Goal: Task Accomplishment & Management: Complete application form

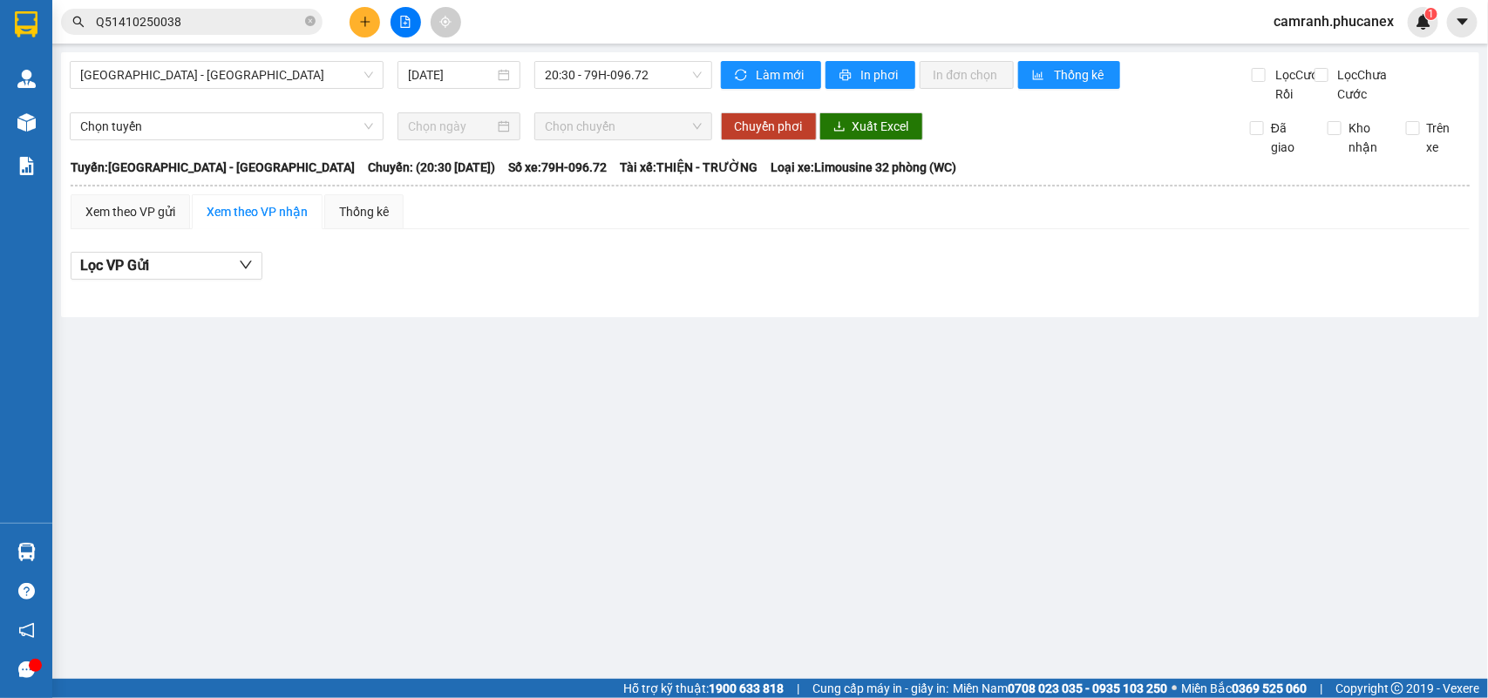
click at [356, 26] on button at bounding box center [365, 22] width 31 height 31
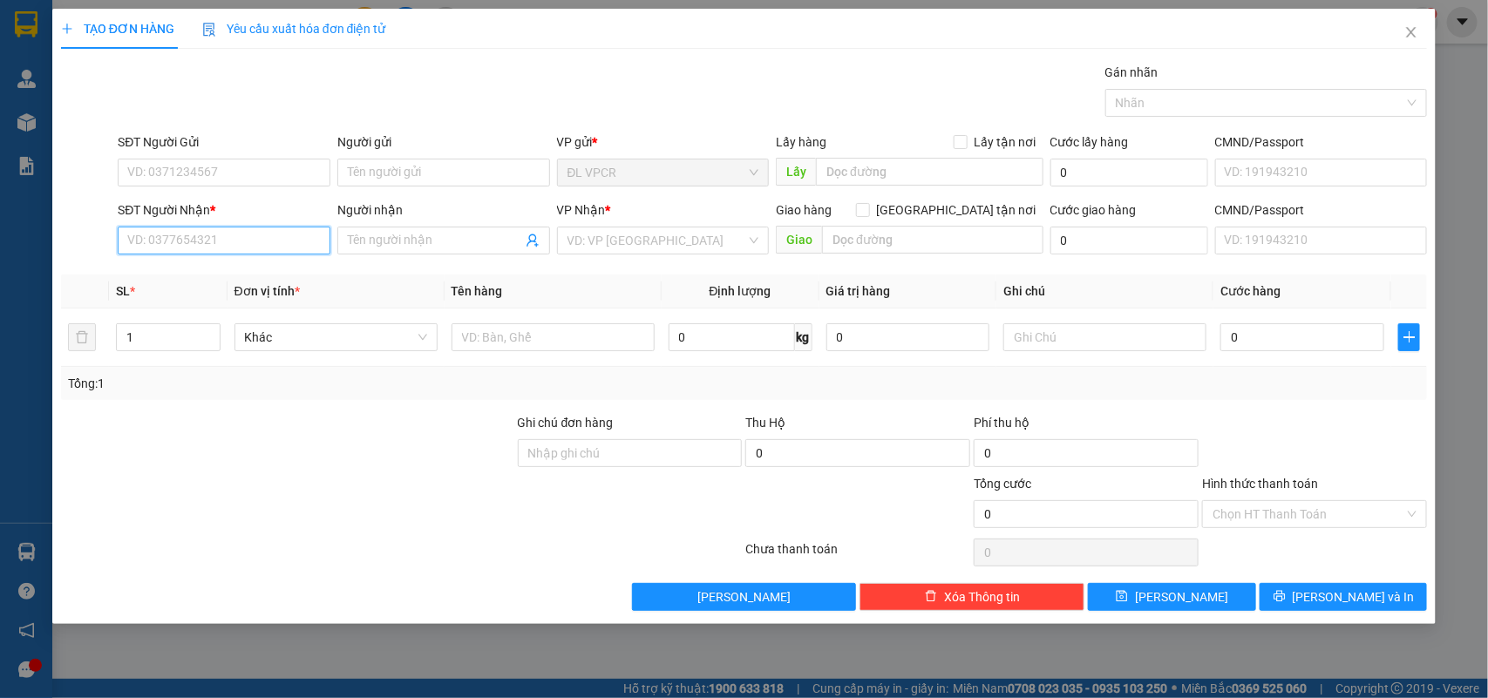
click at [282, 253] on input "SĐT Người Nhận *" at bounding box center [224, 241] width 213 height 28
click at [260, 280] on div "0937313899 - BẢO" at bounding box center [224, 276] width 192 height 19
type input "0937313899"
type input "BẢO"
type input "0937313899"
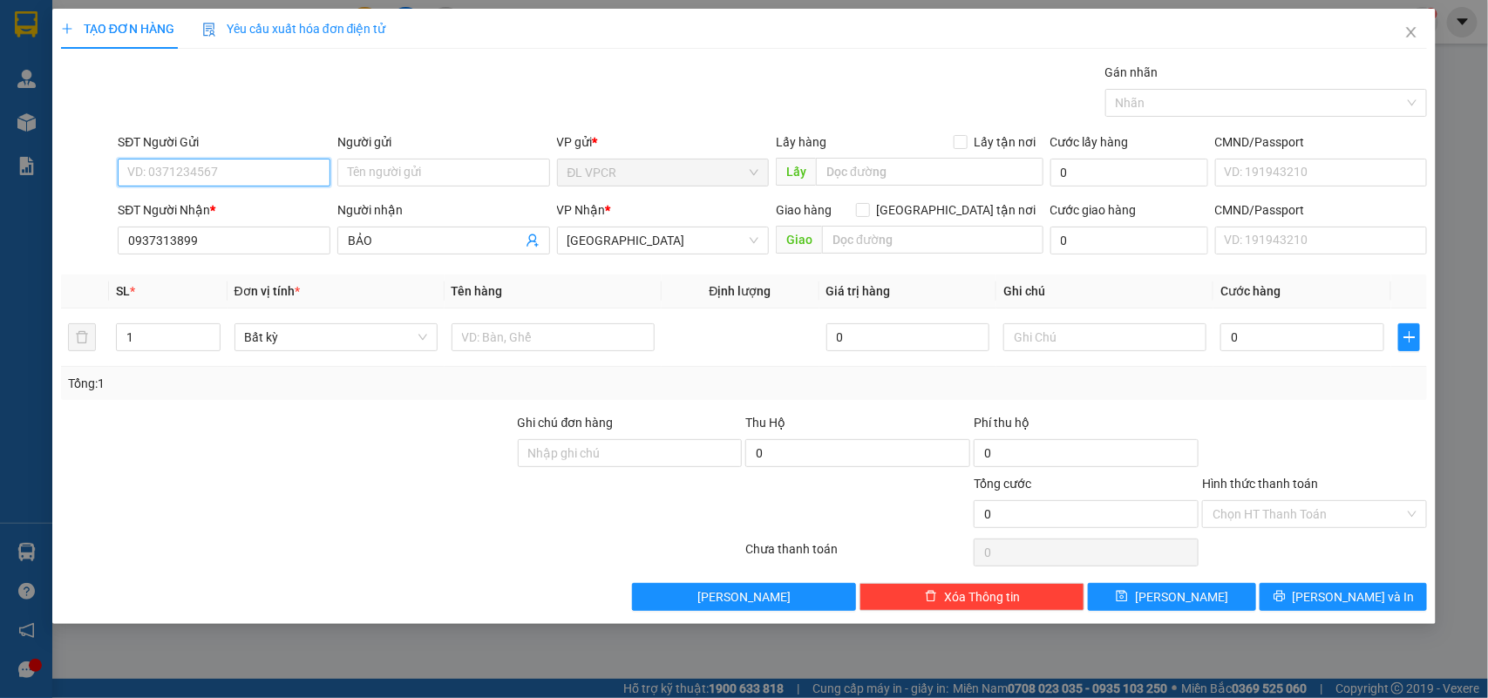
click at [212, 167] on input "SĐT Người Gửi" at bounding box center [224, 173] width 213 height 28
click at [221, 201] on div "0905556339 - HỒNG" at bounding box center [224, 208] width 192 height 19
type input "0905556339"
type input "HỒNG"
click at [452, 345] on input "text" at bounding box center [553, 337] width 203 height 28
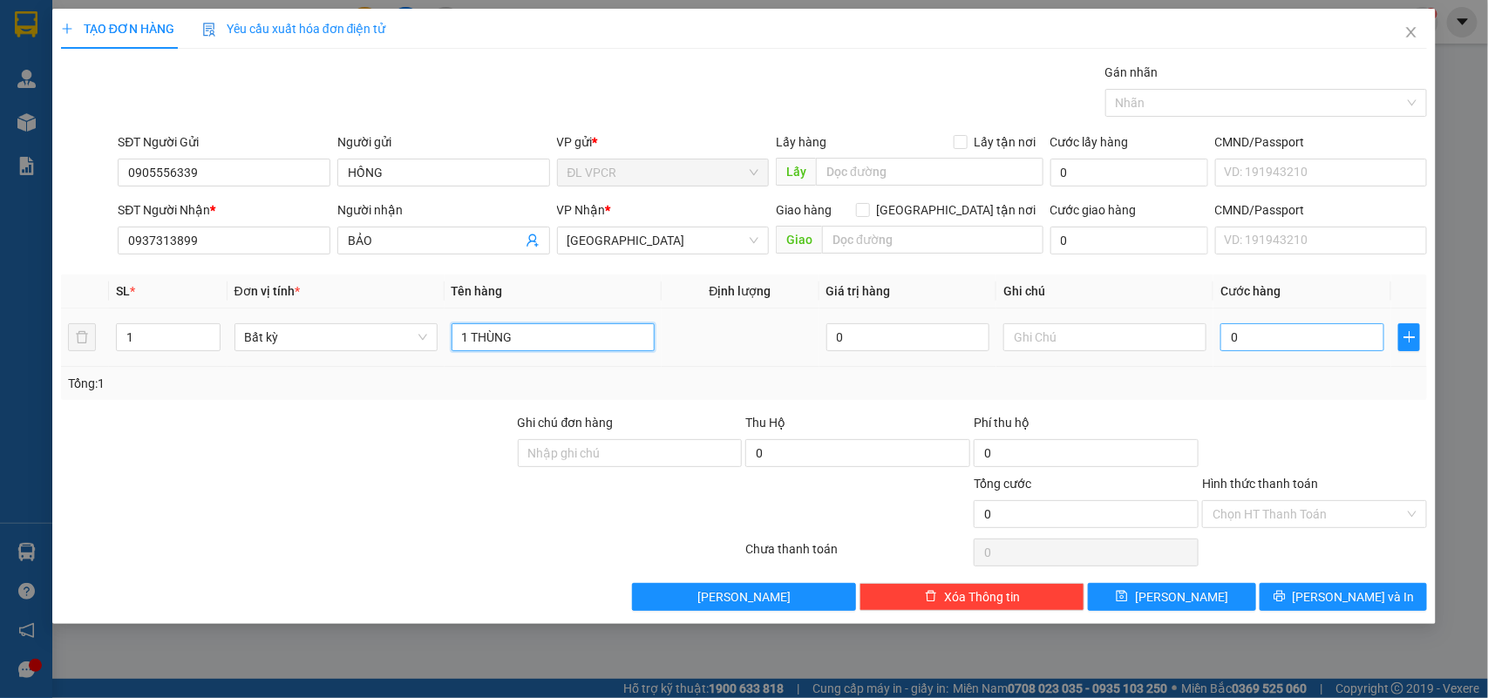
type input "1 THÙNG"
click at [1315, 336] on input "0" at bounding box center [1302, 337] width 164 height 28
type input "3"
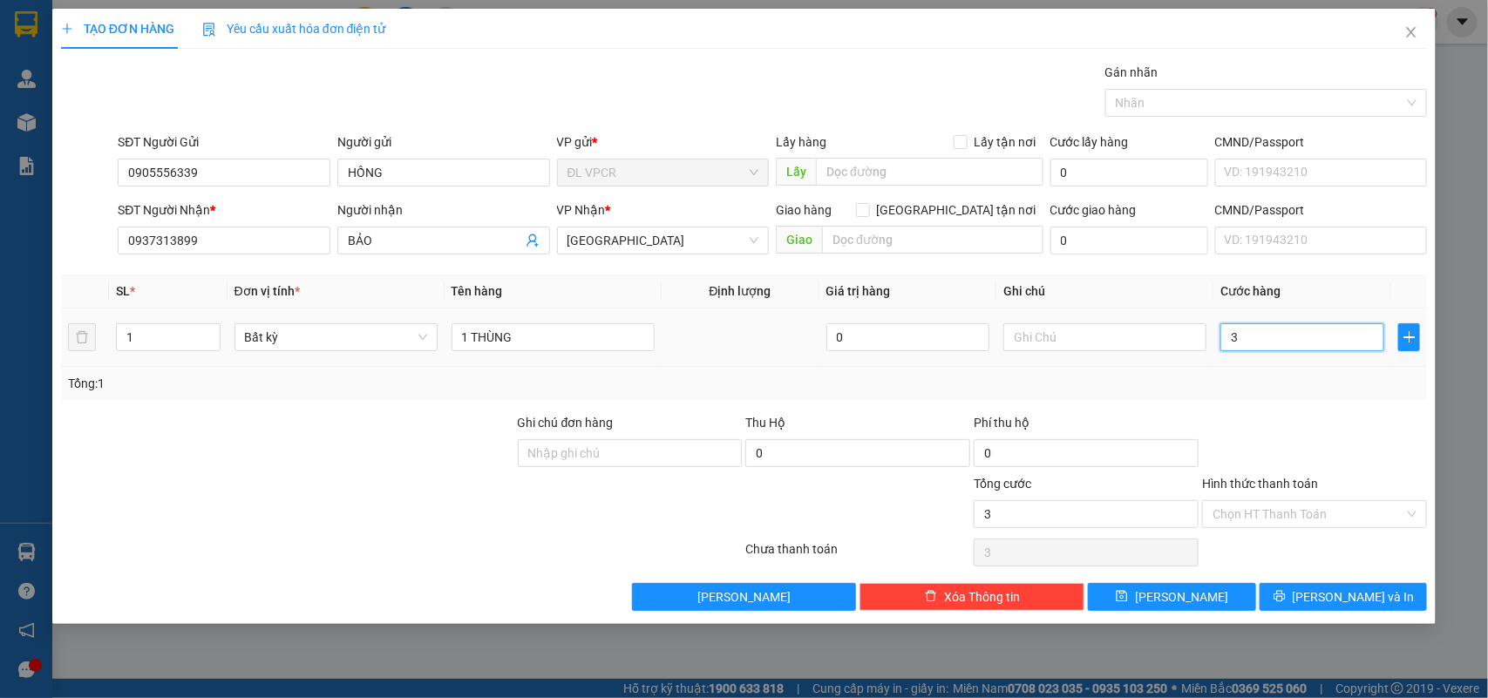
type input "30"
type input "30.000"
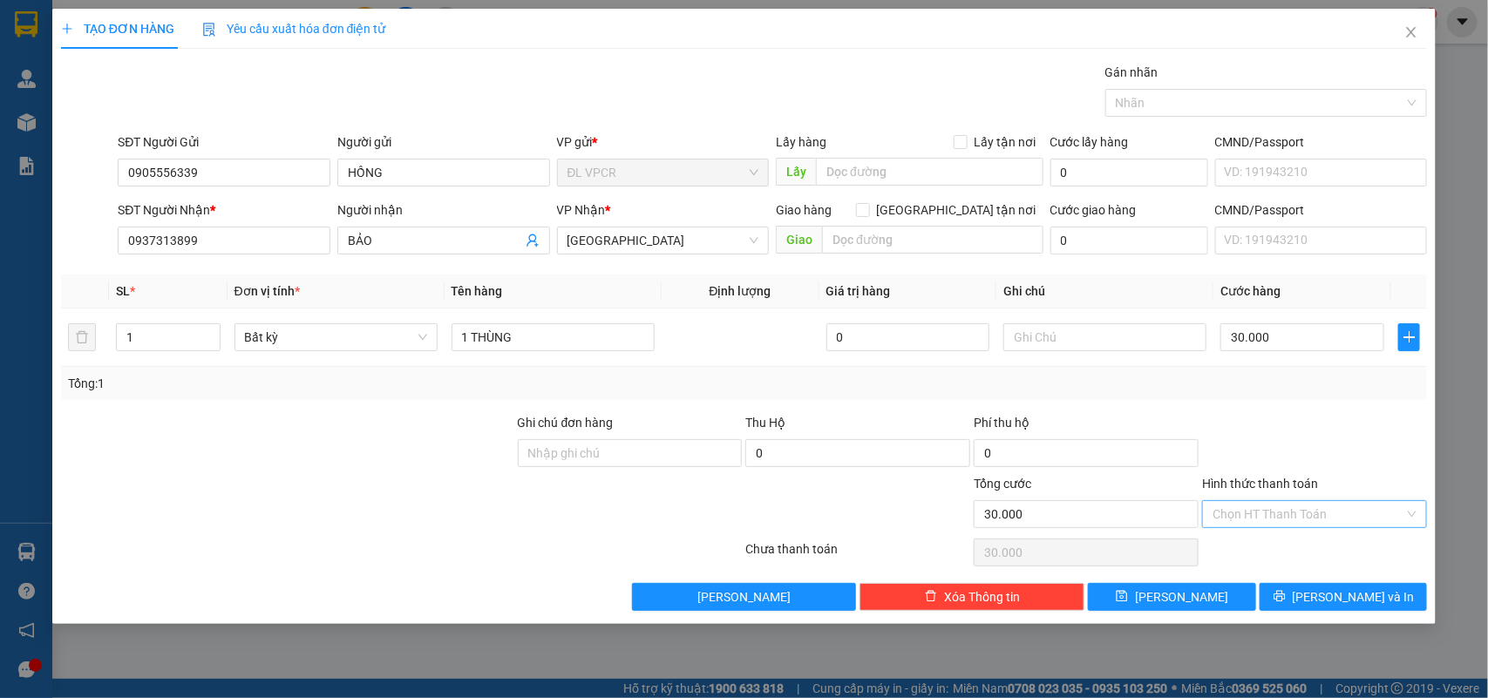
drag, startPoint x: 1325, startPoint y: 502, endPoint x: 1325, endPoint y: 513, distance: 10.5
click at [1325, 503] on input "Hình thức thanh toán" at bounding box center [1309, 514] width 192 height 26
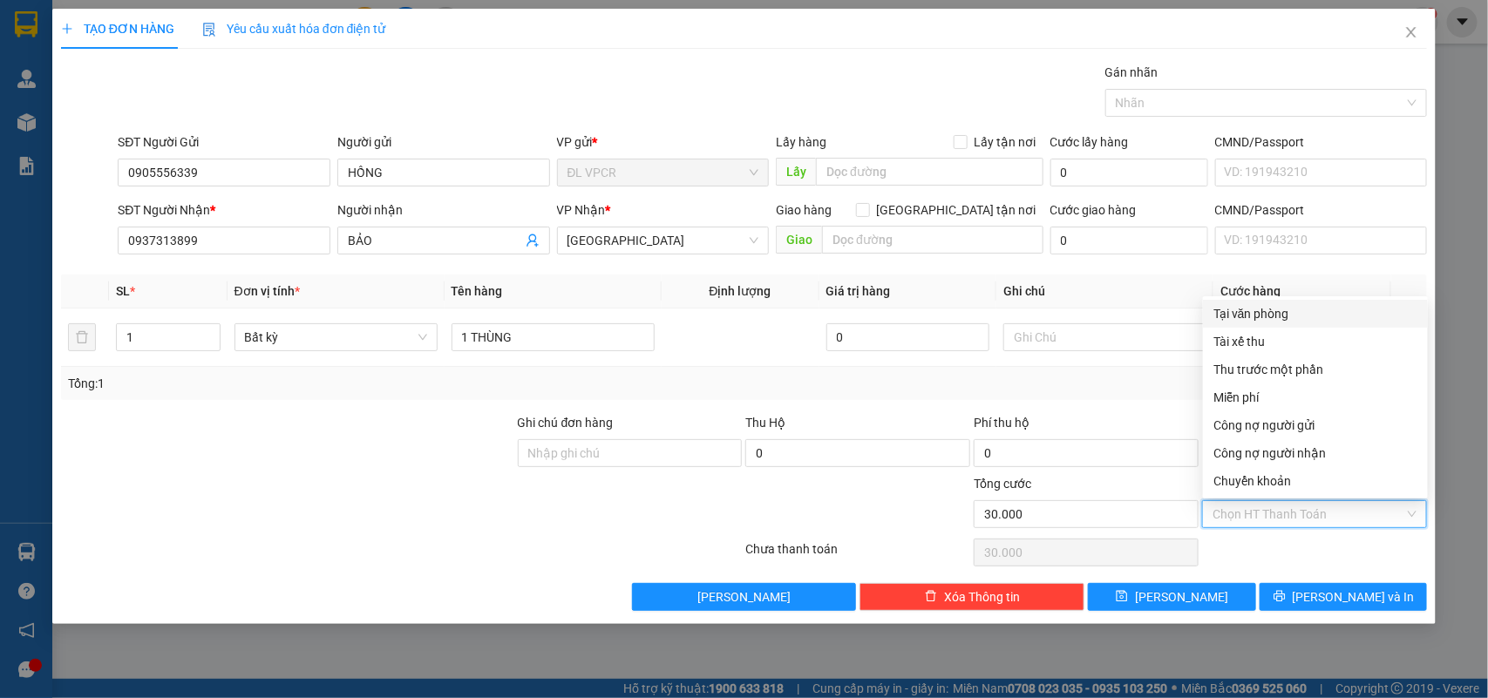
click at [1244, 318] on div "Tại văn phòng" at bounding box center [1315, 313] width 204 height 19
type input "0"
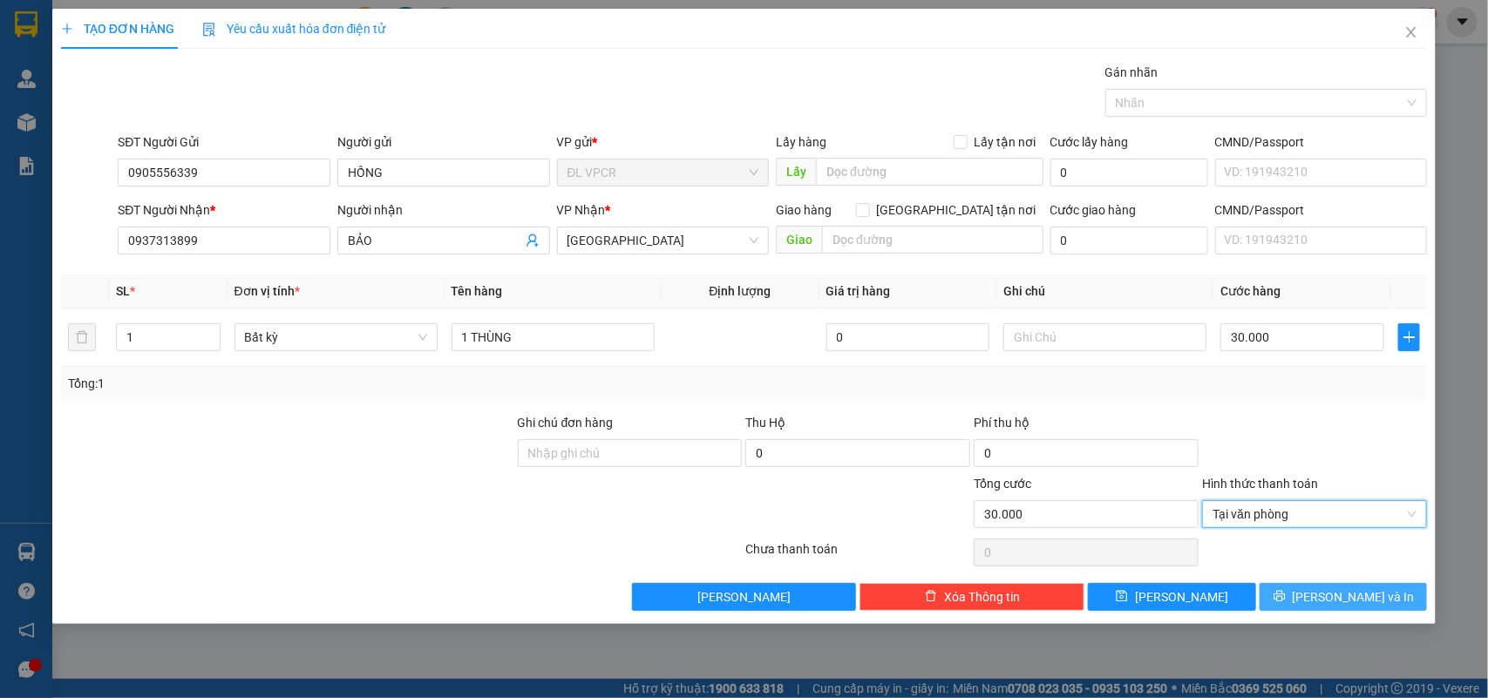
click at [1312, 607] on button "[PERSON_NAME] và In" at bounding box center [1343, 597] width 167 height 28
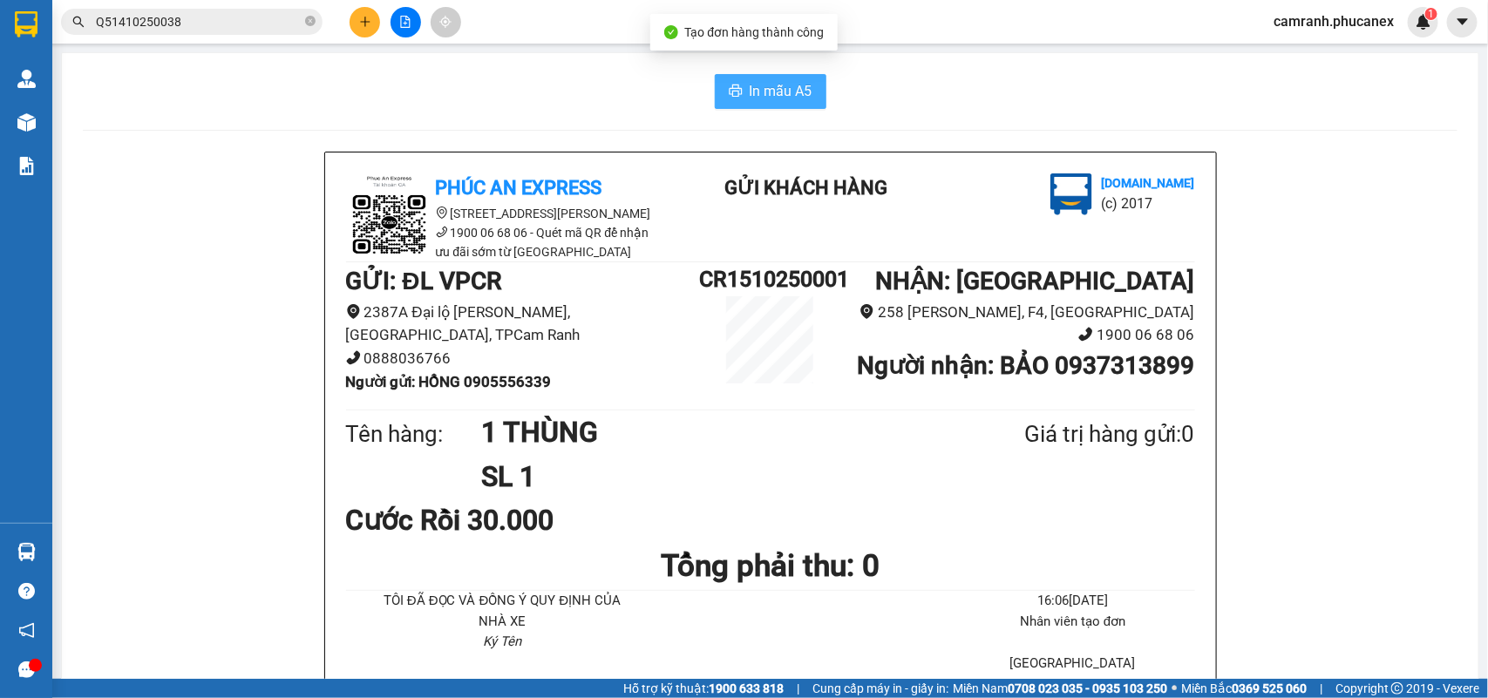
click at [815, 90] on button "In mẫu A5" at bounding box center [771, 91] width 112 height 35
click at [186, 2] on div "Kết quả tìm kiếm ( 1 ) Bộ lọc Ngày tạo đơn gần nhất Mã ĐH Trạng thái Món hàng T…" at bounding box center [744, 22] width 1488 height 44
click at [364, 29] on button at bounding box center [365, 22] width 31 height 31
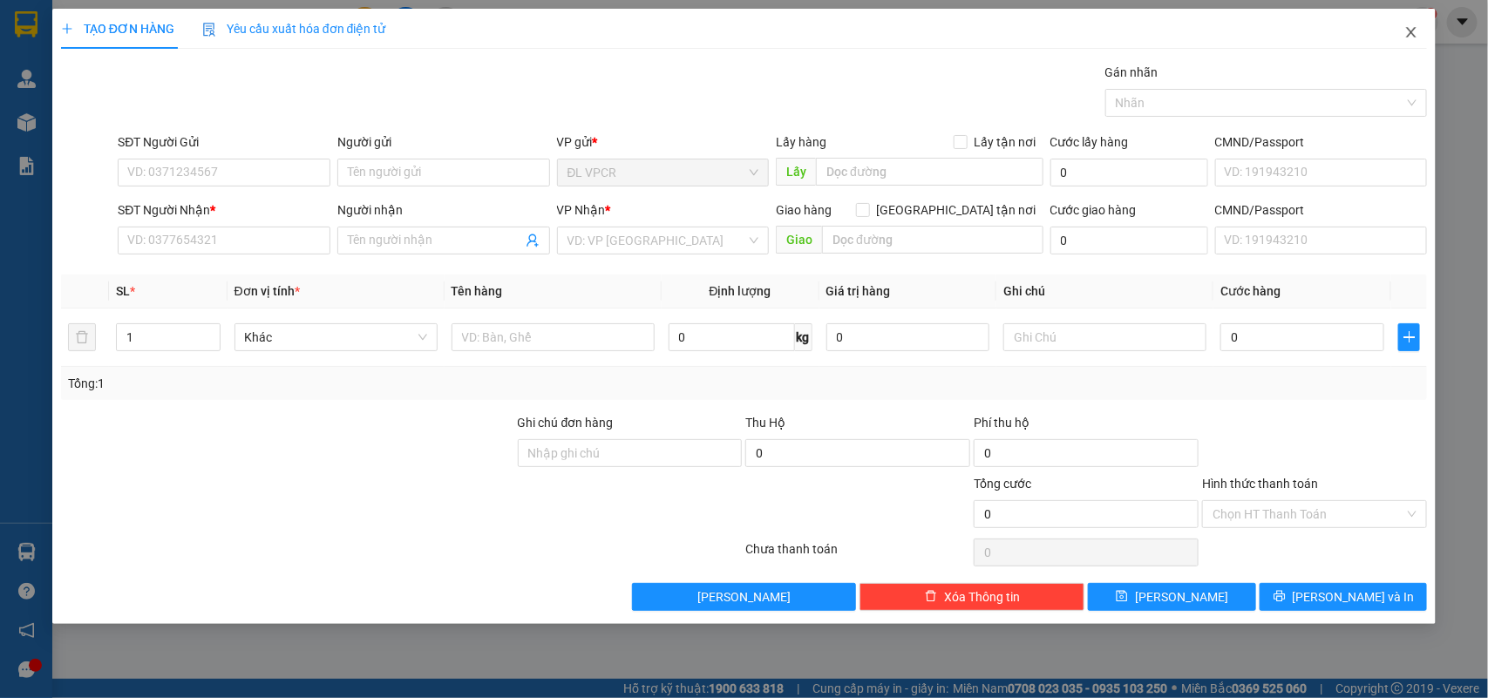
click at [1423, 26] on span "Close" at bounding box center [1411, 33] width 49 height 49
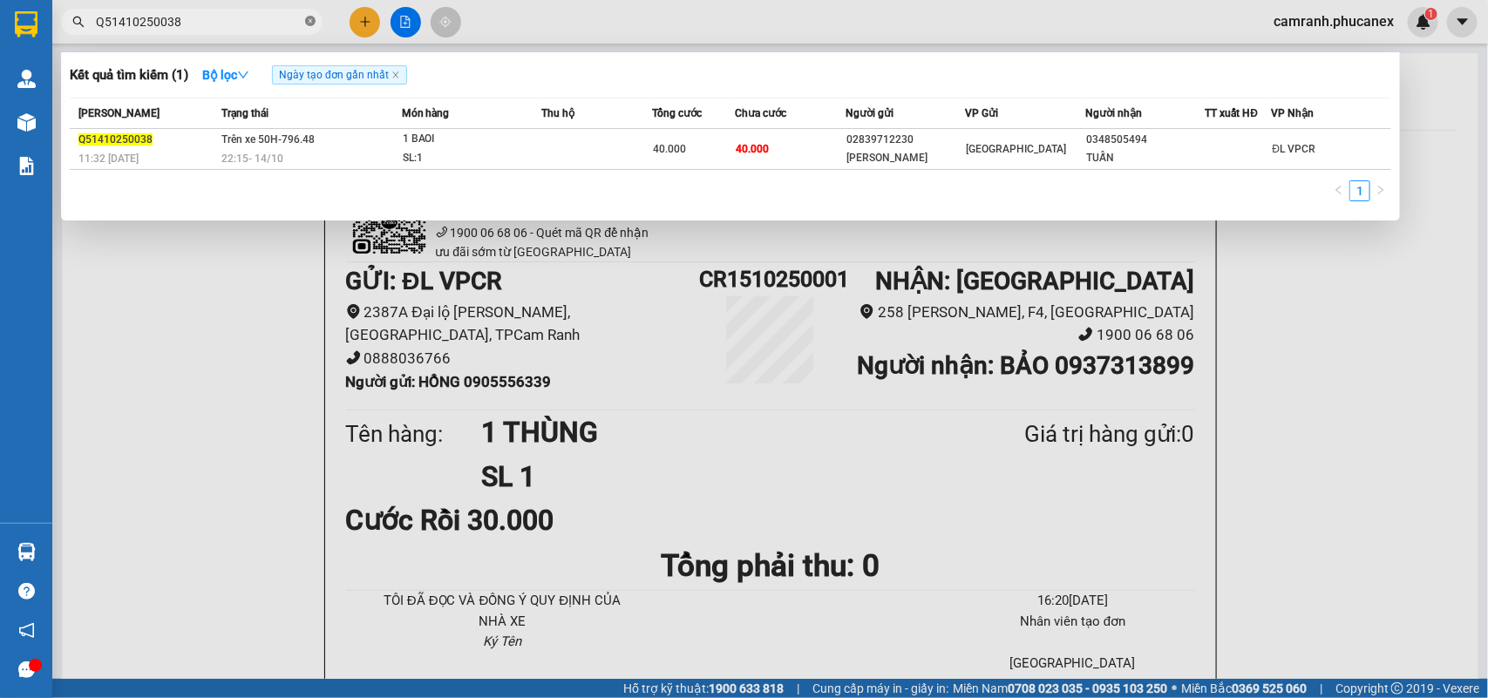
click at [308, 27] on span at bounding box center [310, 22] width 10 height 17
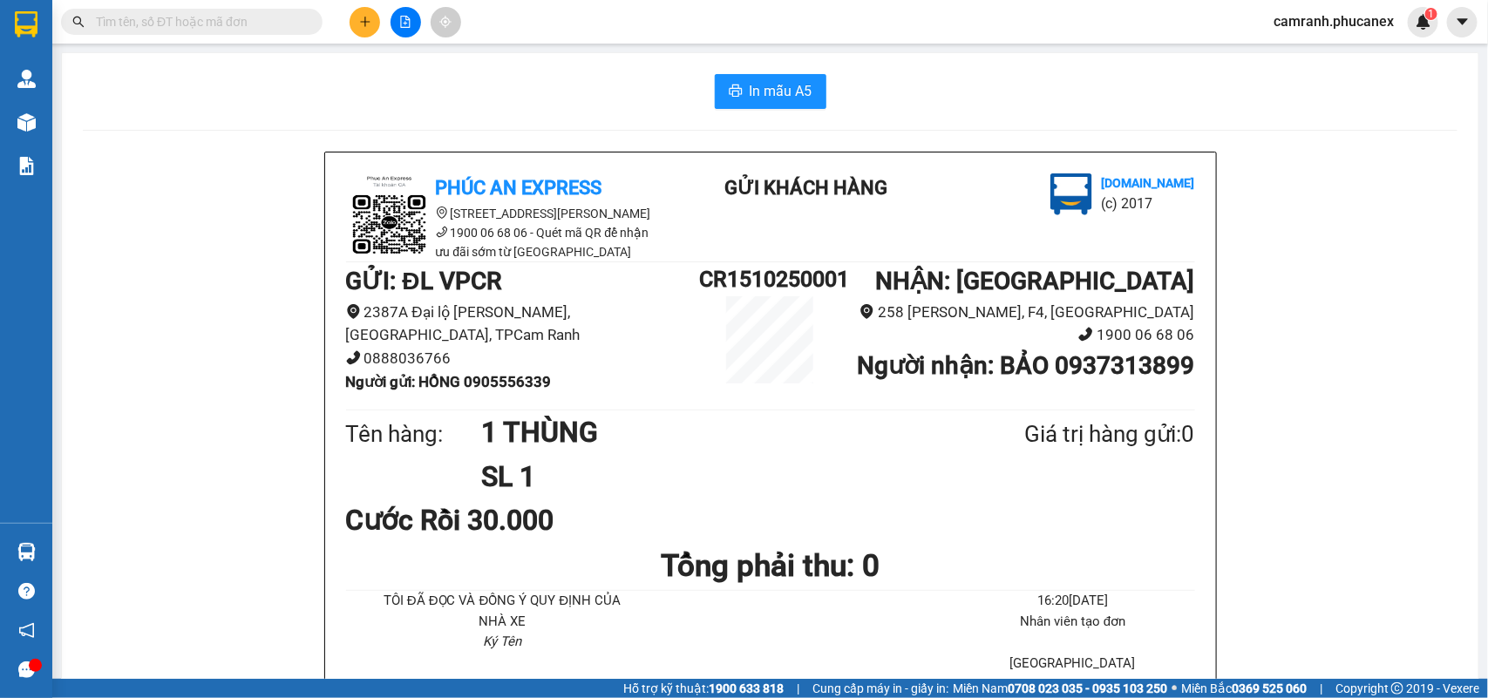
click at [241, 28] on input "text" at bounding box center [199, 21] width 206 height 19
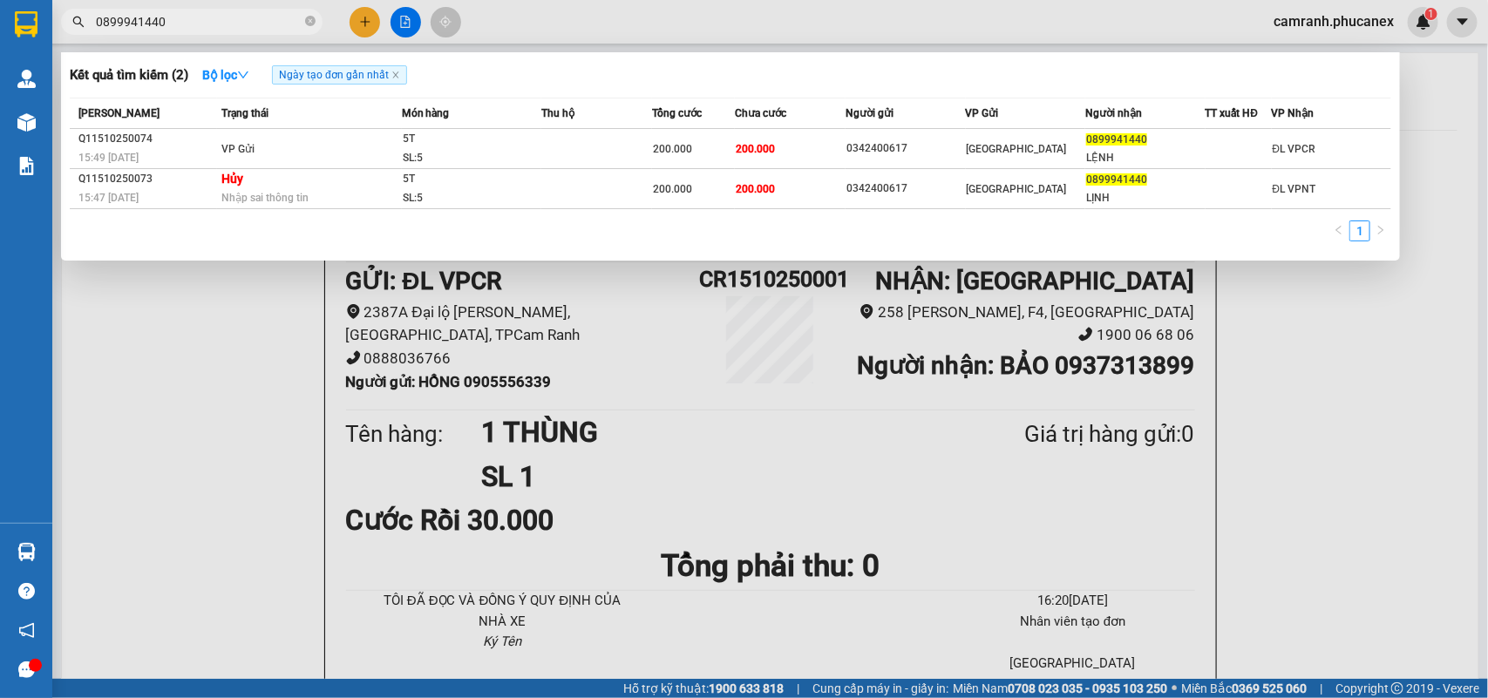
type input "0899941440"
click at [364, 24] on div at bounding box center [744, 349] width 1488 height 698
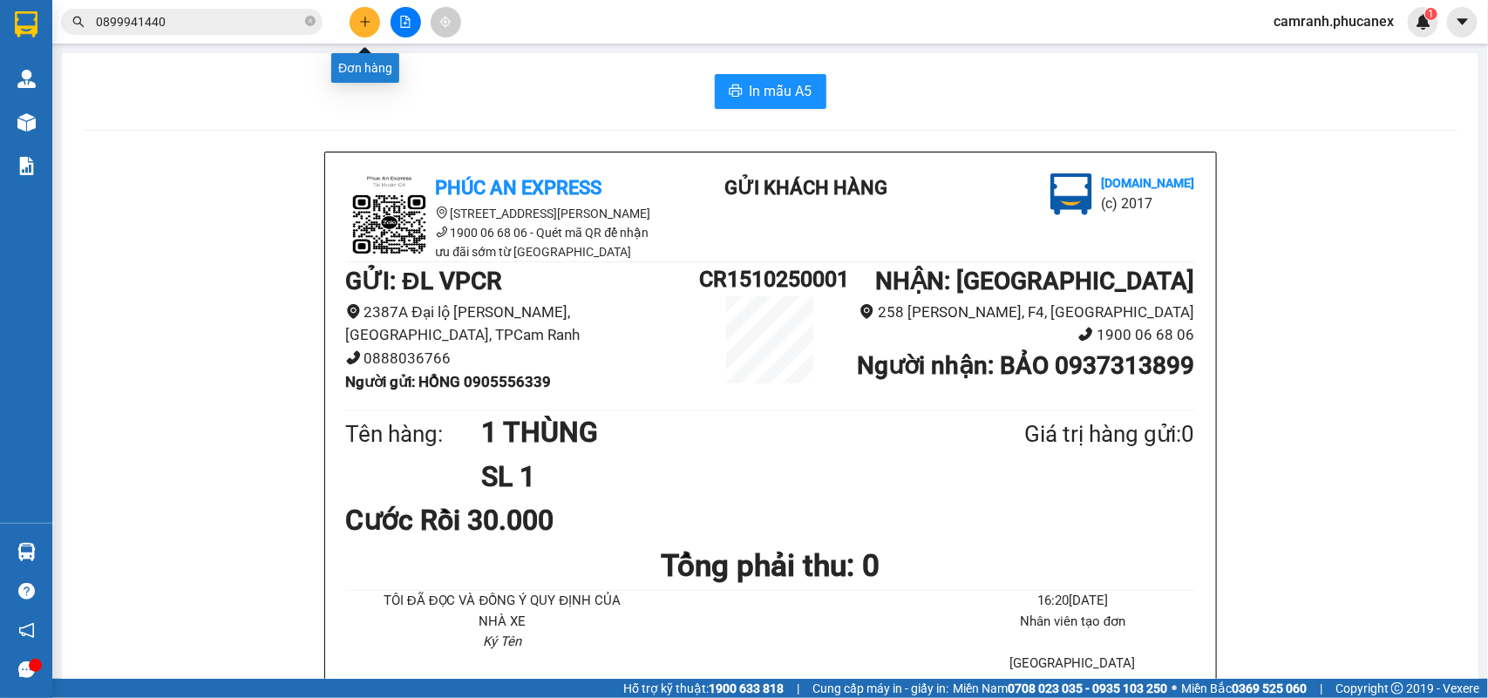
click at [363, 9] on button at bounding box center [365, 22] width 31 height 31
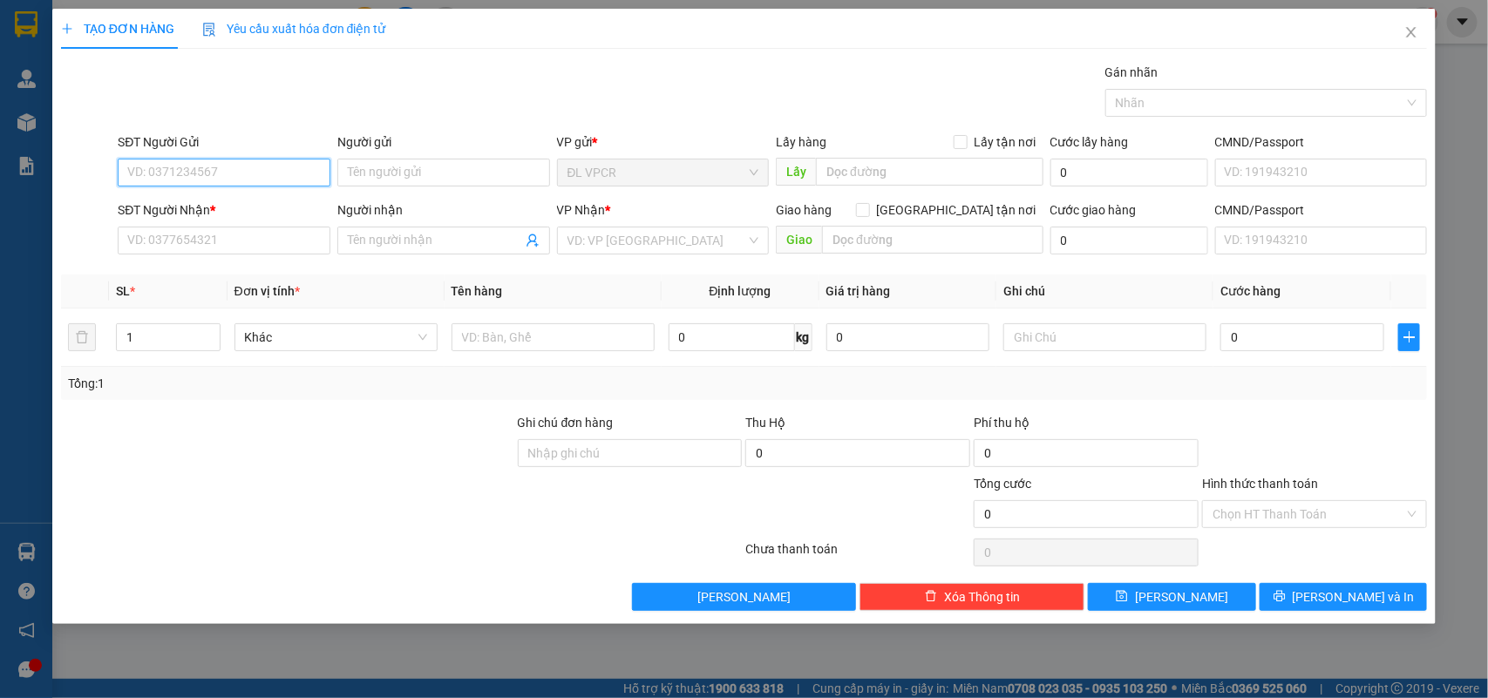
click at [240, 166] on input "SĐT Người Gửi" at bounding box center [224, 173] width 213 height 28
click at [229, 238] on input "SĐT Người Nhận *" at bounding box center [224, 241] width 213 height 28
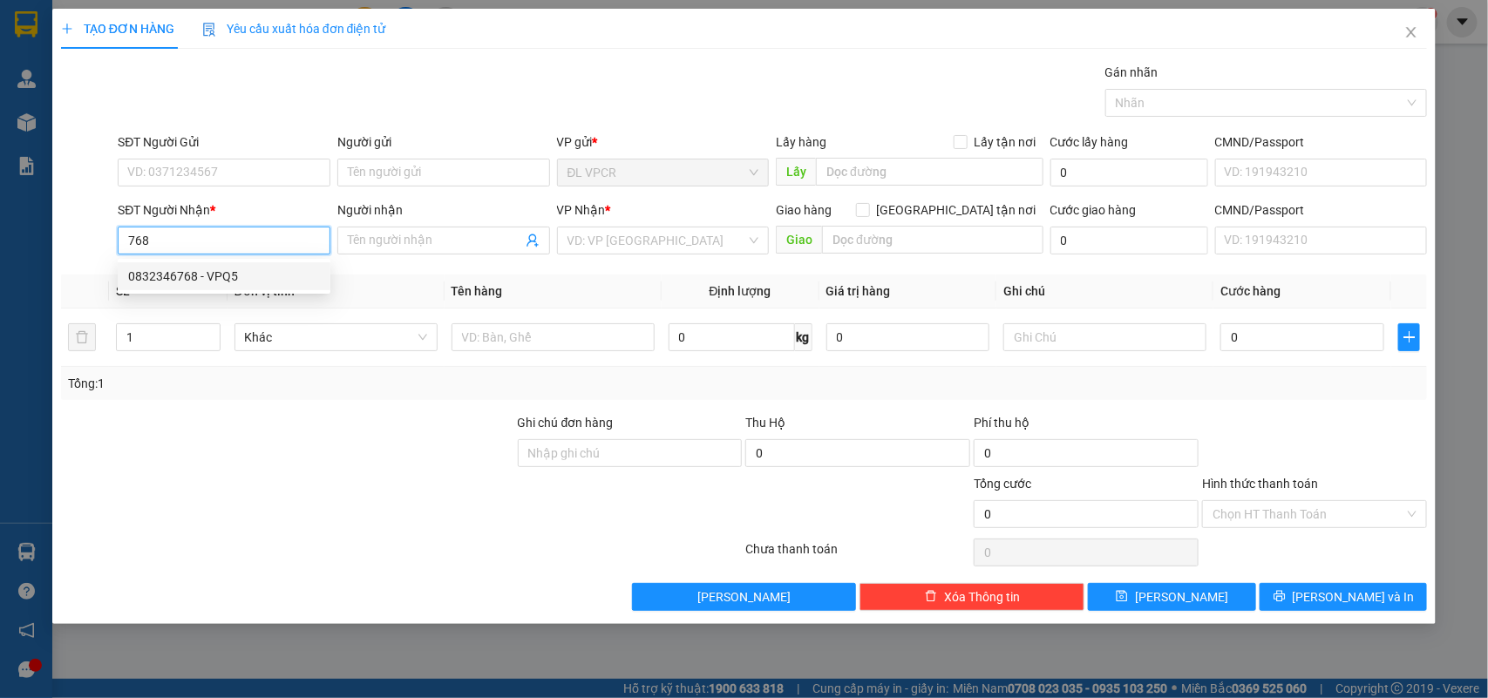
click at [288, 268] on div "0832346768 - VPQ5" at bounding box center [224, 276] width 192 height 19
type input "0832346768"
type input "VPQ5"
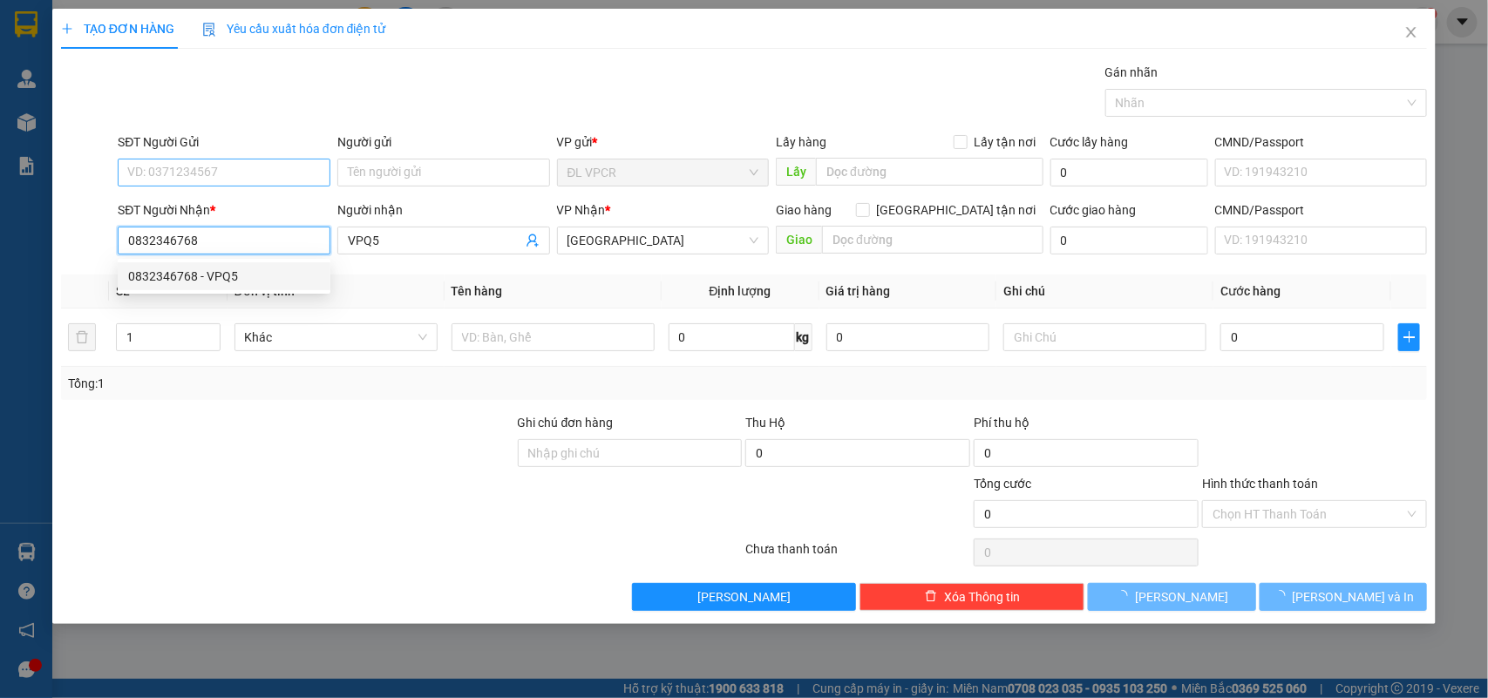
type input "0832346768"
click at [231, 175] on input "SĐT Người Gửi" at bounding box center [224, 173] width 213 height 28
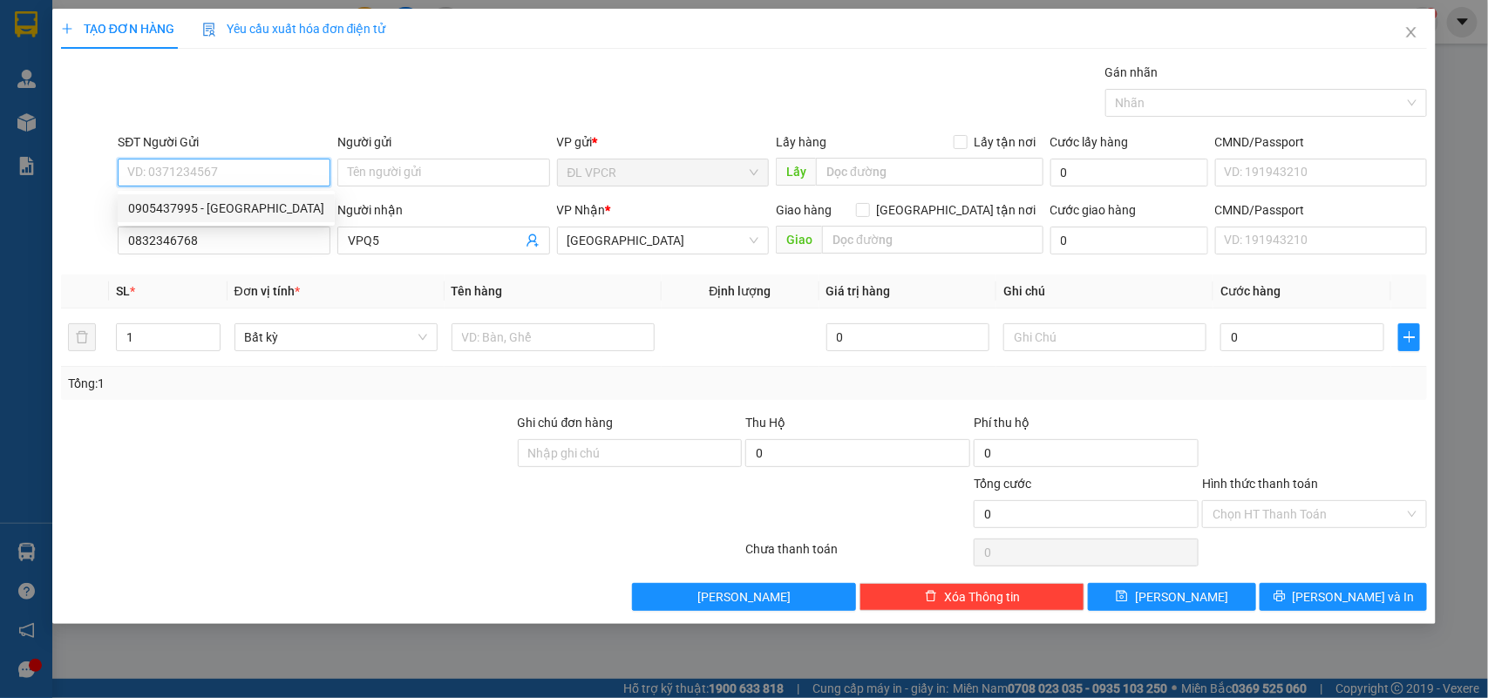
click at [233, 211] on div "0905437995 - HÀ" at bounding box center [226, 208] width 196 height 19
type input "0905437995"
type input "HÀ"
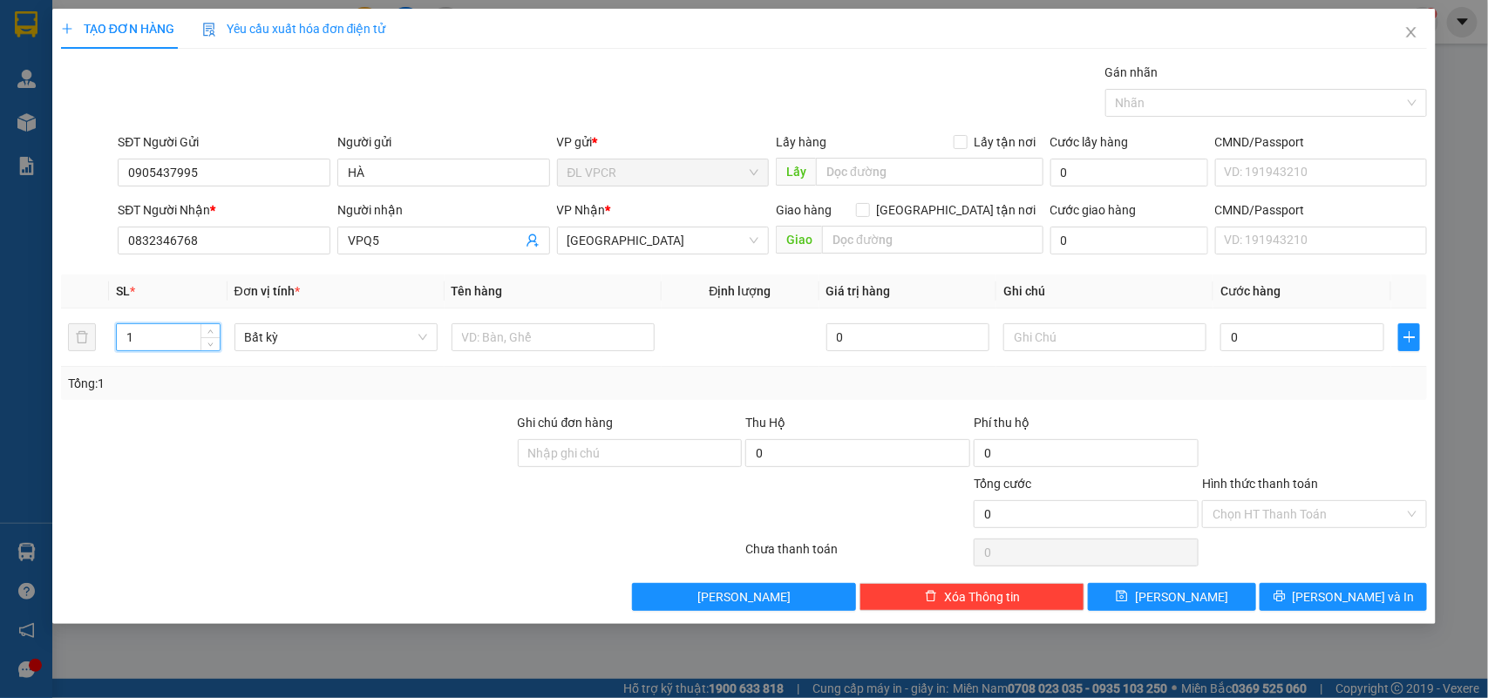
drag, startPoint x: 154, startPoint y: 344, endPoint x: 0, endPoint y: 368, distance: 156.1
click at [0, 368] on div "TẠO ĐƠN HÀNG Yêu cầu xuất hóa đơn điện tử Transit Pickup Surcharge Ids Transit …" at bounding box center [744, 349] width 1488 height 698
type input "6"
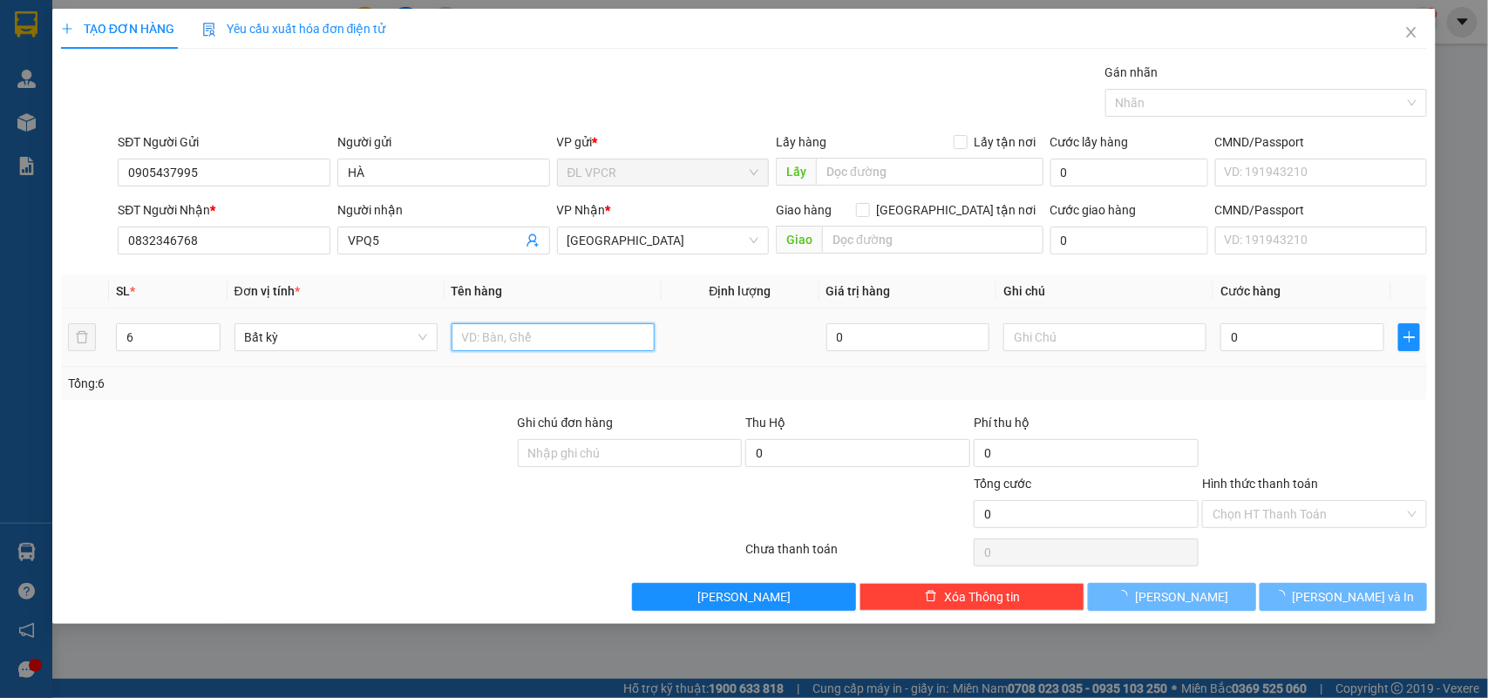
click at [471, 336] on input "text" at bounding box center [553, 337] width 203 height 28
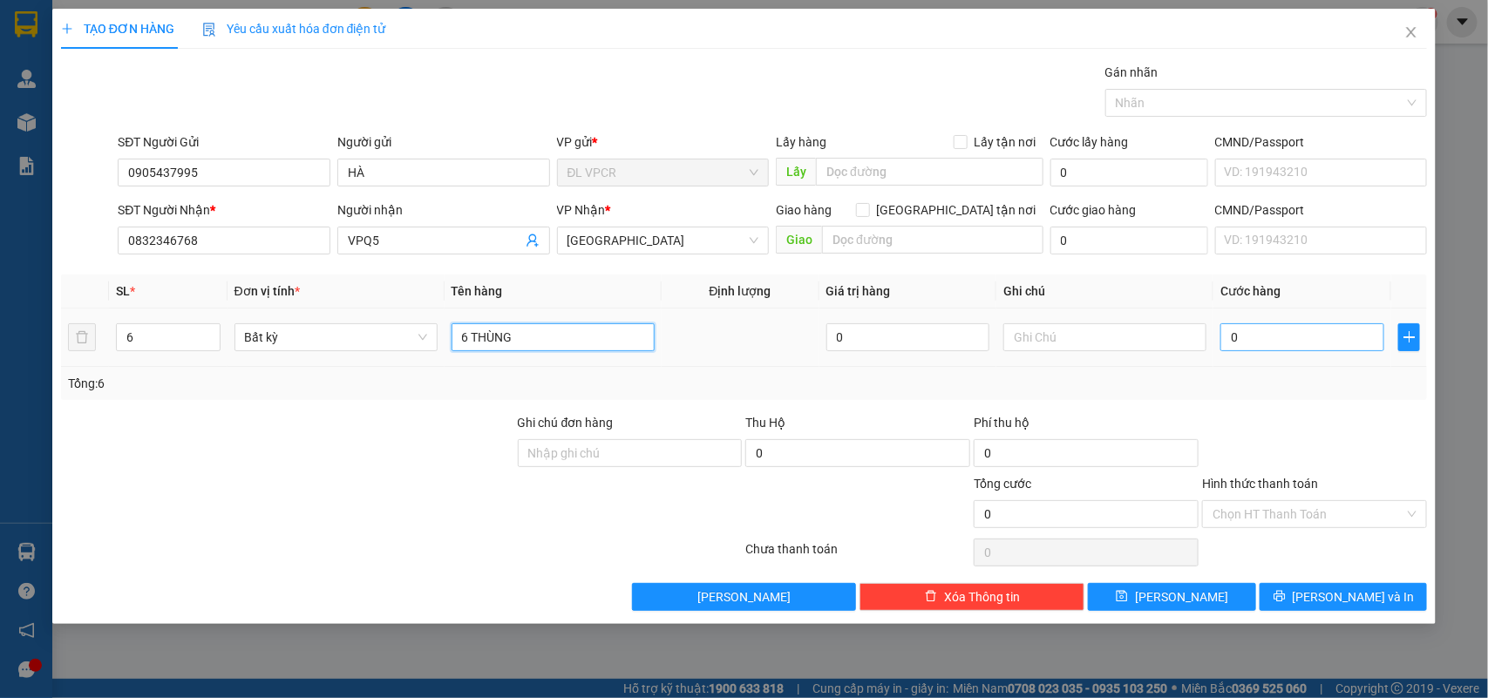
type input "6 THÙNG"
click at [1234, 336] on input "0" at bounding box center [1302, 337] width 164 height 28
type input "3"
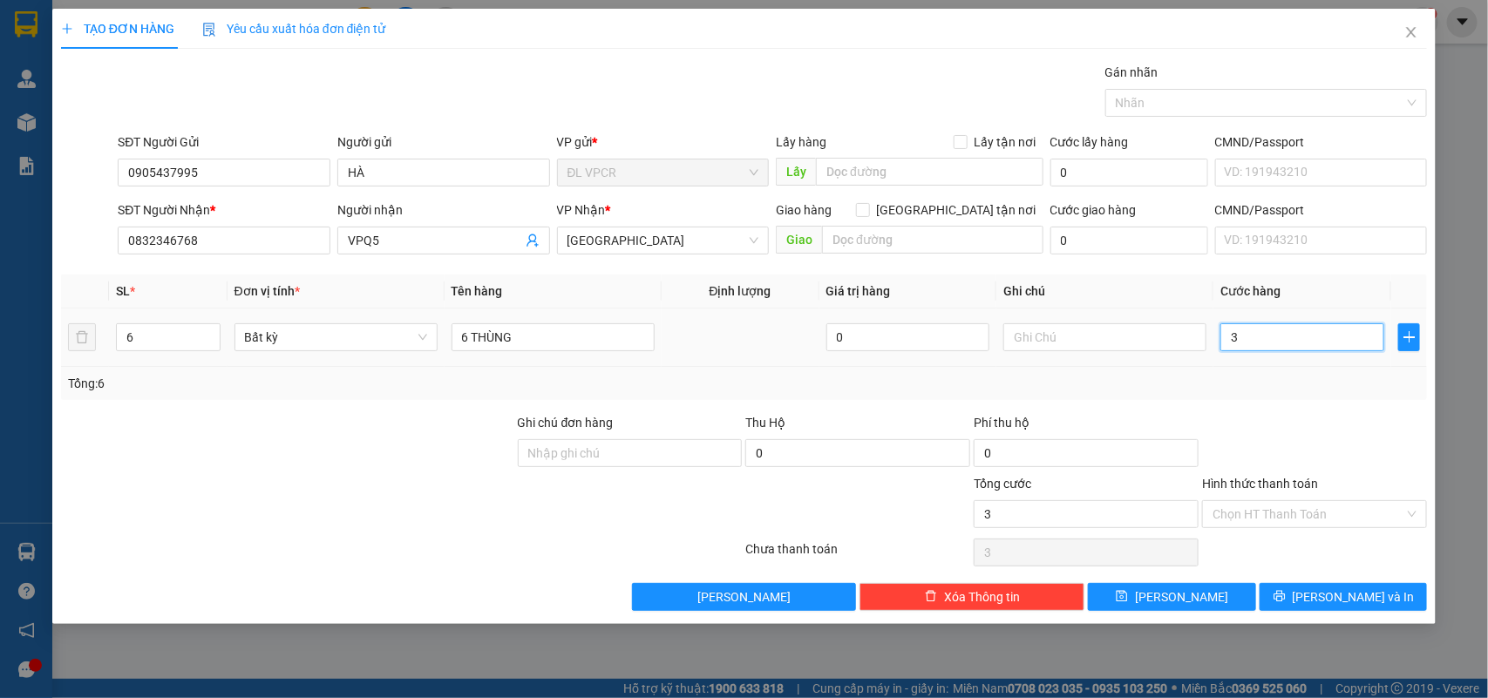
type input "36"
type input "360"
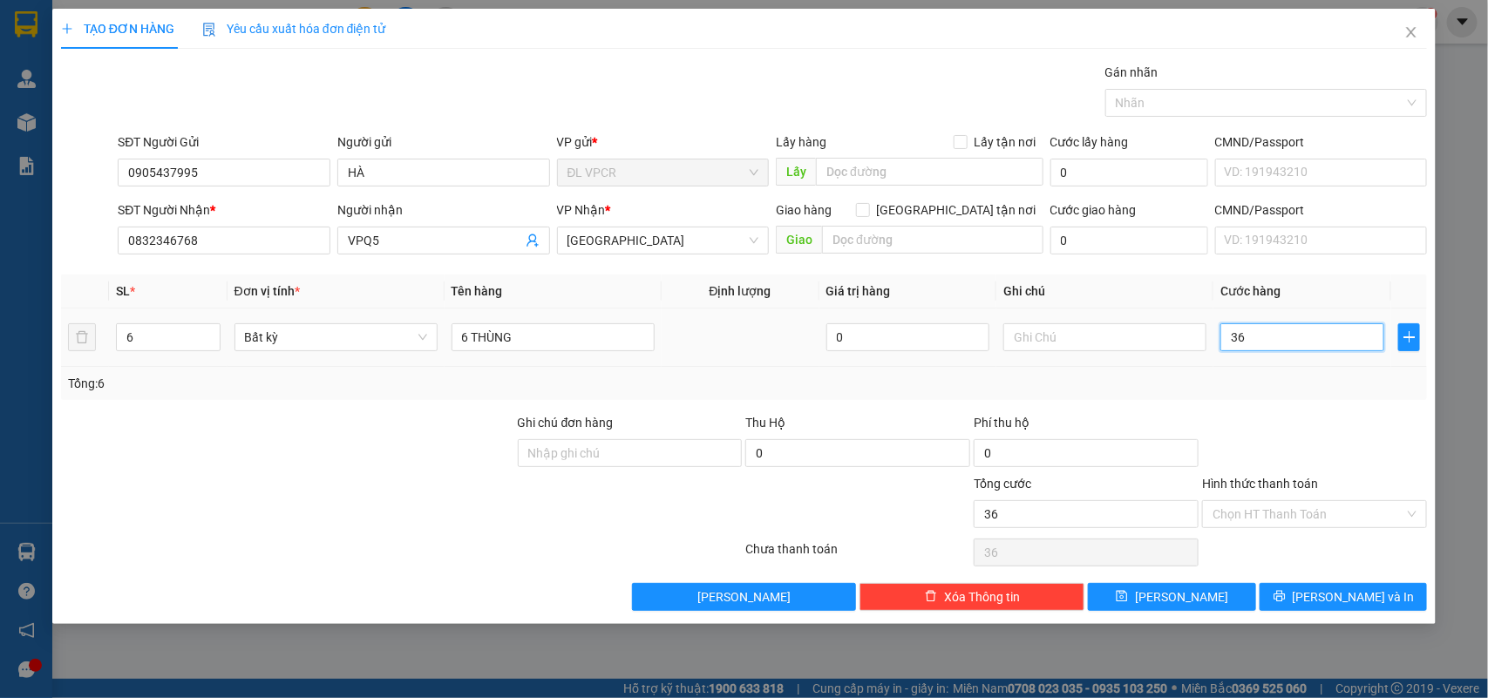
type input "360"
type input "360.000"
click at [1316, 520] on input "Hình thức thanh toán" at bounding box center [1309, 514] width 192 height 26
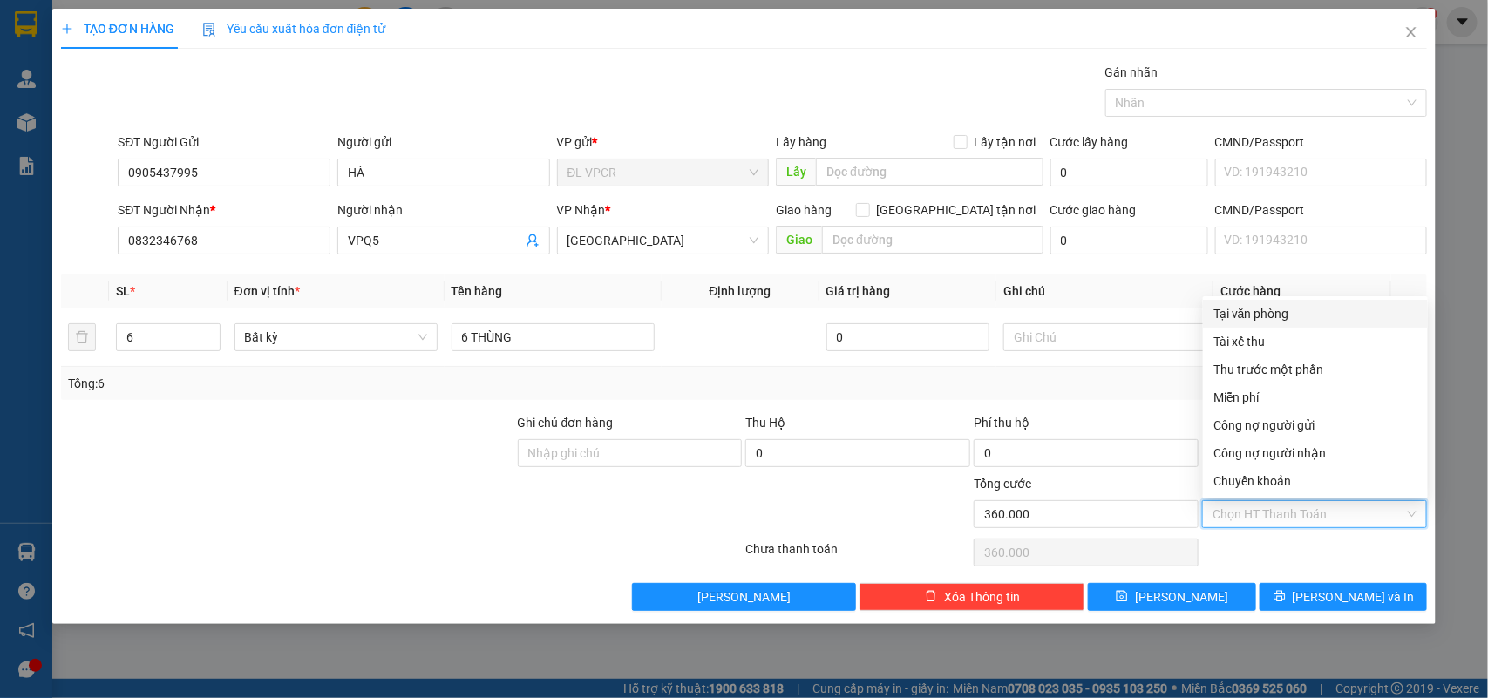
click at [1288, 314] on div "Tại văn phòng" at bounding box center [1315, 313] width 204 height 19
type input "0"
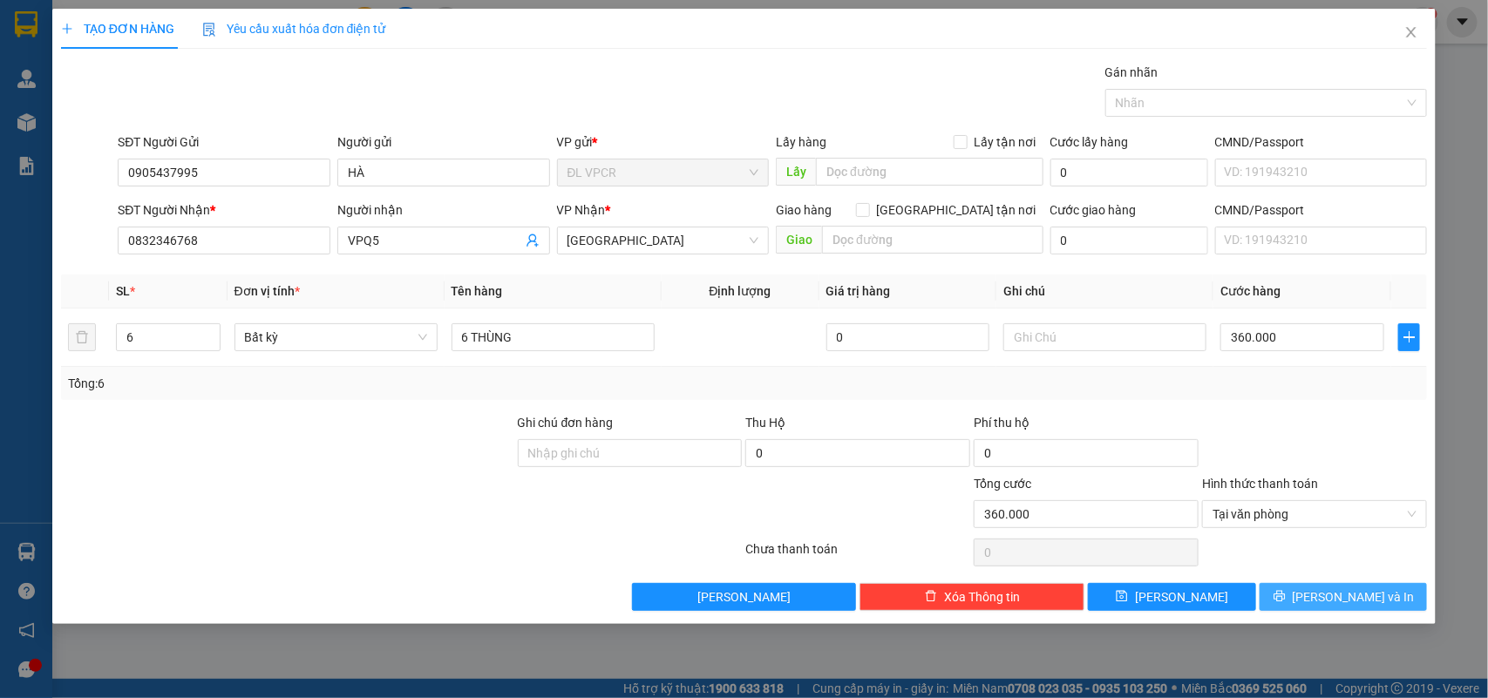
click at [1286, 594] on icon "printer" at bounding box center [1280, 596] width 12 height 12
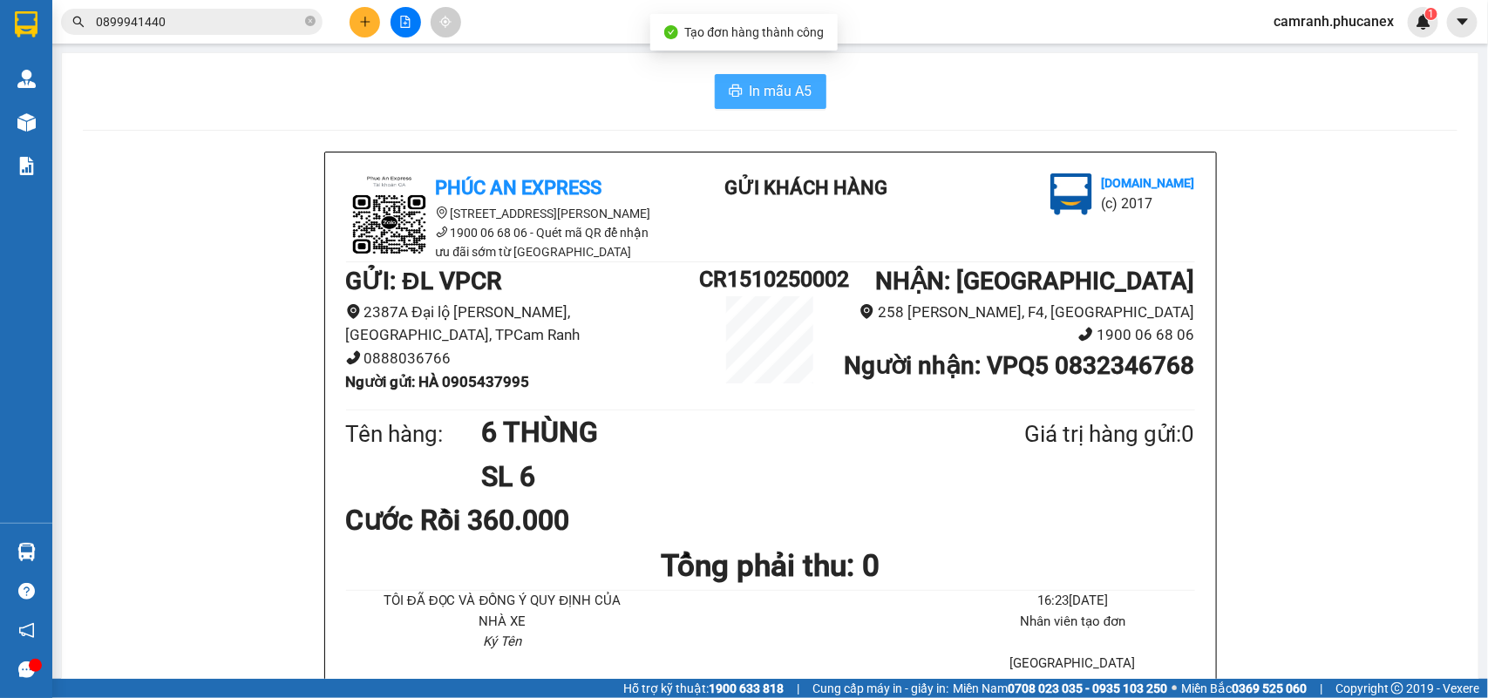
click at [729, 88] on icon "printer" at bounding box center [736, 91] width 14 height 14
click at [362, 11] on button at bounding box center [365, 22] width 31 height 31
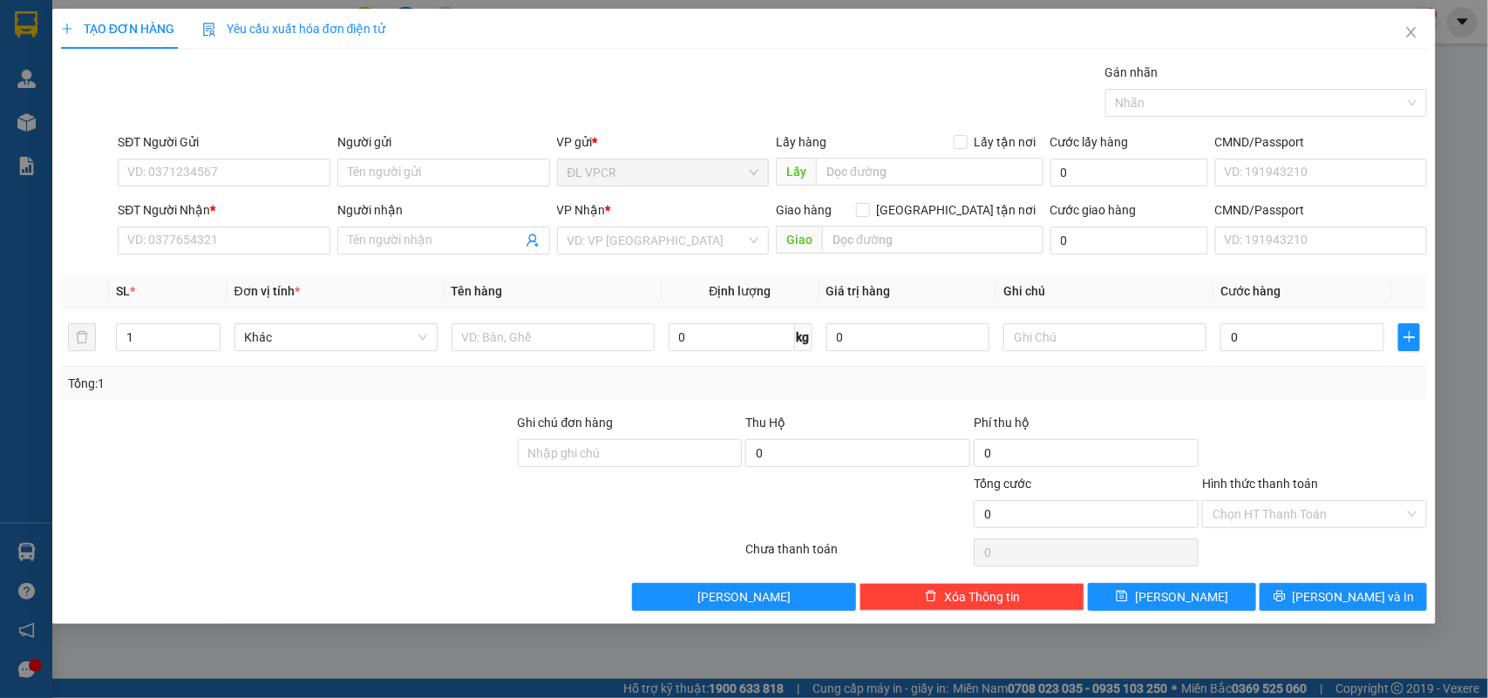
click at [268, 225] on div "SĐT Người Nhận *" at bounding box center [224, 213] width 213 height 26
click at [268, 242] on input "SĐT Người Nhận *" at bounding box center [224, 241] width 213 height 28
type input "0903966331"
click at [391, 233] on input "Người nhận" at bounding box center [435, 240] width 174 height 19
type input "HÙNG Ô TÔ"
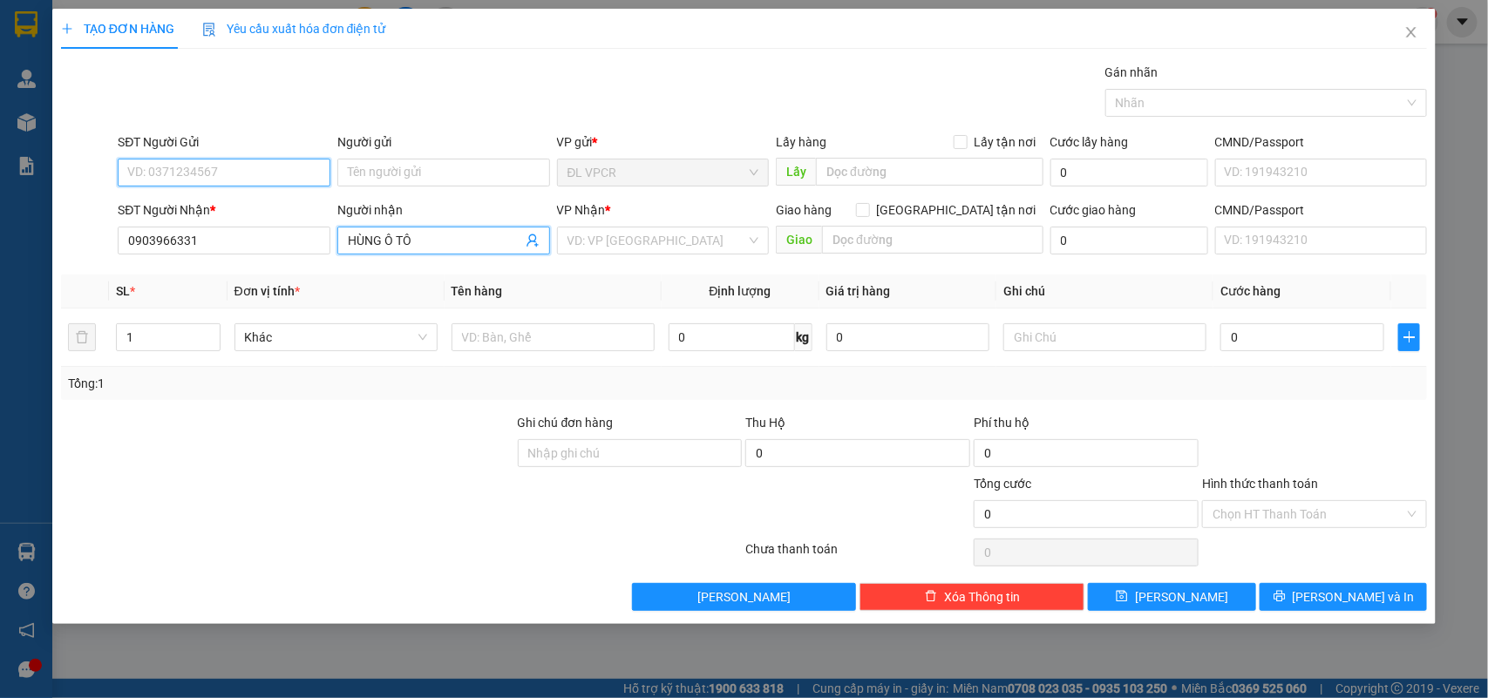
click at [184, 167] on input "SĐT Người Gửi" at bounding box center [224, 173] width 213 height 28
paste input "912454677"
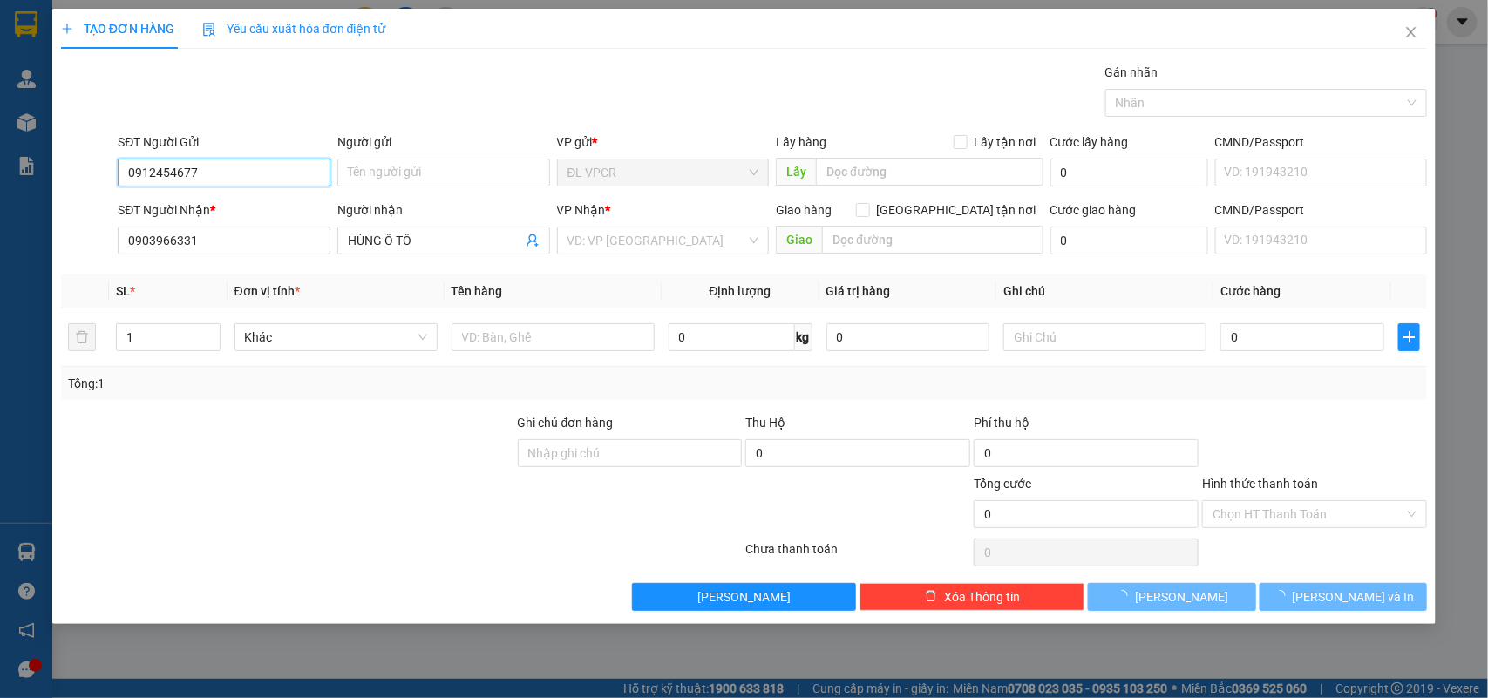
click at [240, 180] on input "0912454677" at bounding box center [224, 173] width 213 height 28
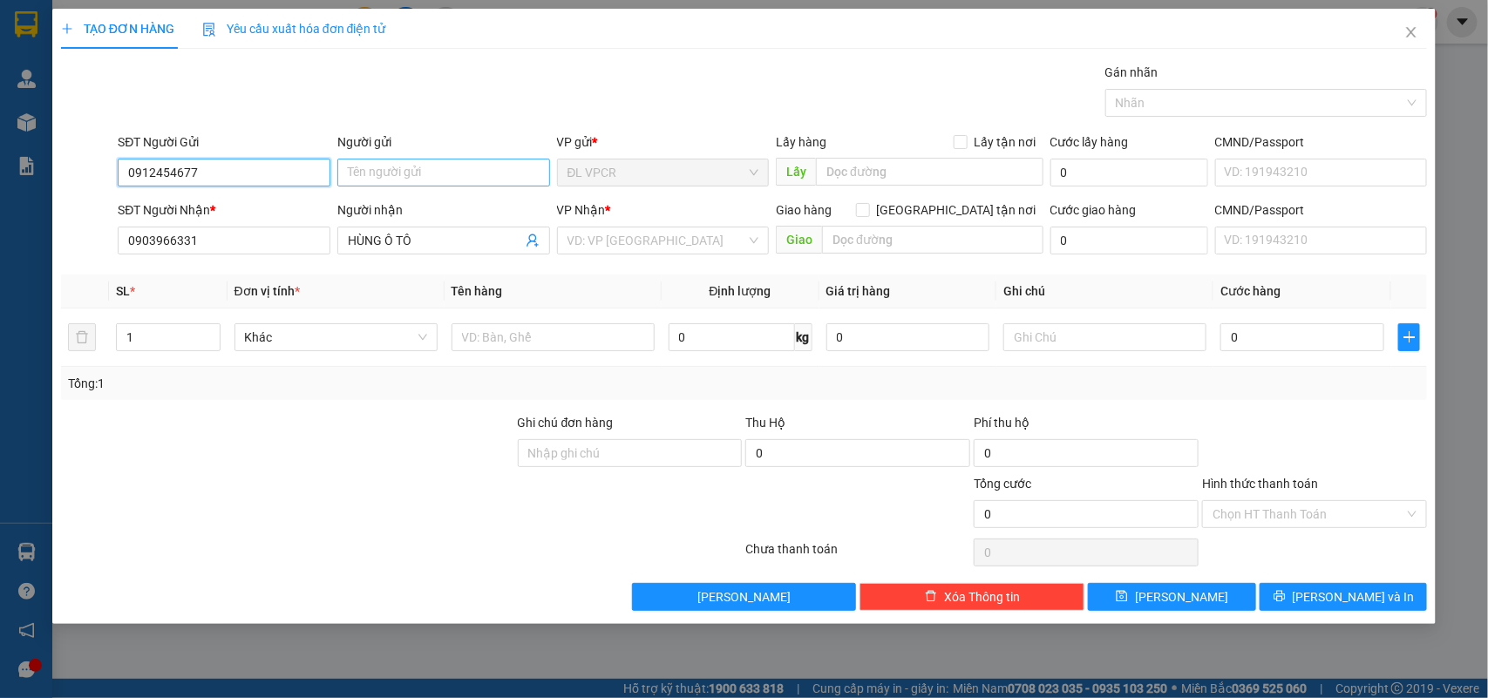
type input "0912454677"
click at [445, 180] on input "Người gửi" at bounding box center [443, 173] width 213 height 28
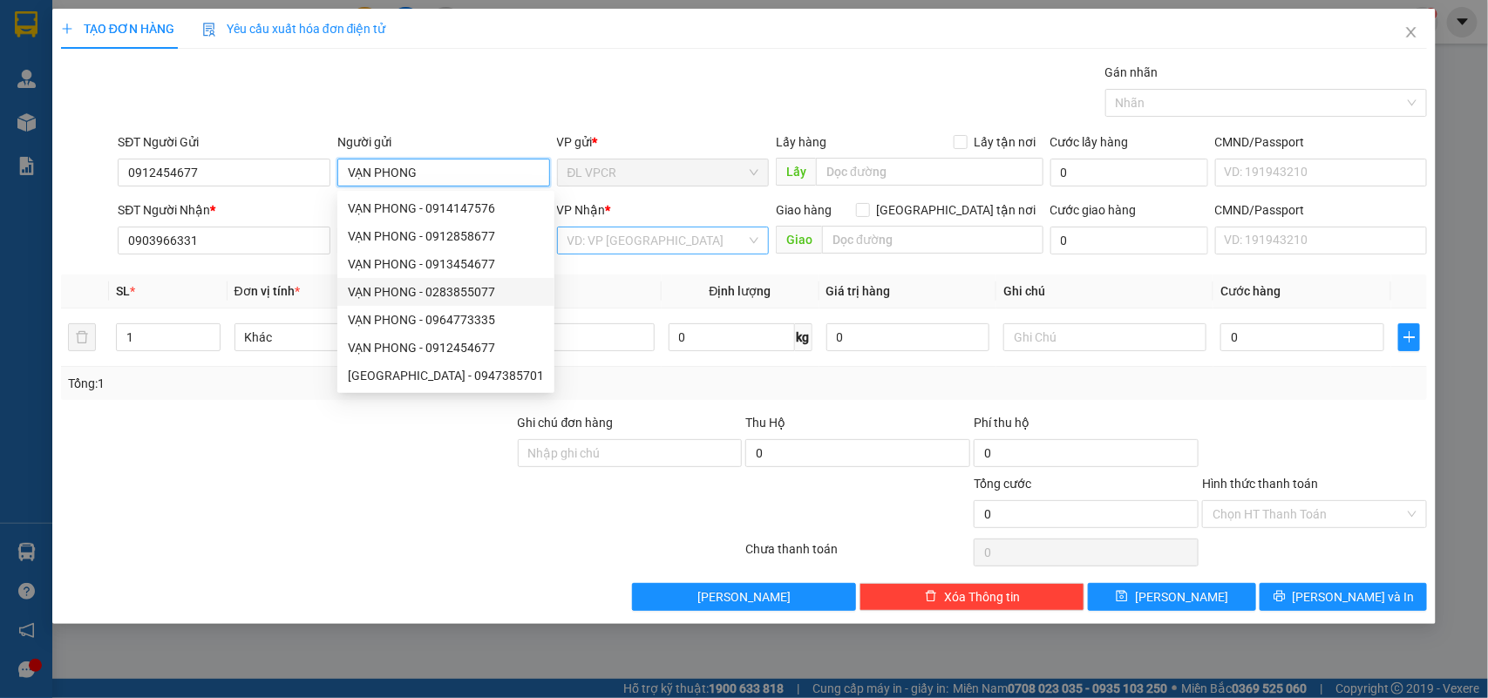
type input "VẠN PHONG"
click at [577, 247] on input "search" at bounding box center [657, 241] width 180 height 26
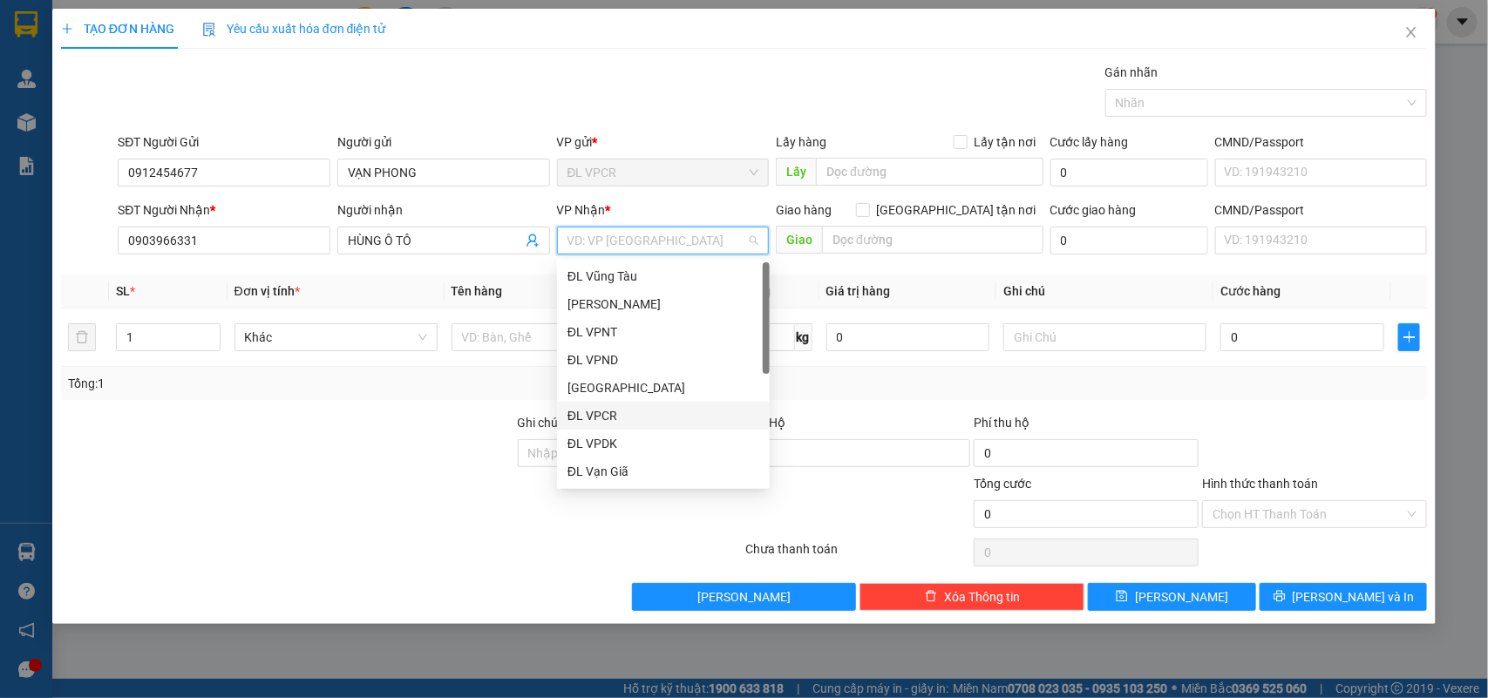
scroll to position [27, 0]
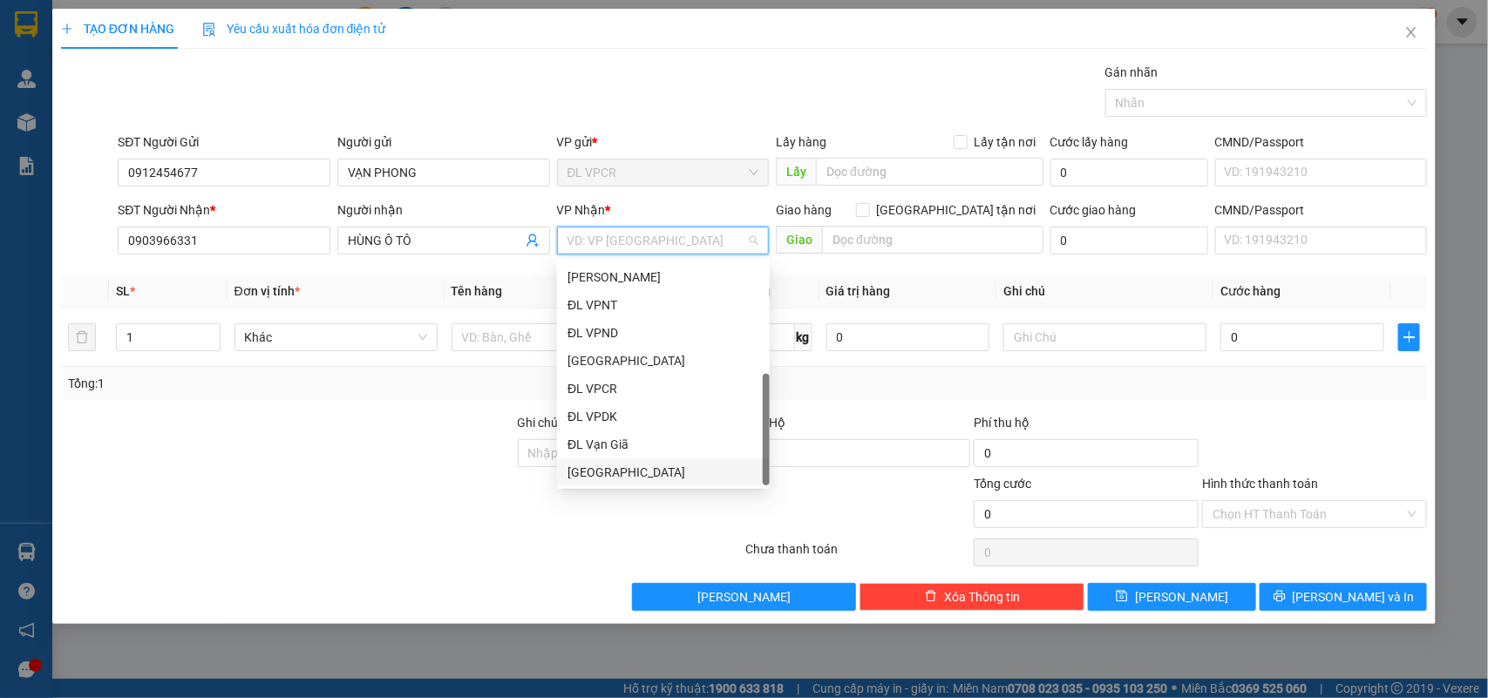
click at [629, 472] on div "[GEOGRAPHIC_DATA]" at bounding box center [663, 472] width 192 height 19
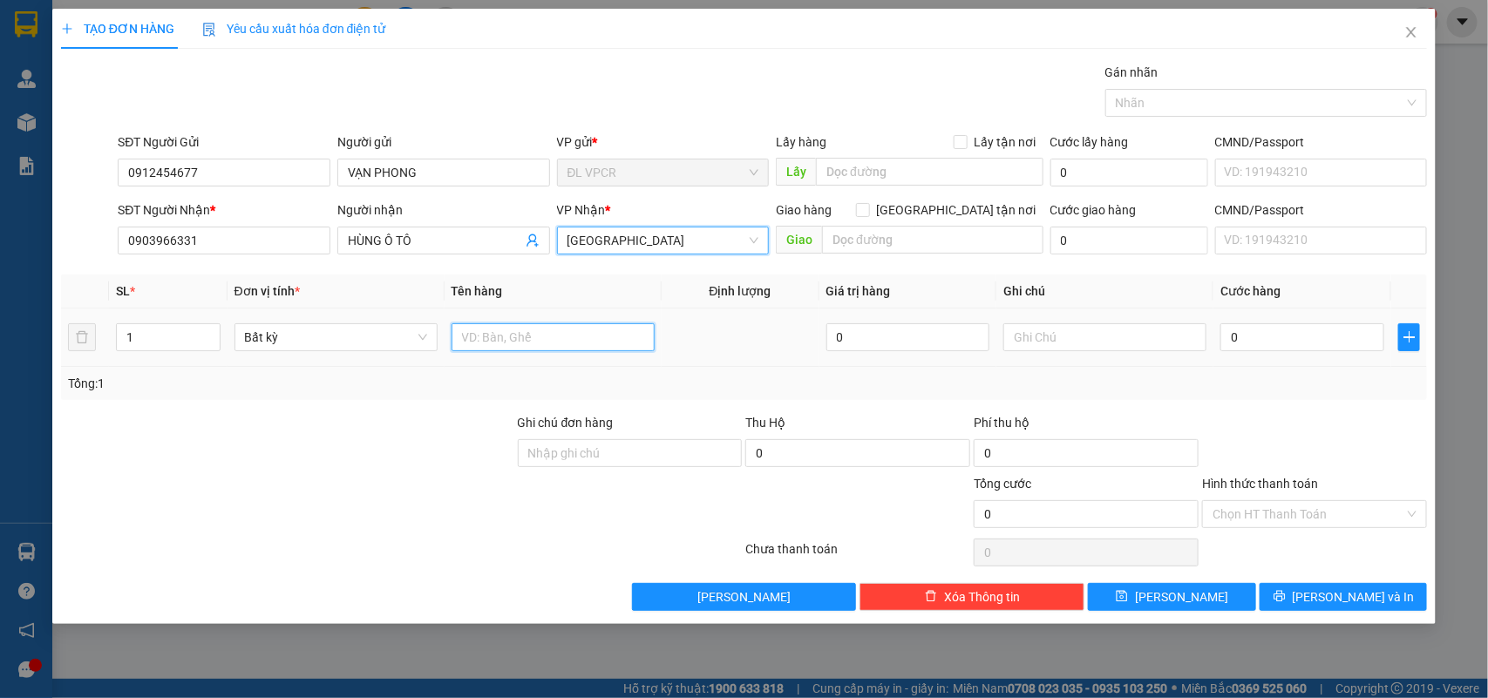
click at [532, 340] on input "text" at bounding box center [553, 337] width 203 height 28
type input "1 H"
drag, startPoint x: 1313, startPoint y: 356, endPoint x: 1309, endPoint y: 343, distance: 13.5
click at [1313, 353] on td "0" at bounding box center [1302, 338] width 178 height 58
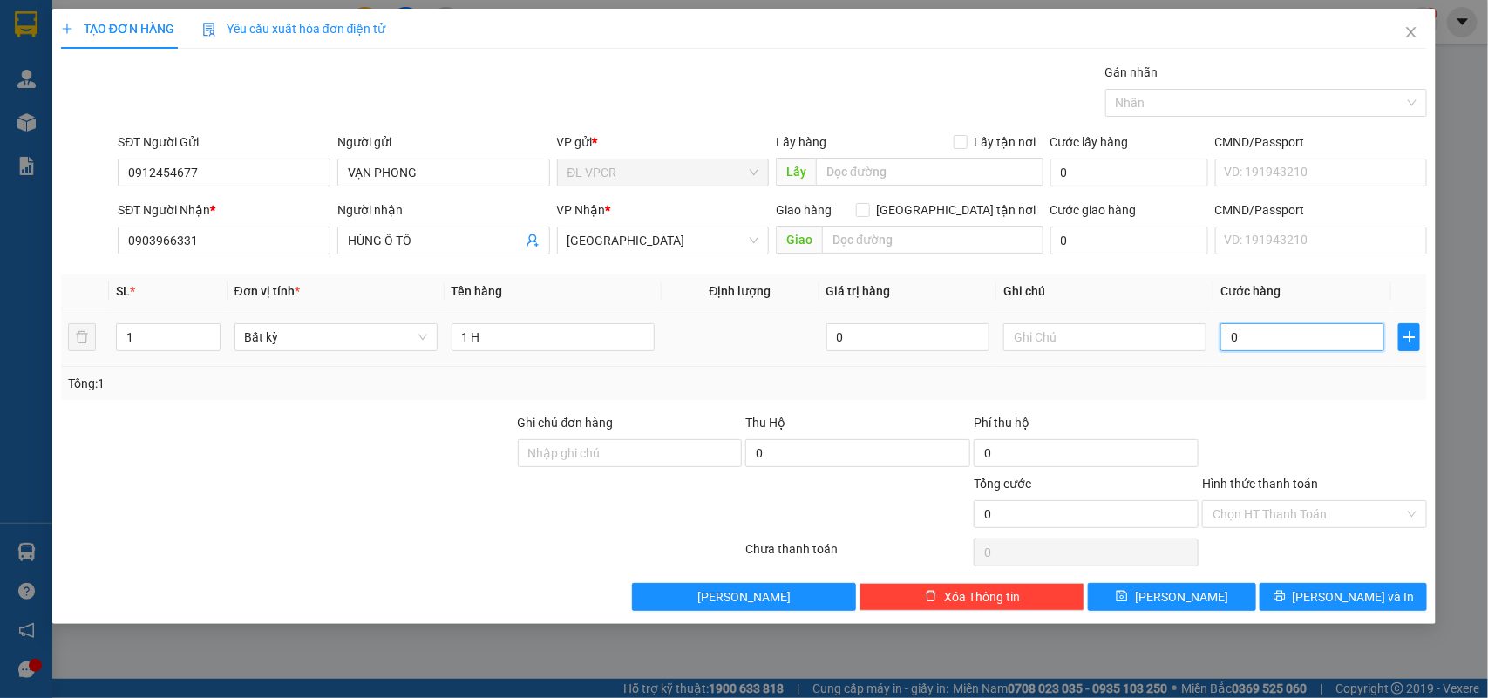
click at [1309, 343] on input "0" at bounding box center [1302, 337] width 164 height 28
type input "2"
type input "20"
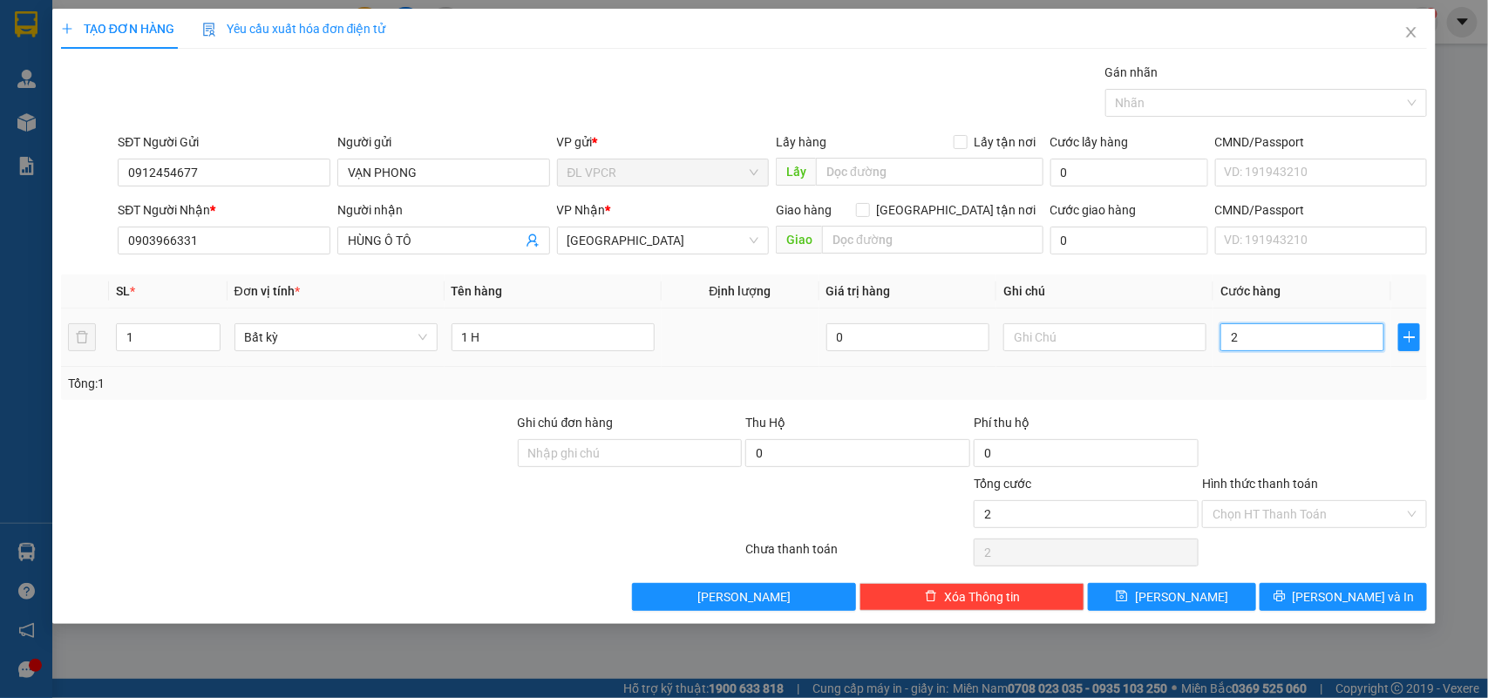
type input "20"
type input "20.000"
click at [1313, 515] on input "Hình thức thanh toán" at bounding box center [1309, 514] width 192 height 26
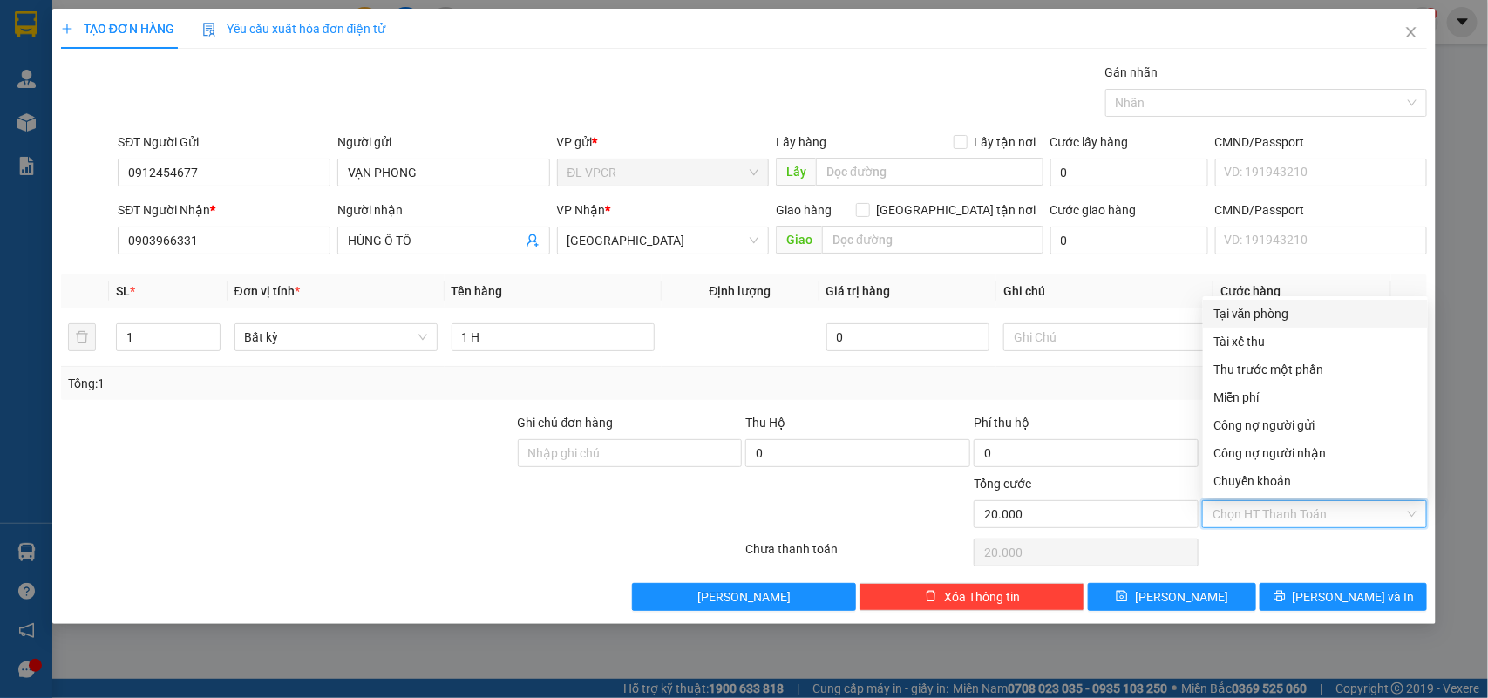
click at [1315, 539] on div "Chọn HT Thanh Toán" at bounding box center [1314, 552] width 228 height 35
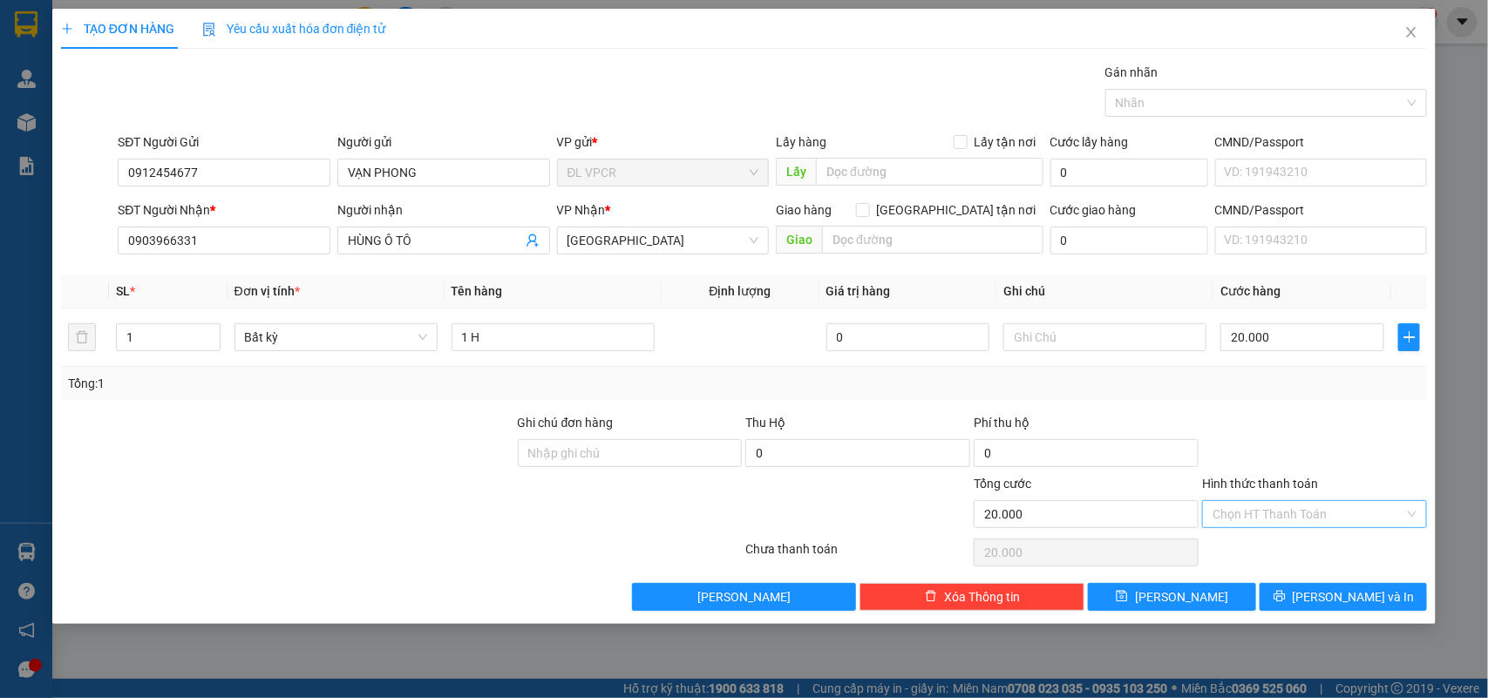
click at [1317, 513] on input "Hình thức thanh toán" at bounding box center [1309, 514] width 192 height 26
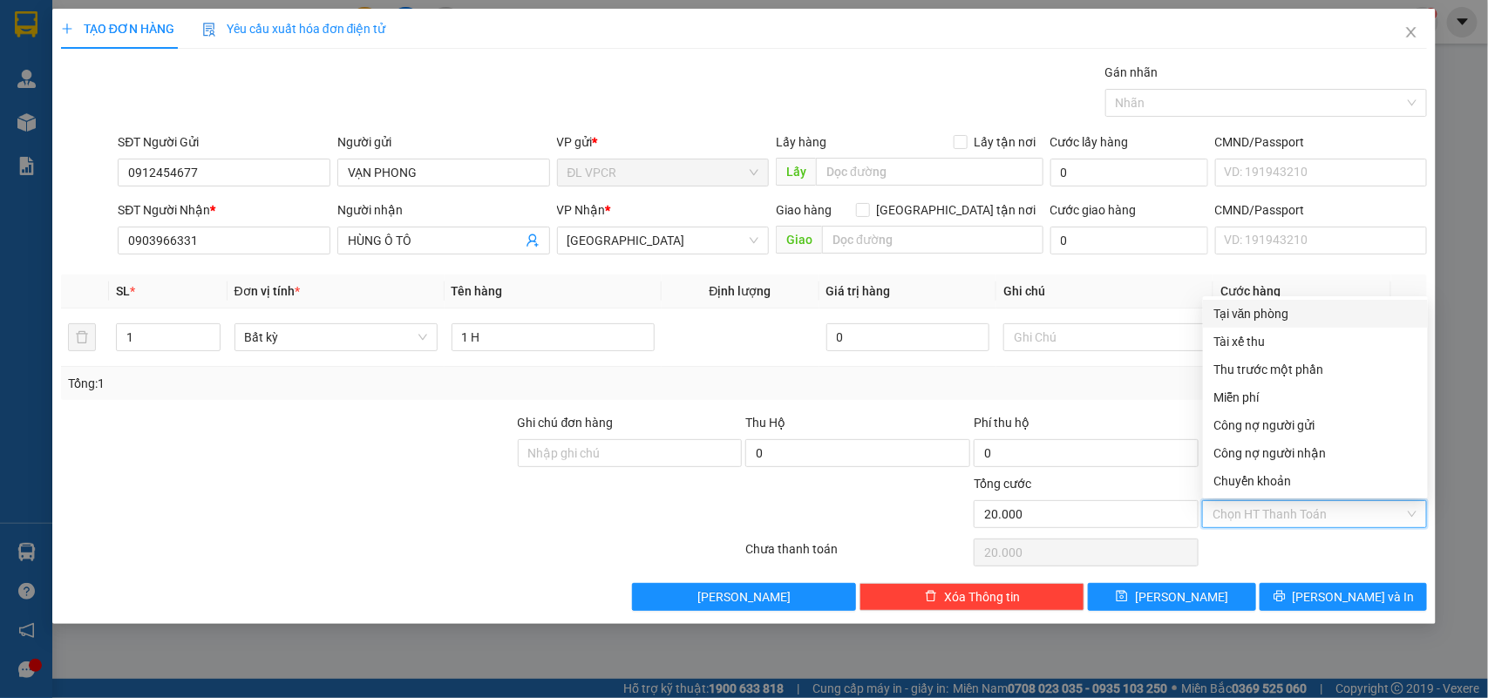
click at [1258, 312] on div "Tại văn phòng" at bounding box center [1315, 313] width 204 height 19
type input "0"
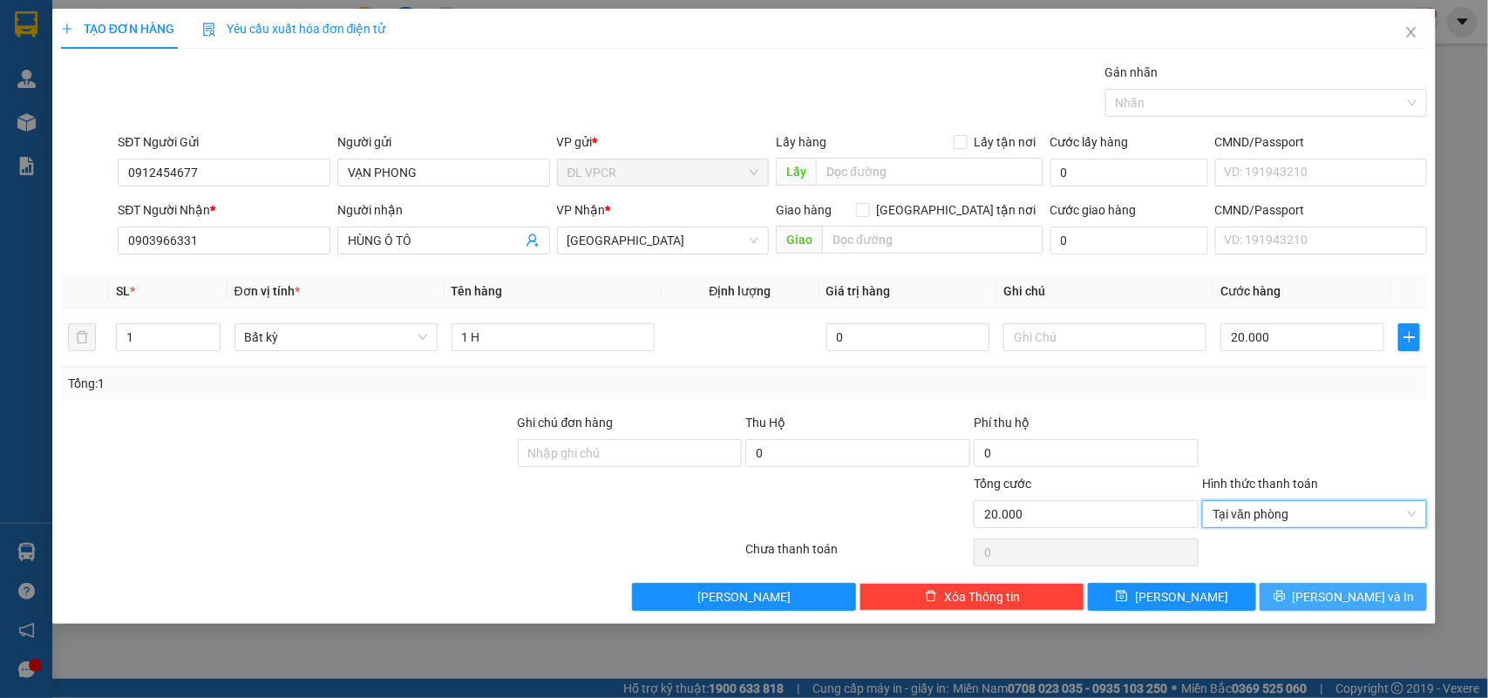
click at [1353, 594] on span "[PERSON_NAME] và In" at bounding box center [1354, 597] width 122 height 19
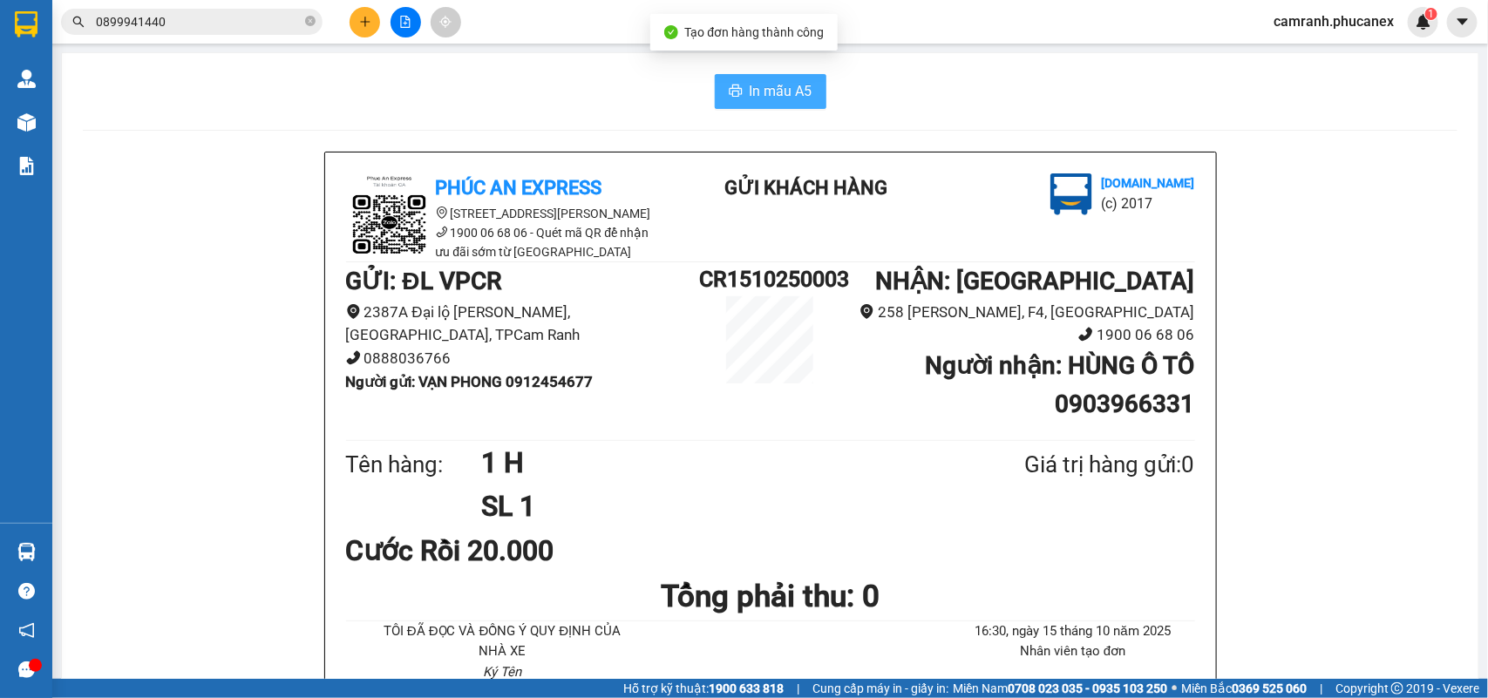
click at [812, 105] on button "In mẫu A5" at bounding box center [771, 91] width 112 height 35
click at [795, 99] on span "In mẫu A5" at bounding box center [781, 91] width 63 height 22
click at [368, 29] on button at bounding box center [365, 22] width 31 height 31
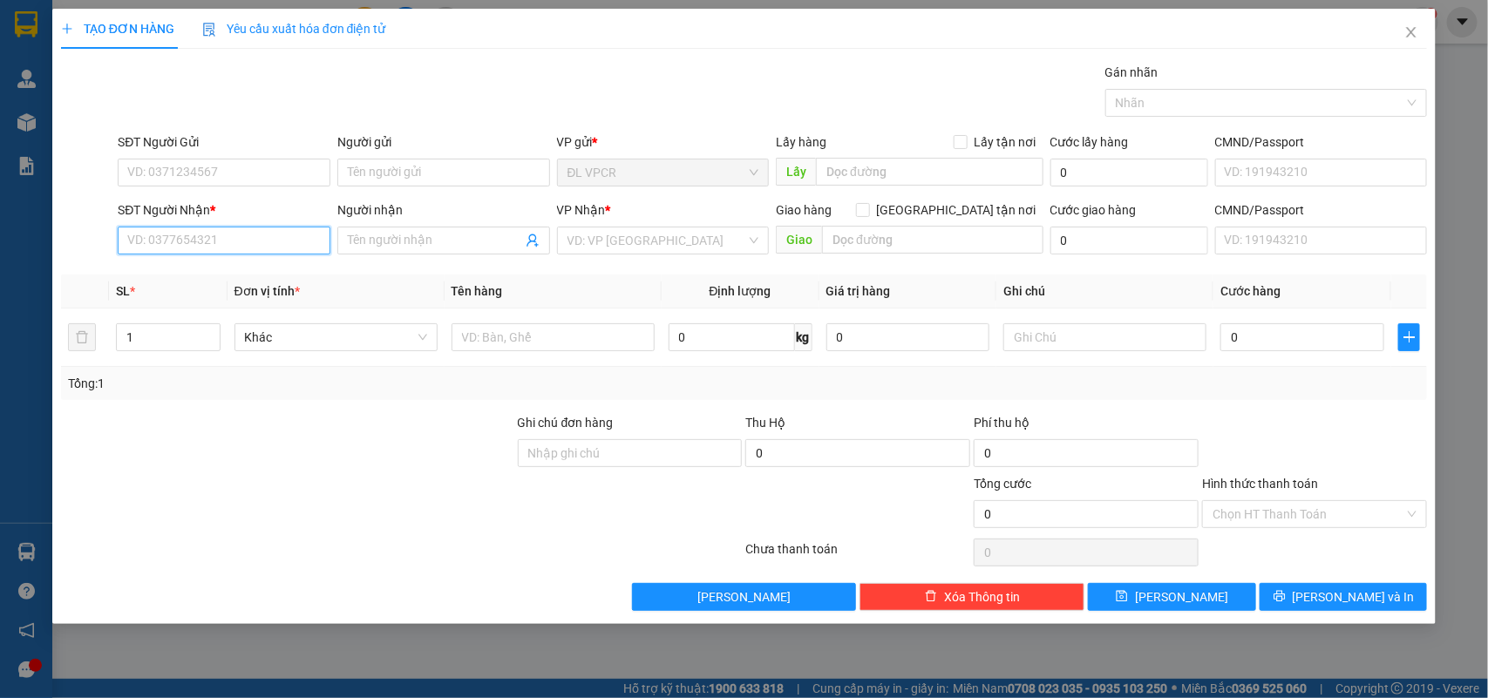
click at [153, 249] on input "SĐT Người Nhận *" at bounding box center [224, 241] width 213 height 28
click at [189, 275] on div "0933880498 - GIANG HUỲNH" at bounding box center [224, 276] width 192 height 19
type input "0933880498"
type input "[PERSON_NAME]"
type input "587 BA ĐÌNH, P HƯNG PHÚ, Q 8"
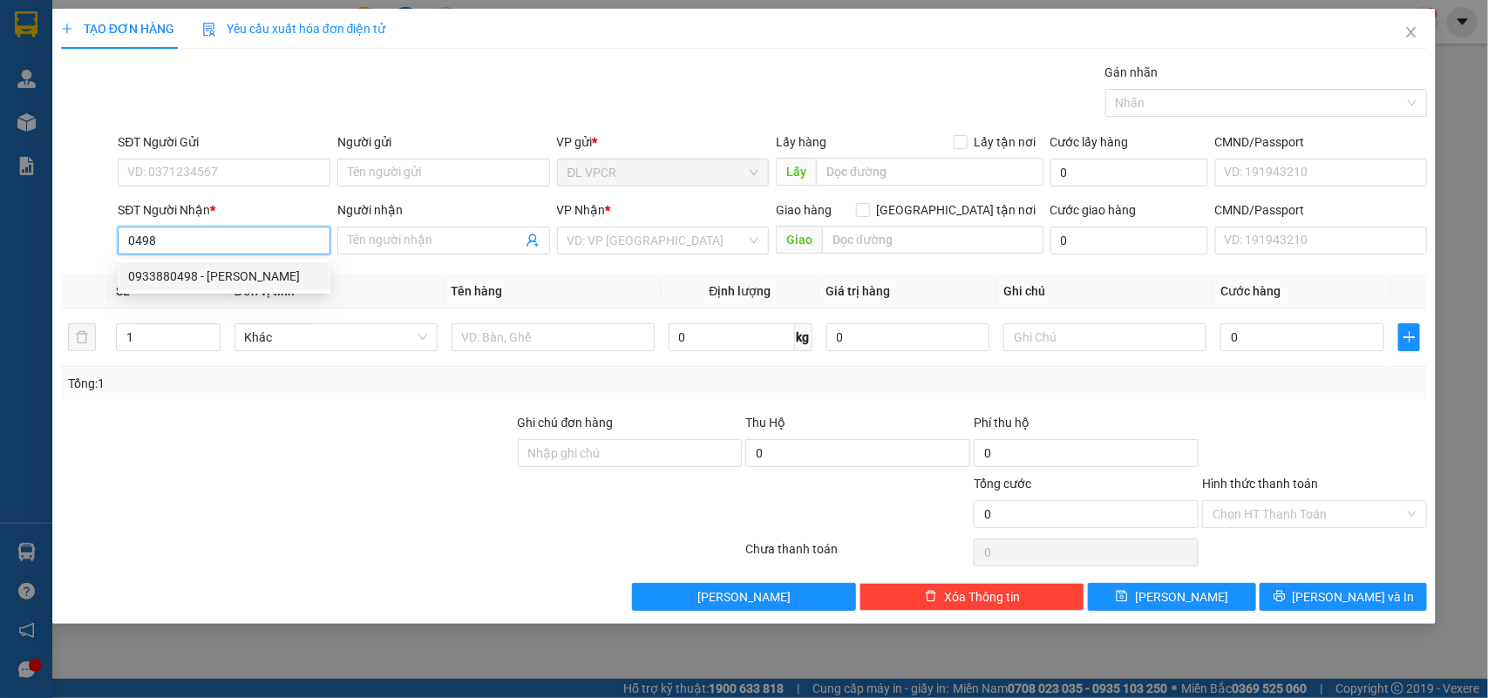
type input "150.000"
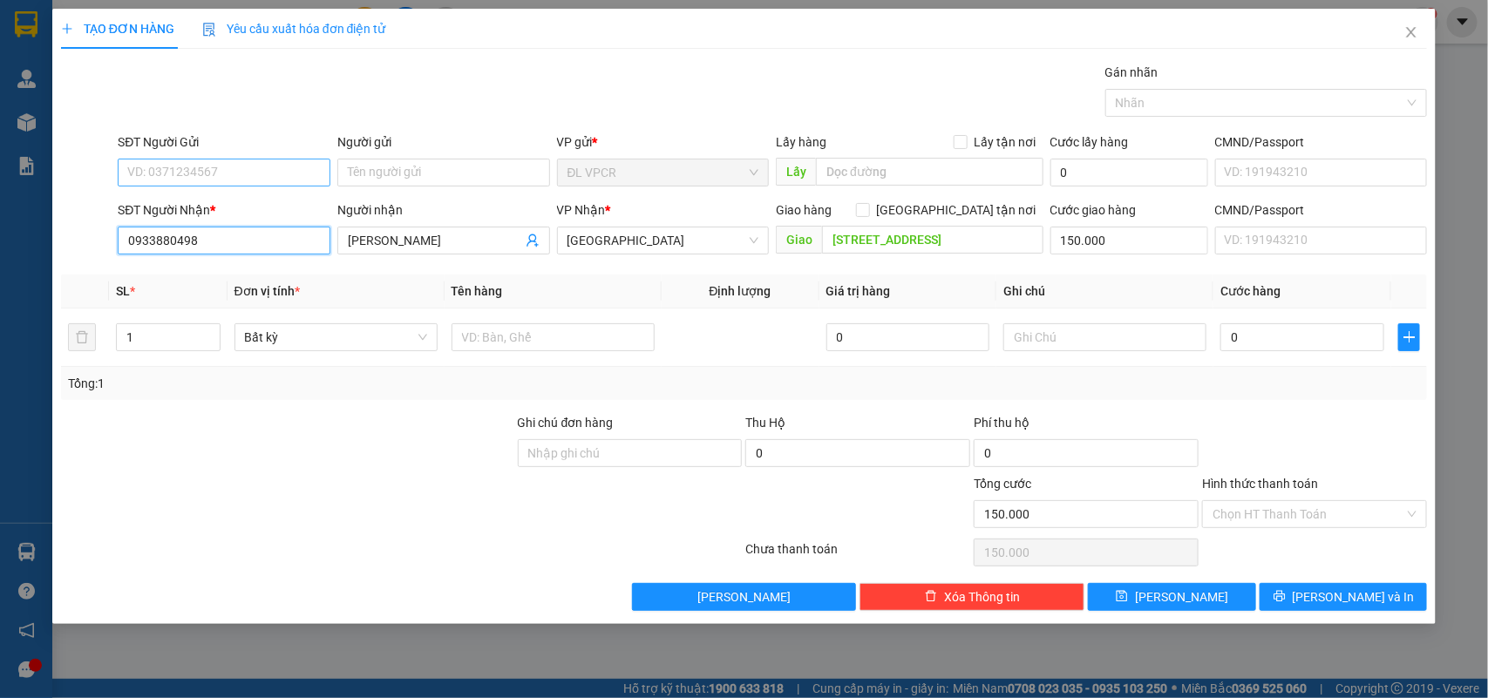
type input "0933880498"
click at [222, 173] on input "SĐT Người Gửi" at bounding box center [224, 173] width 213 height 28
click at [235, 210] on div "0901923171 - SHOP MỸ NHỚ" at bounding box center [224, 208] width 192 height 19
type input "0901923171"
type input "SHOP MỸ NHỚ"
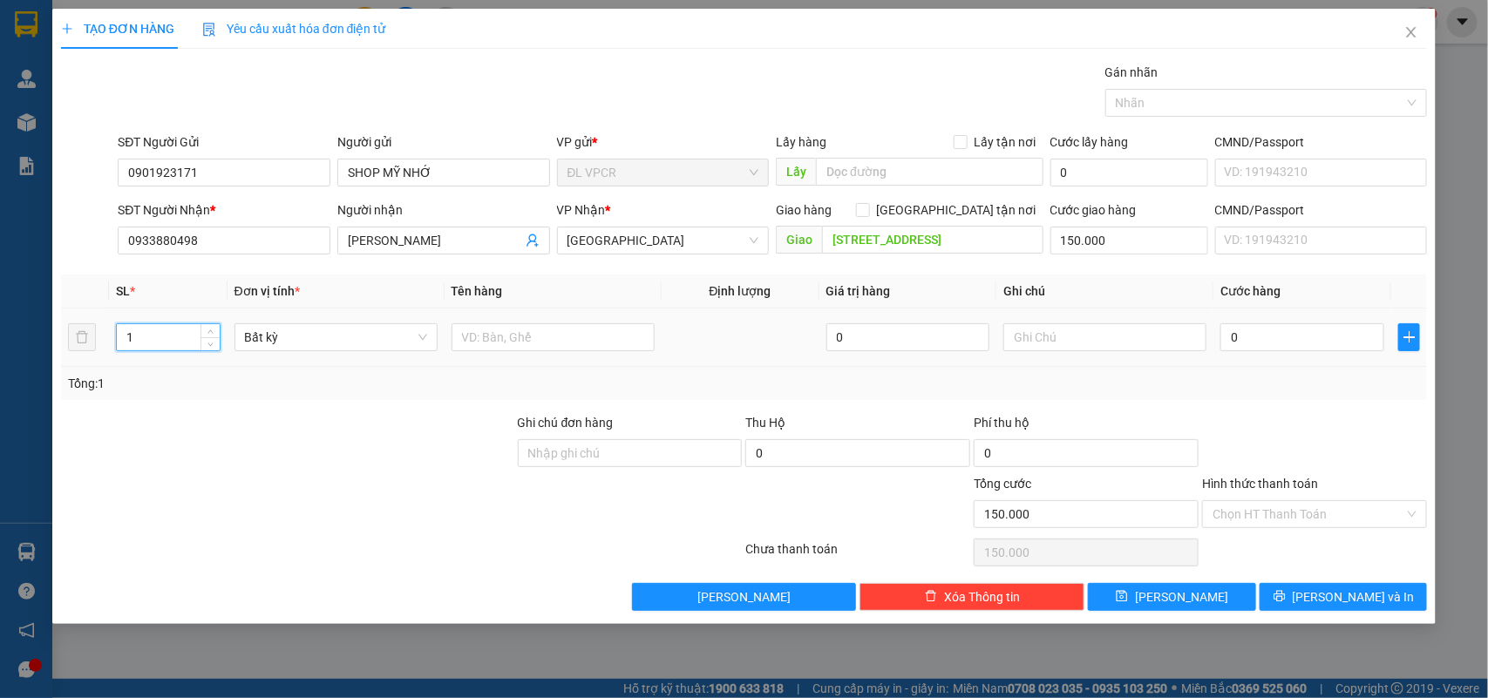
drag, startPoint x: 163, startPoint y: 345, endPoint x: 107, endPoint y: 356, distance: 56.8
click at [109, 356] on td "1" at bounding box center [168, 338] width 119 height 58
type input "2"
click at [520, 341] on input "text" at bounding box center [553, 337] width 203 height 28
type input "2 THÙNG"
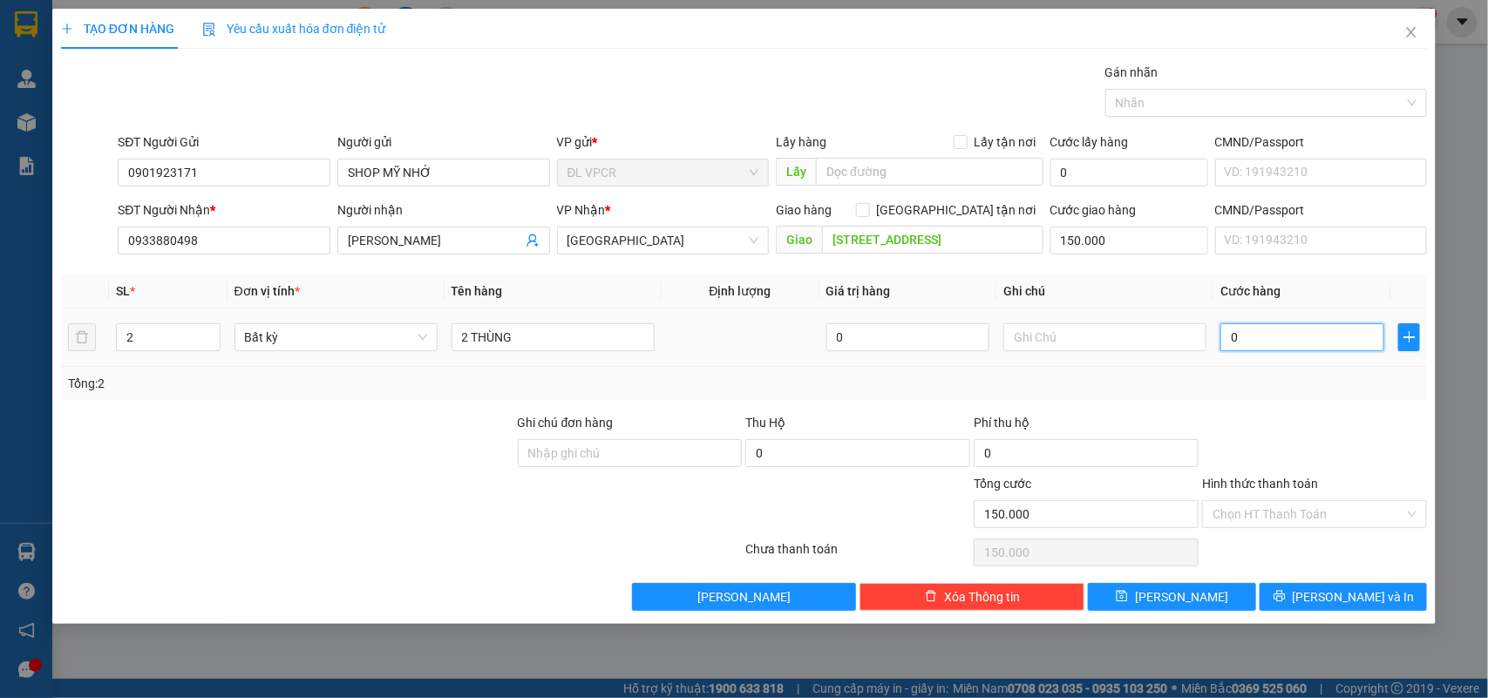
click at [1280, 346] on input "0" at bounding box center [1302, 337] width 164 height 28
type input "1"
type input "150.001"
type input "10"
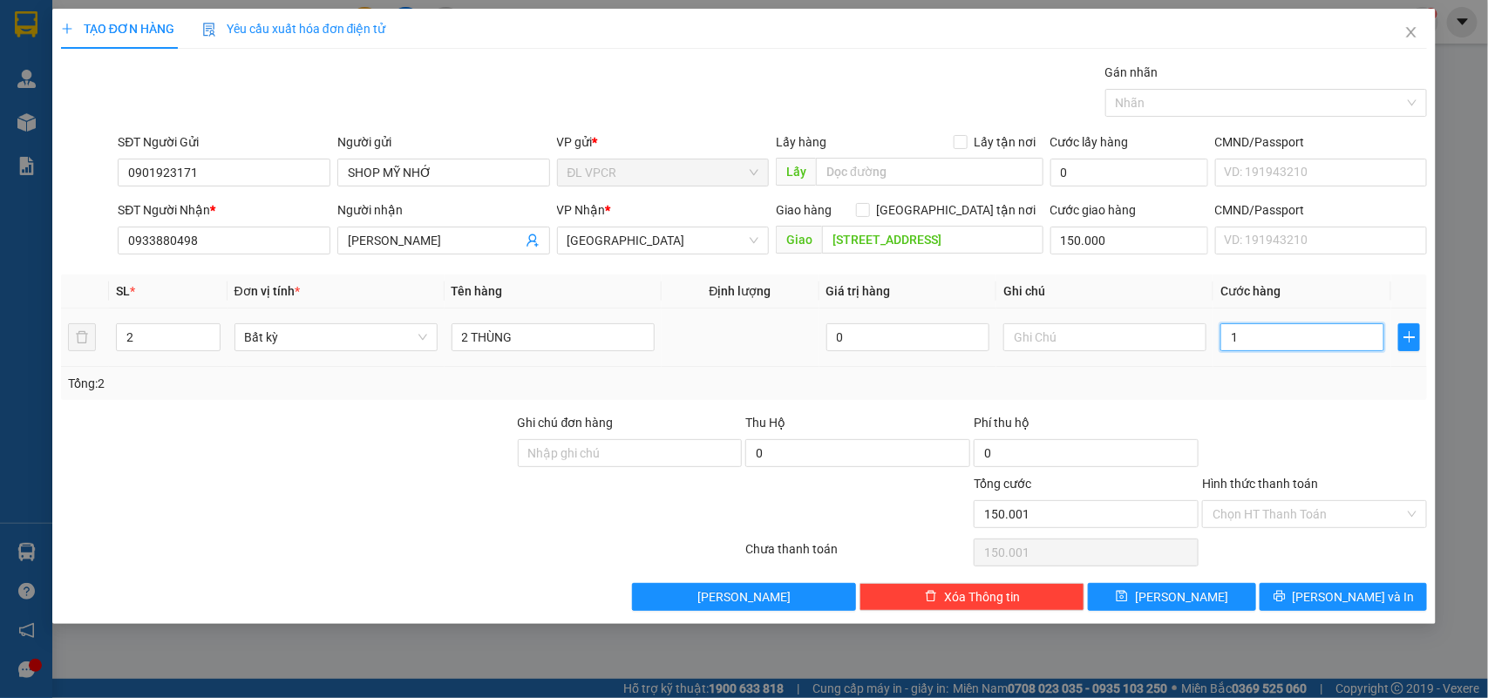
type input "150.010"
type input "100"
type input "150.100"
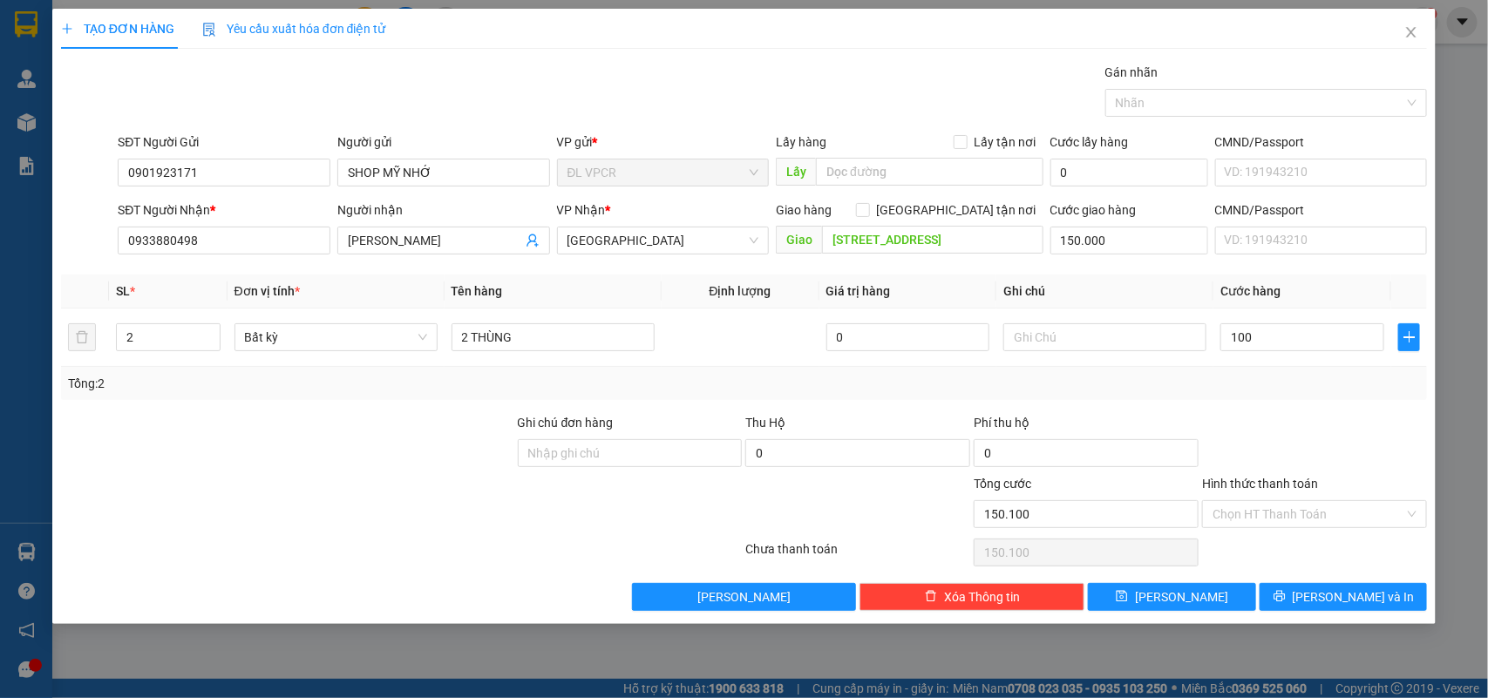
type input "100.000"
type input "250.000"
click at [1261, 528] on div "Chọn HT Thanh Toán" at bounding box center [1314, 514] width 225 height 28
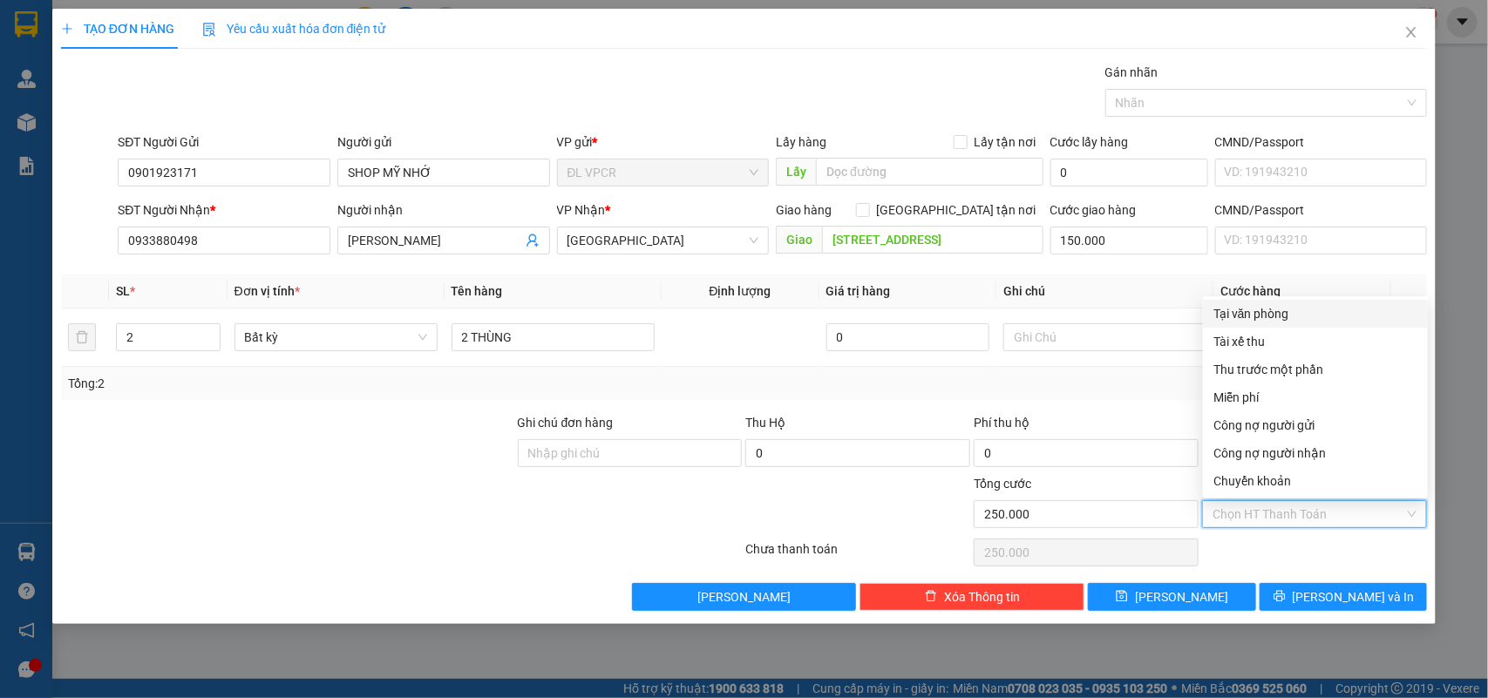
click at [1253, 309] on div "Tại văn phòng" at bounding box center [1315, 313] width 204 height 19
type input "0"
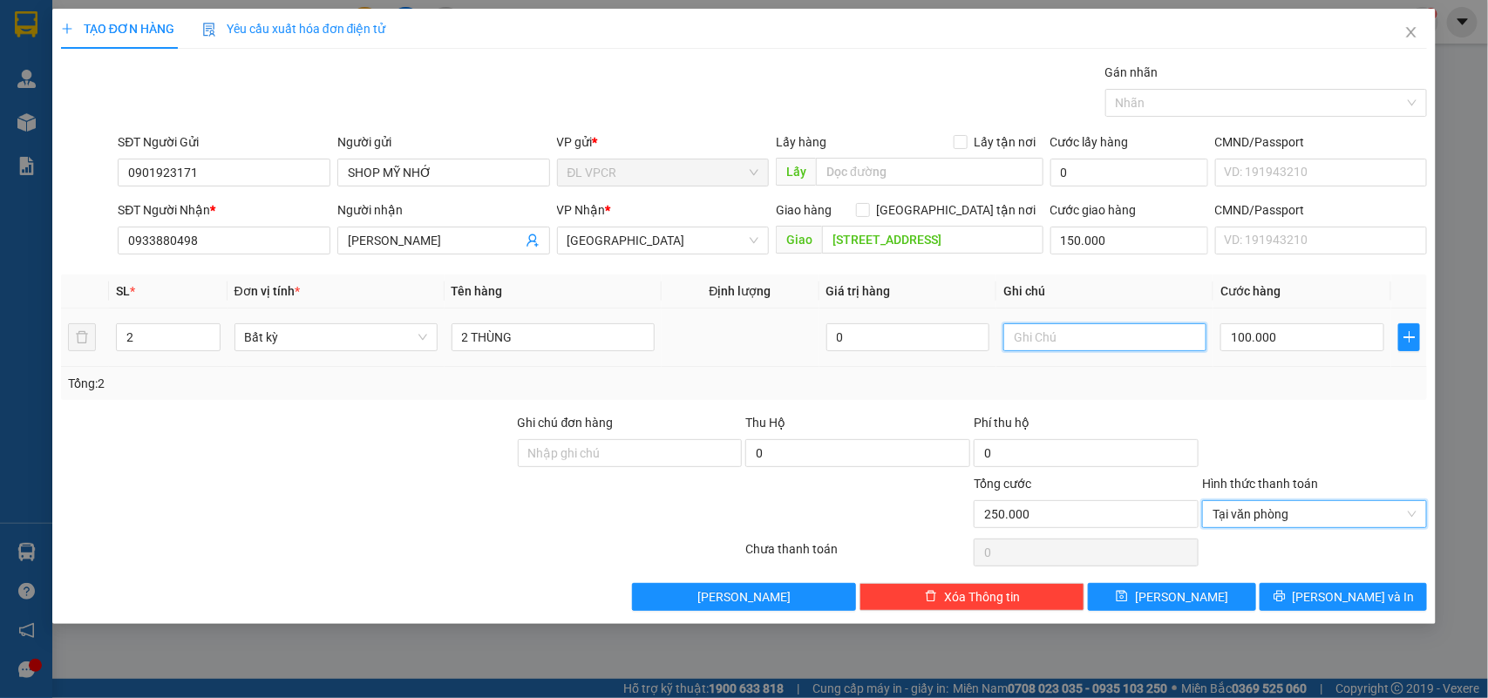
click at [1081, 341] on input "text" at bounding box center [1104, 337] width 203 height 28
click at [1062, 345] on input "GTN 100 K" at bounding box center [1104, 337] width 203 height 28
type input "GTN 150 K"
click at [1179, 405] on div "Transit Pickup Surcharge Ids Transit Deliver Surcharge Ids Transit Deliver Surc…" at bounding box center [744, 337] width 1367 height 548
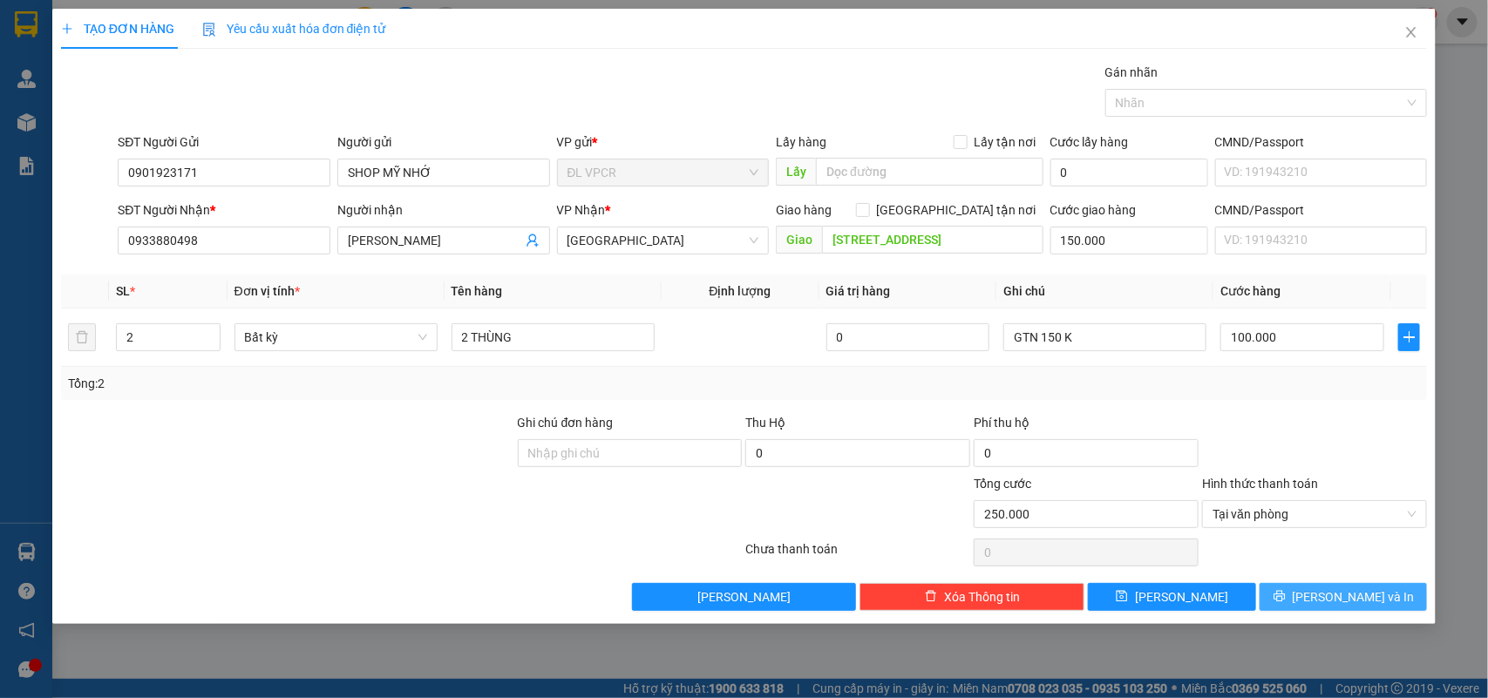
click at [1347, 599] on span "[PERSON_NAME] và In" at bounding box center [1354, 597] width 122 height 19
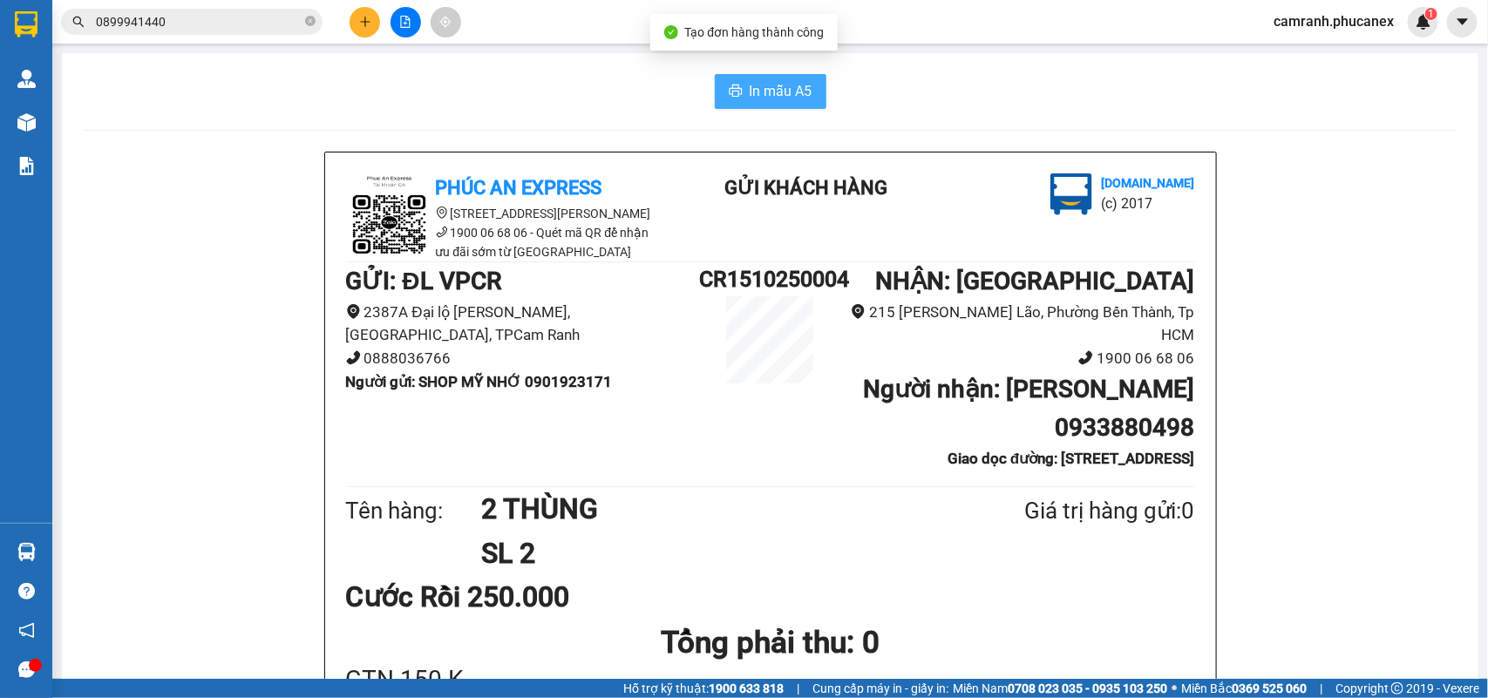
click at [751, 88] on span "In mẫu A5" at bounding box center [781, 91] width 63 height 22
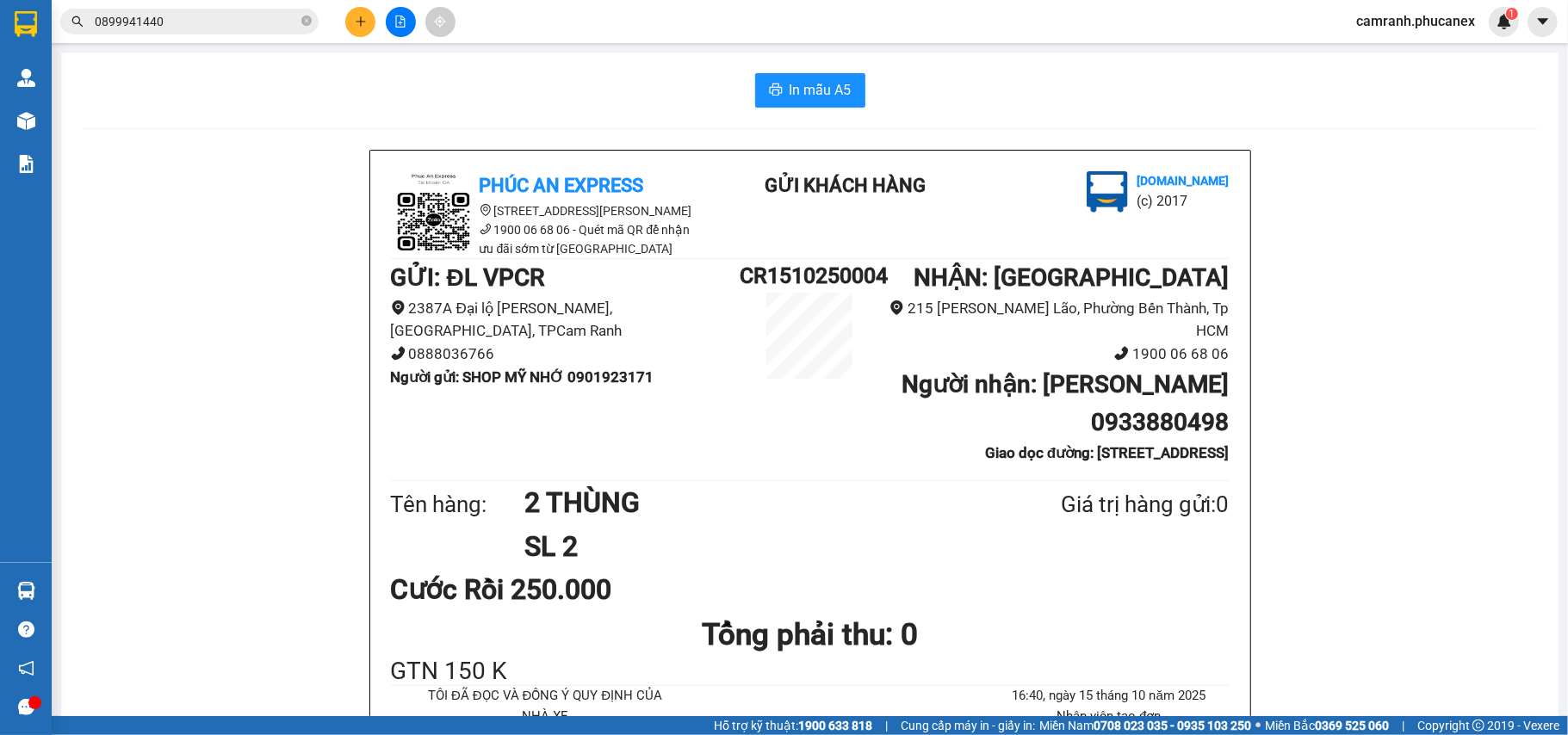
click at [346, 22] on button at bounding box center [361, 22] width 31 height 31
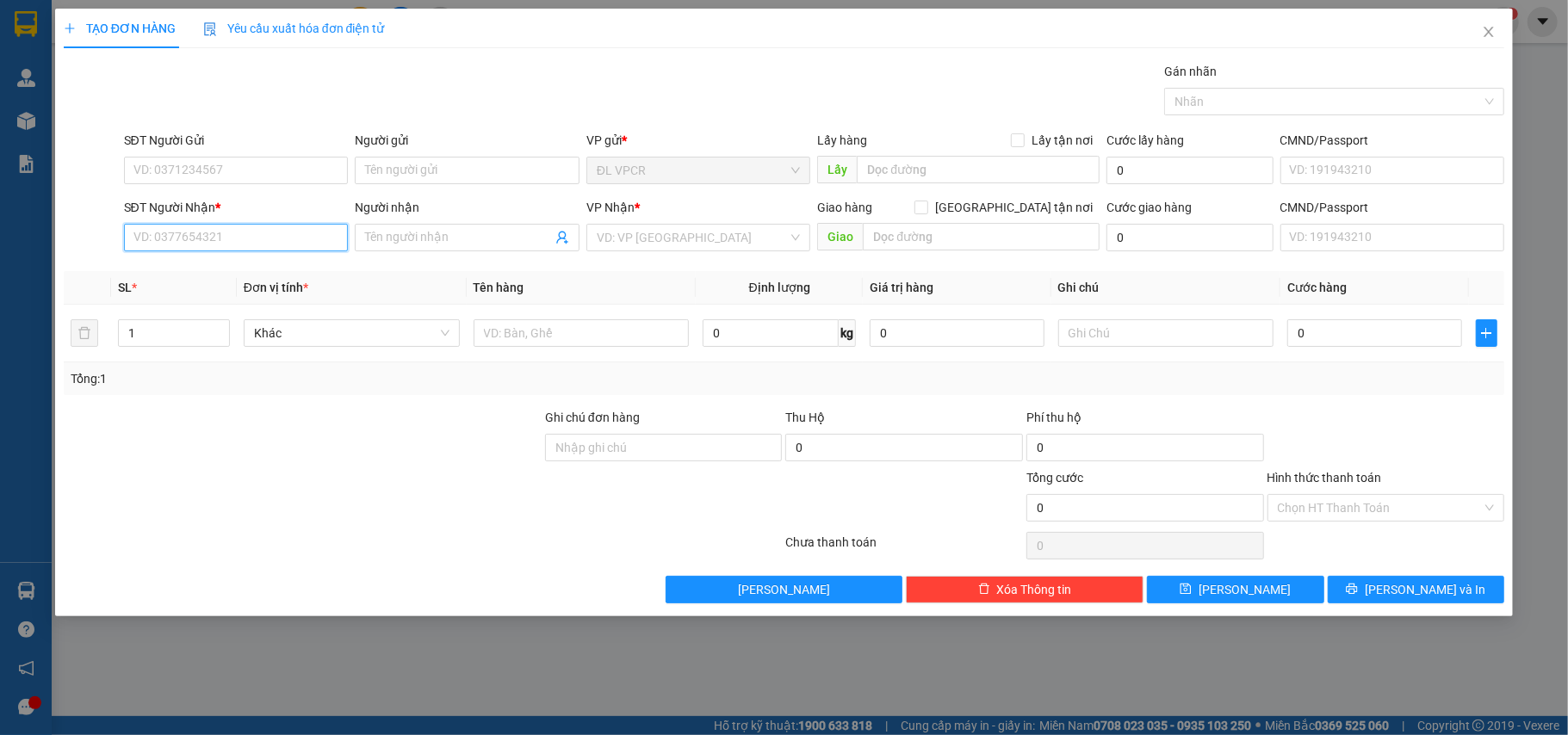
click at [252, 238] on input "SĐT Người Nhận *" at bounding box center [237, 238] width 225 height 28
click at [252, 269] on div "0568123789 - THU TRINH" at bounding box center [236, 274] width 205 height 19
type input "0568123789"
type input "[PERSON_NAME]"
type input "19/2/7 , Đường 20, P. Bình Hưng Hòa A, Q. Bình Tân"
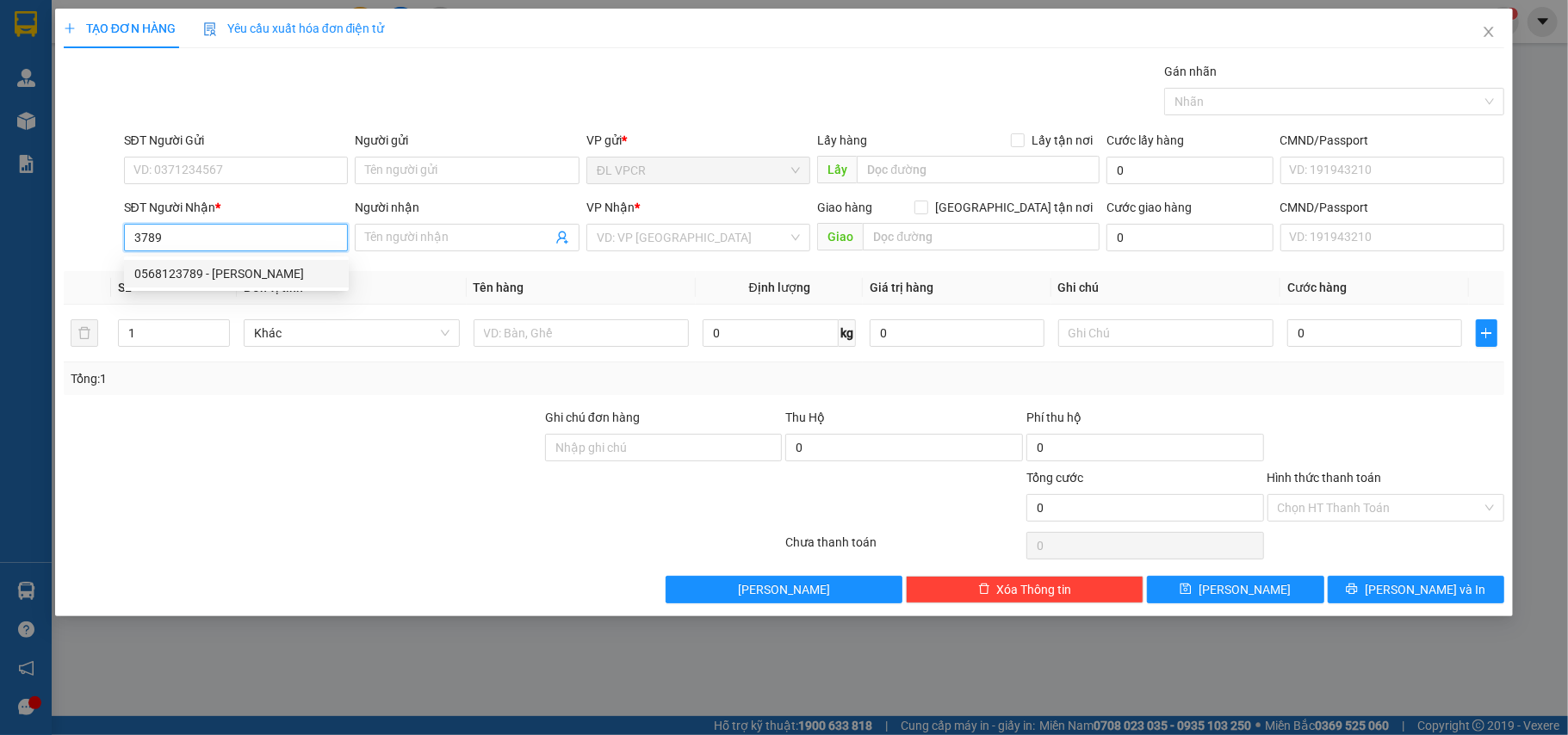
type input "400.000"
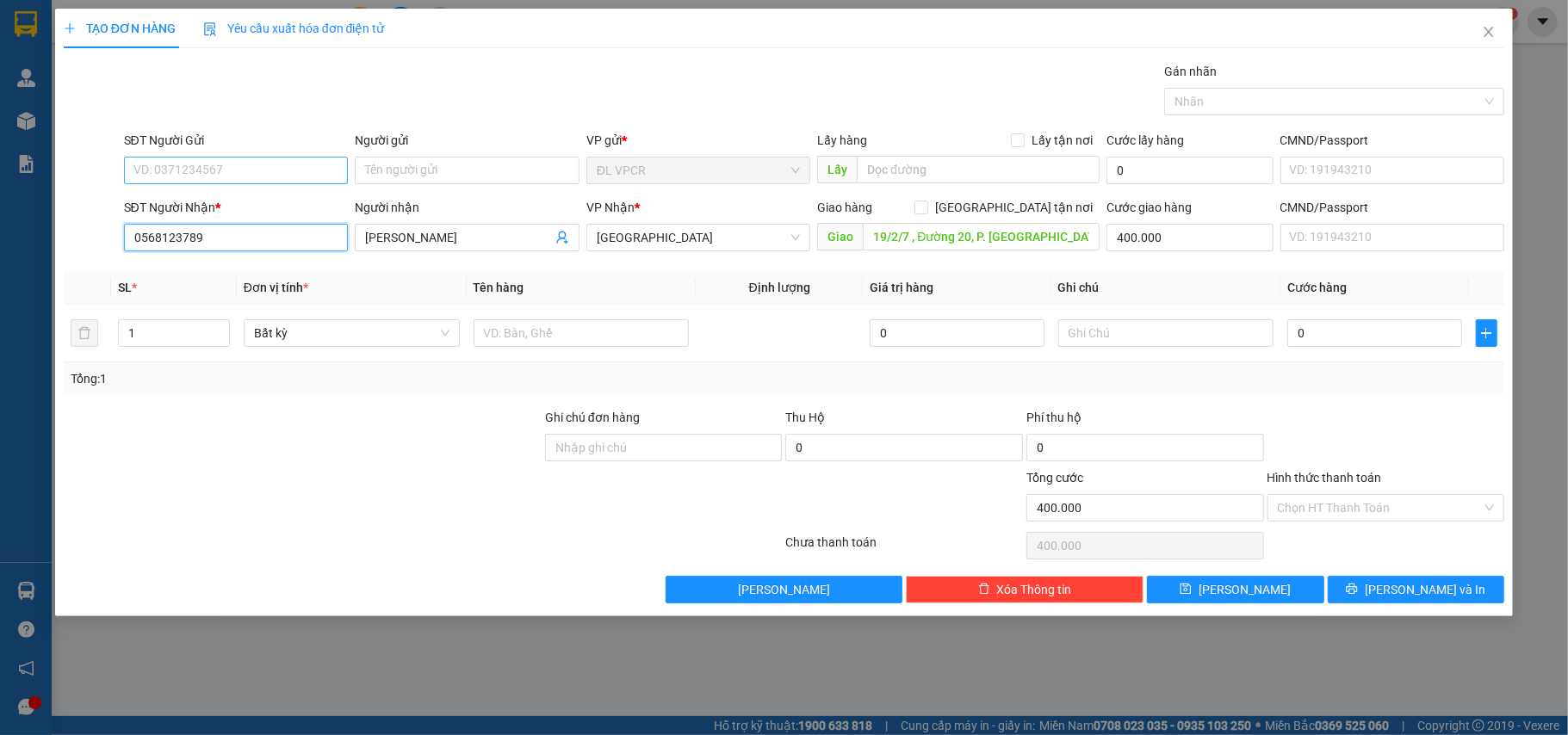
type input "0568123789"
click at [239, 176] on input "SĐT Người Gửi" at bounding box center [237, 171] width 225 height 28
click at [246, 198] on div "0901923171 - SHOP MỸ NHỚ" at bounding box center [236, 205] width 205 height 19
type input "0901923171"
type input "SHOP MỸ NHỚ"
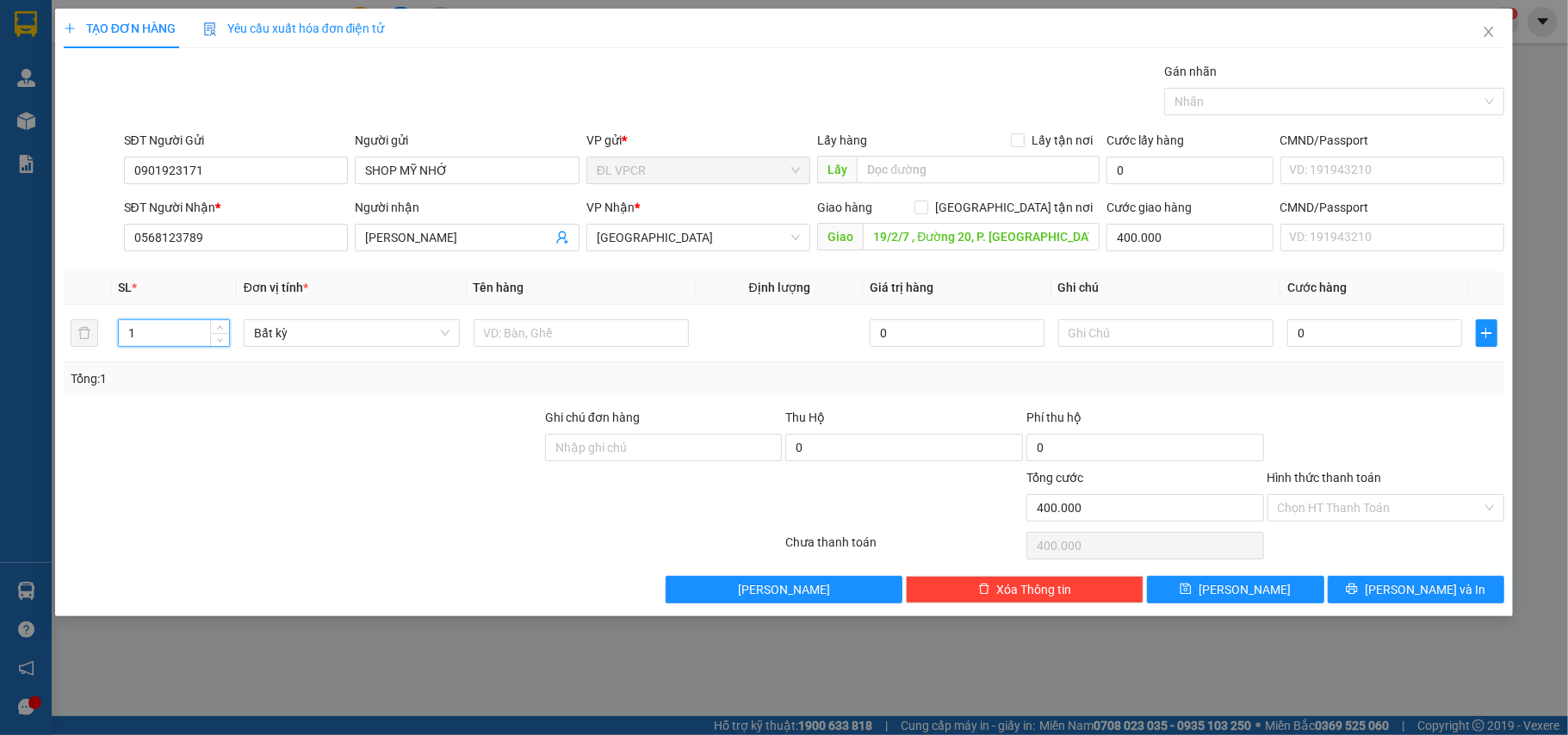
drag, startPoint x: 163, startPoint y: 332, endPoint x: 44, endPoint y: 417, distance: 146.2
click at [44, 417] on div "TẠO ĐƠN HÀNG Yêu cầu xuất hóa đơn điện tử Transit Pickup Surcharge Ids Transit …" at bounding box center [784, 368] width 1568 height 735
type input "6"
click at [648, 351] on div at bounding box center [581, 333] width 216 height 35
click at [644, 339] on input "text" at bounding box center [581, 333] width 216 height 28
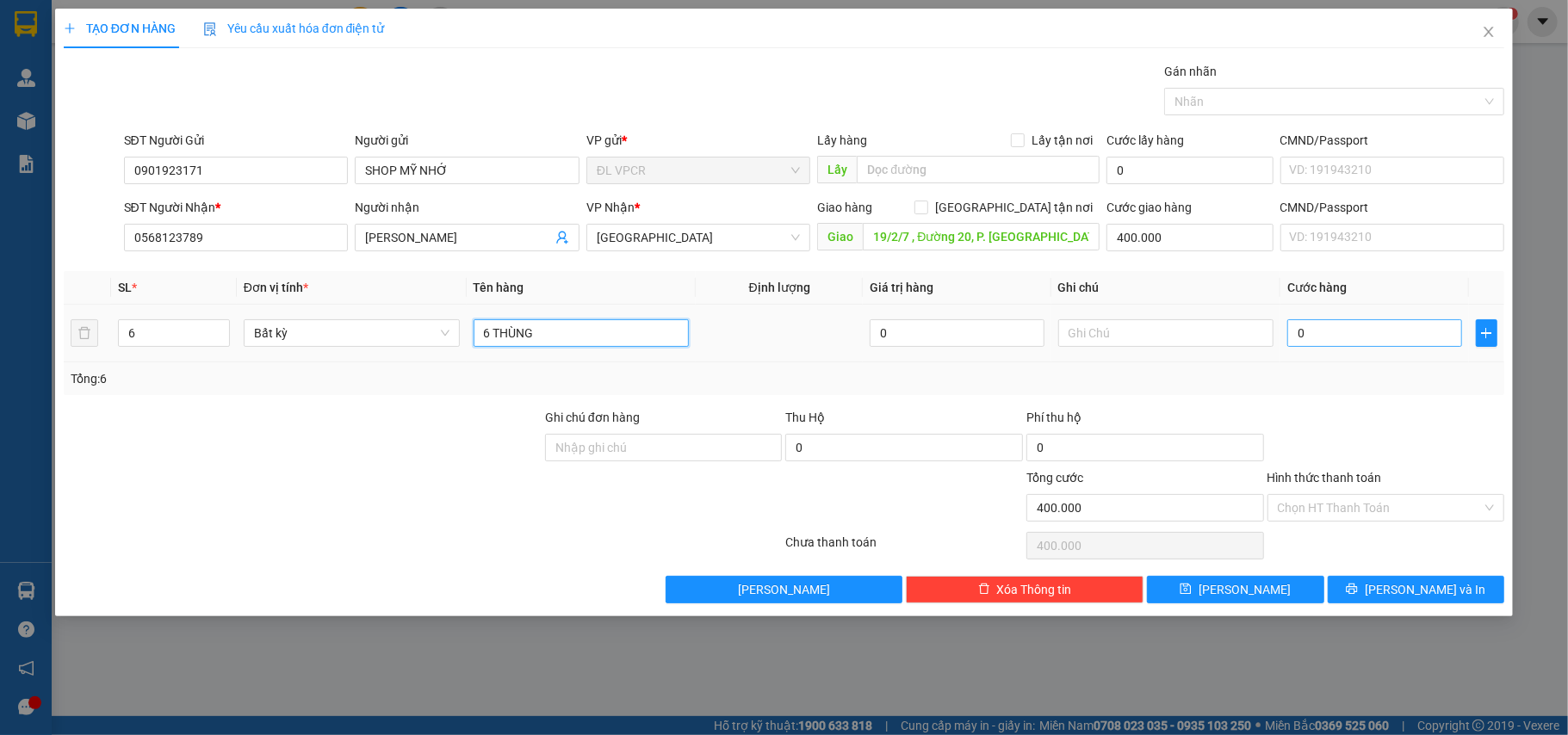
type input "6 THÙNG"
click at [1331, 322] on input "0" at bounding box center [1374, 333] width 174 height 28
type input "3"
type input "400.003"
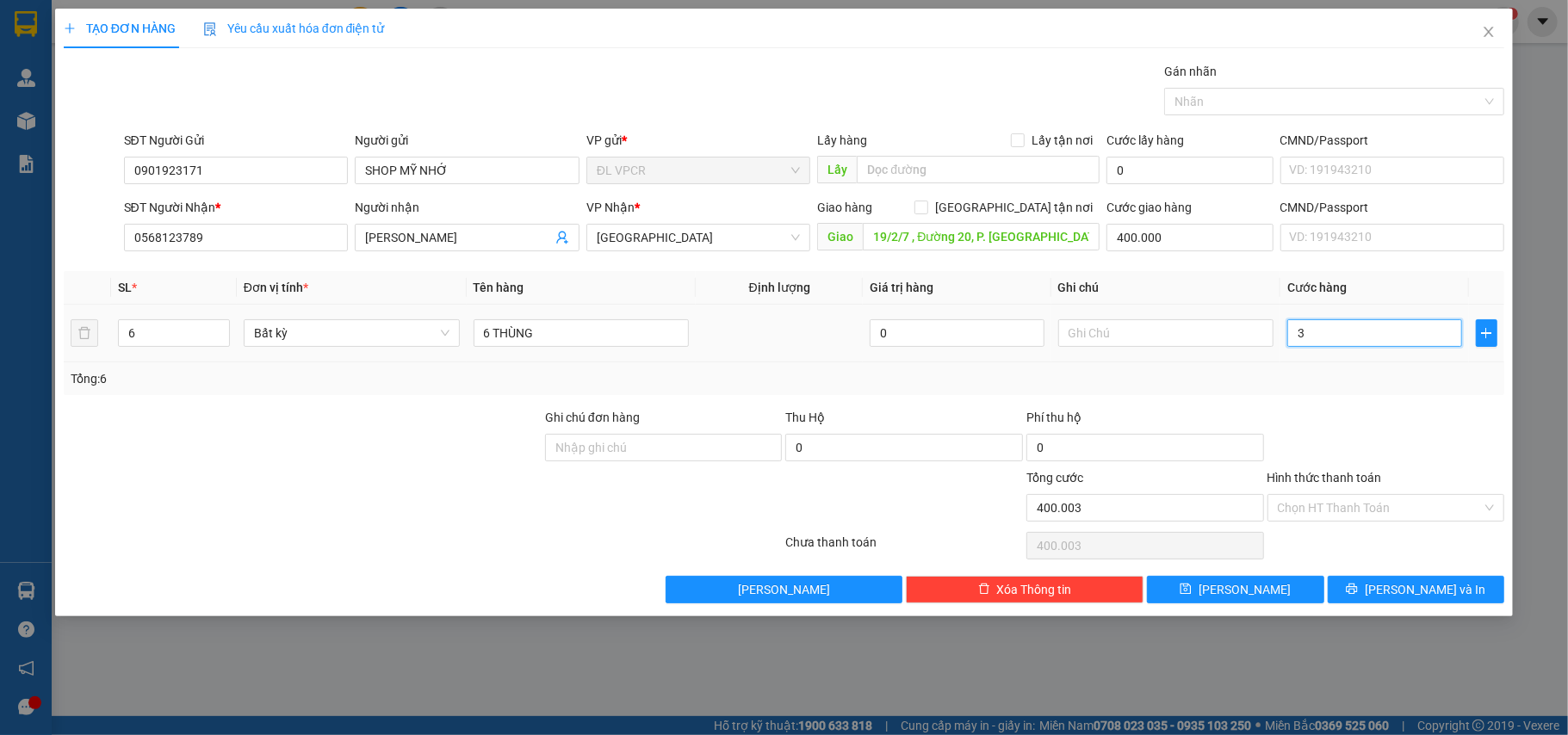
type input "34"
type input "400.034"
type input "340"
type input "400.340"
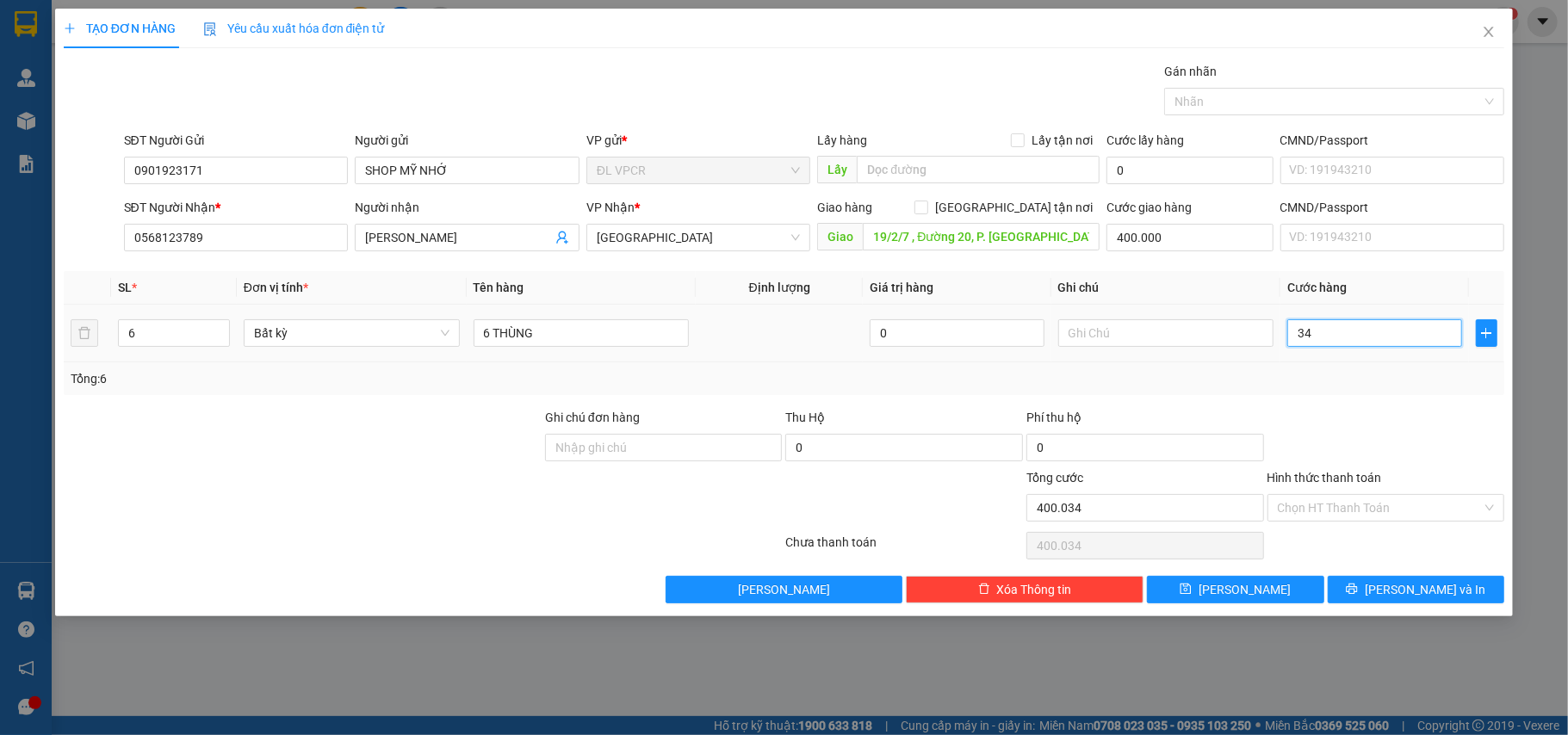
type input "400.340"
type input "340.000"
type input "740.000"
click at [1162, 422] on div "Phí thu hộ" at bounding box center [1145, 421] width 238 height 26
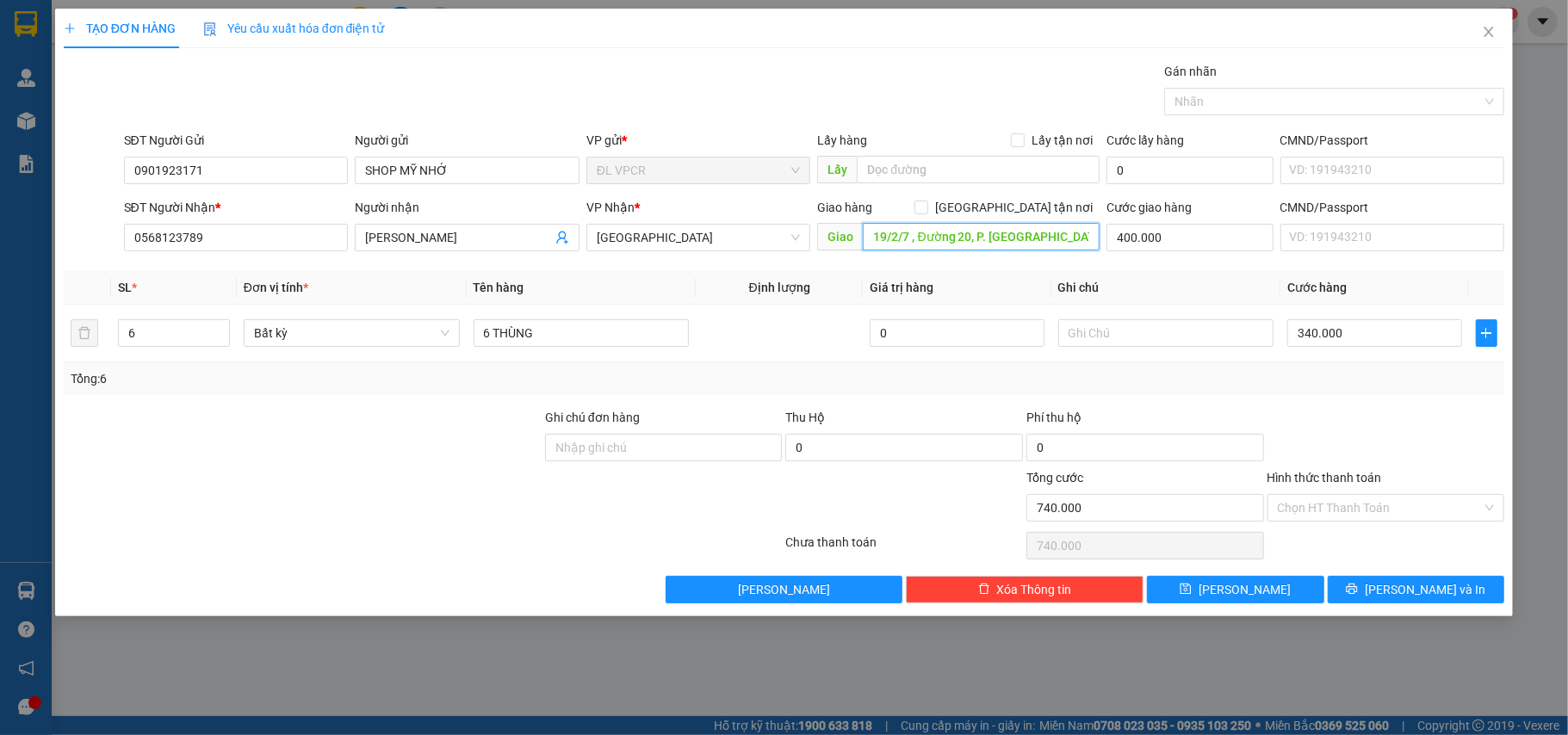
click at [1041, 242] on input "19/2/7 , Đường 20, P. Bình Hưng Hòa A, Q. Bình Tân" at bounding box center [981, 237] width 237 height 28
click at [1077, 287] on th "Ghi chú" at bounding box center [1166, 288] width 230 height 34
click at [1085, 331] on input "text" at bounding box center [1166, 333] width 216 height 28
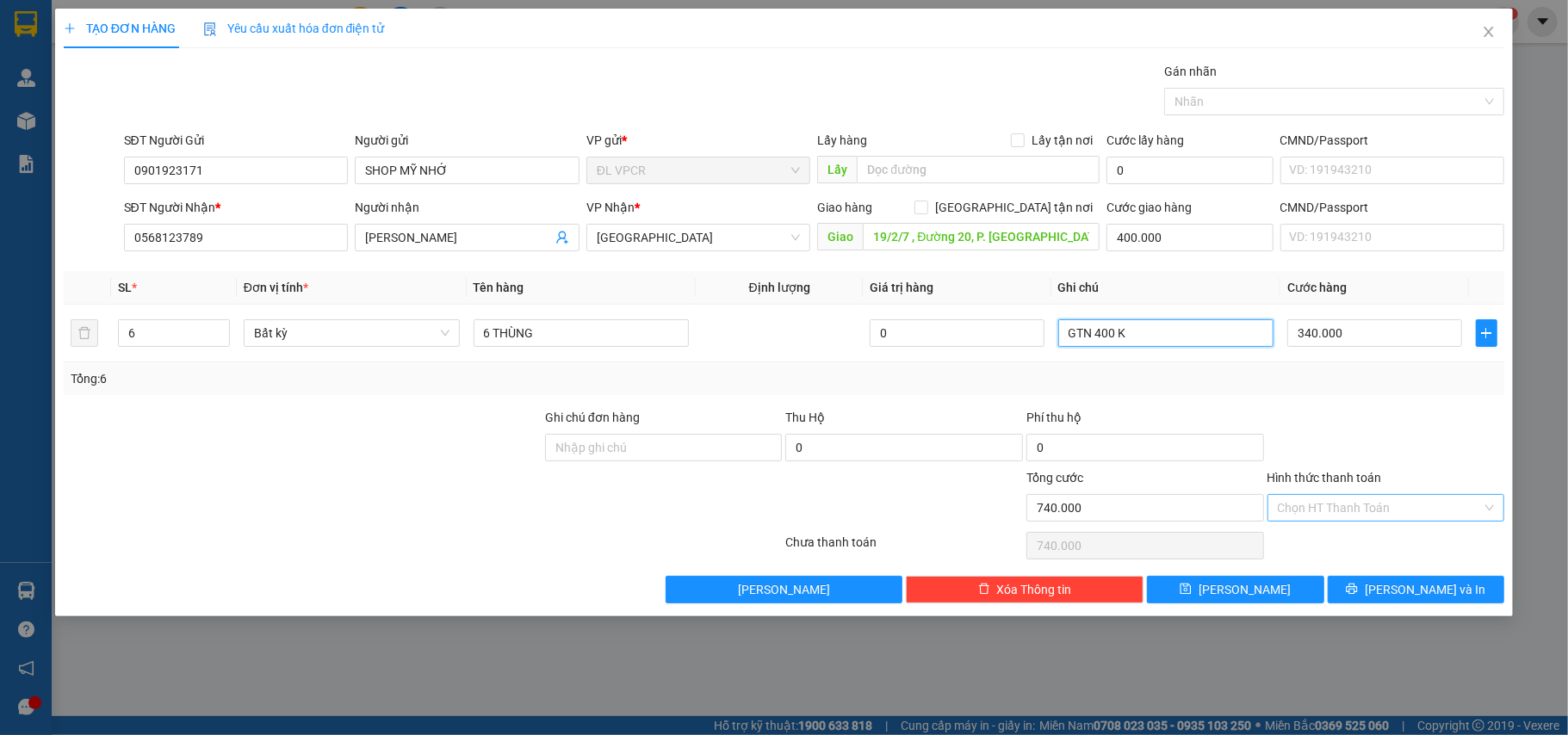
type input "GTN 400 K"
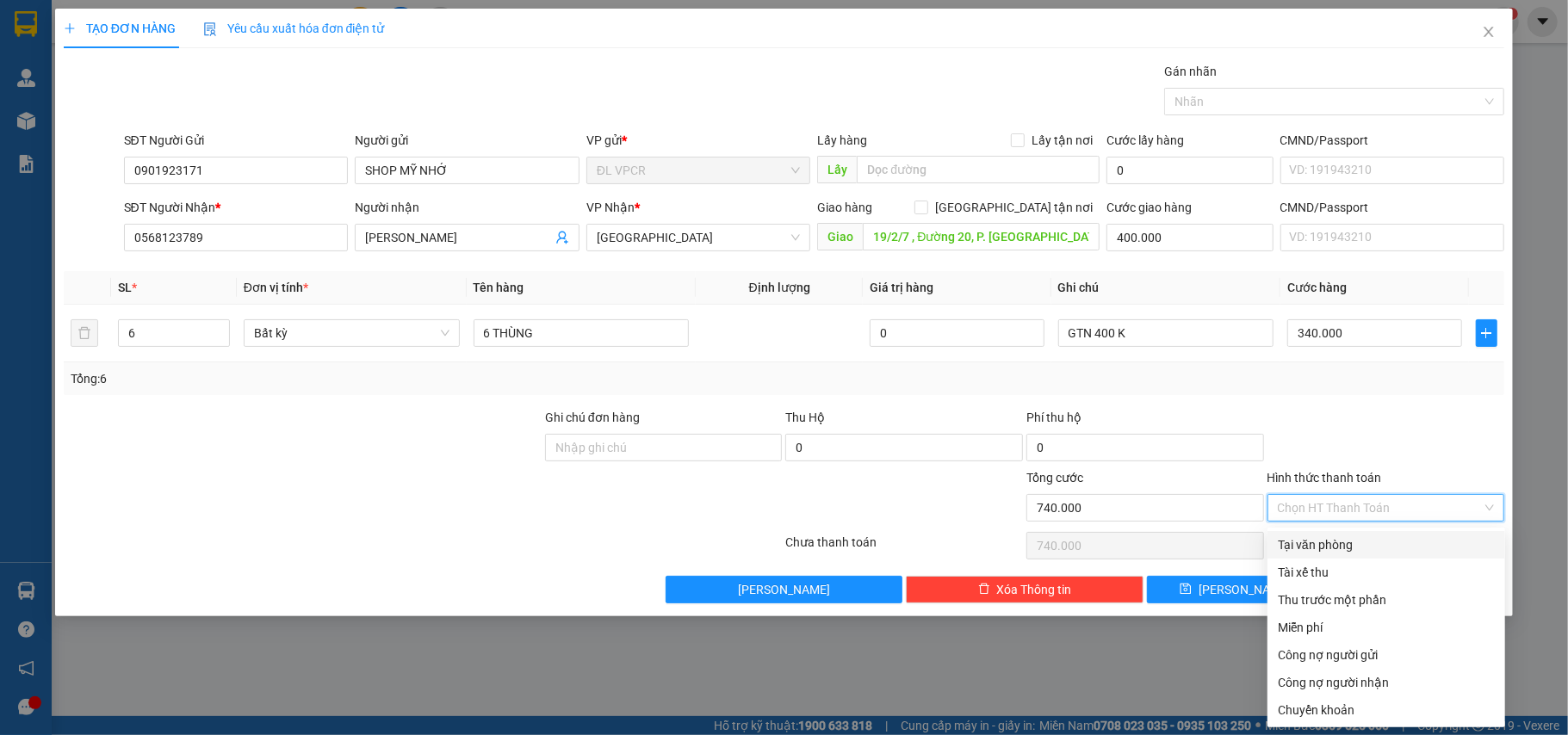
click at [1327, 501] on input "Hình thức thanh toán" at bounding box center [1380, 508] width 205 height 26
click at [1339, 539] on div "Tại văn phòng" at bounding box center [1387, 544] width 217 height 19
type input "0"
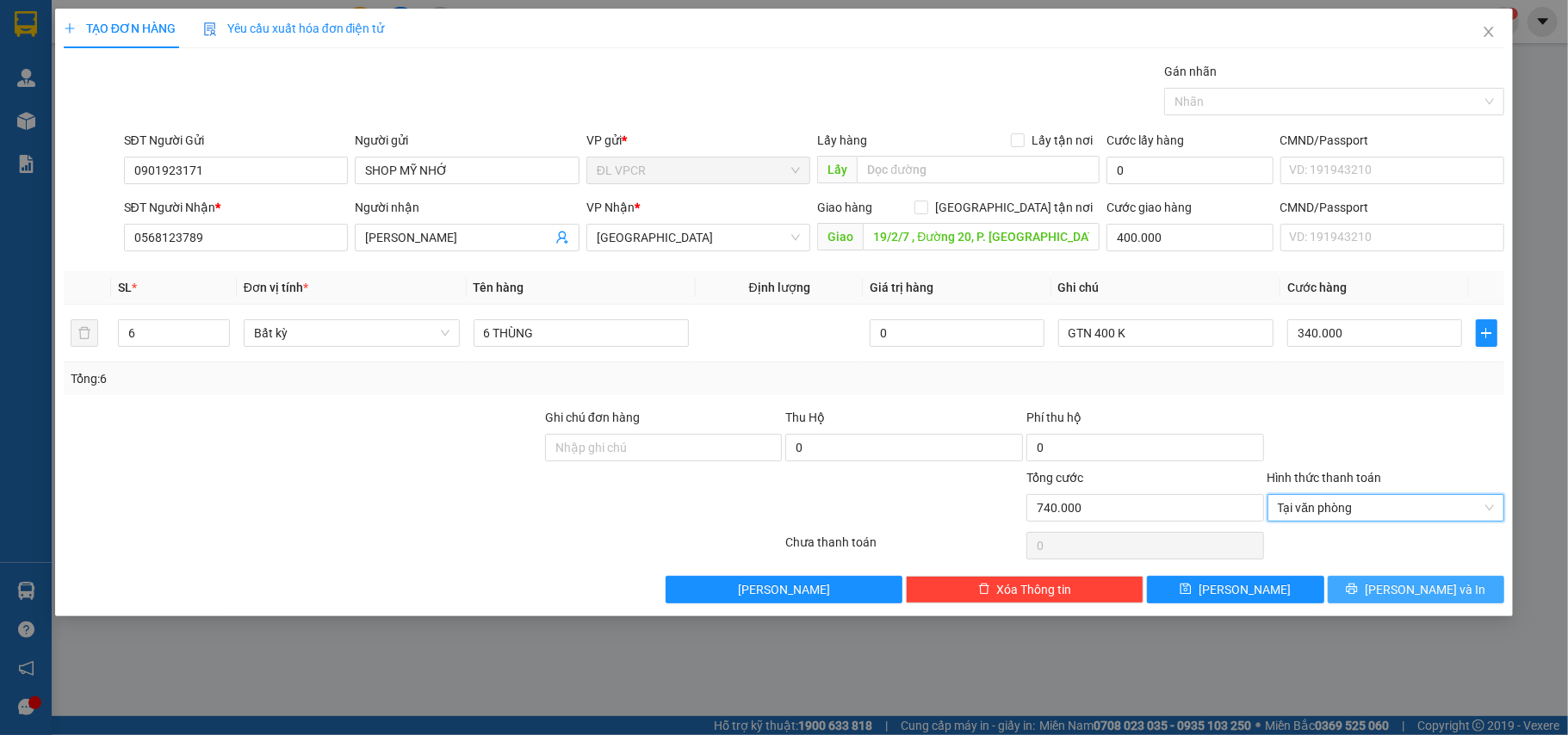
click at [1359, 590] on icon "printer" at bounding box center [1352, 589] width 11 height 11
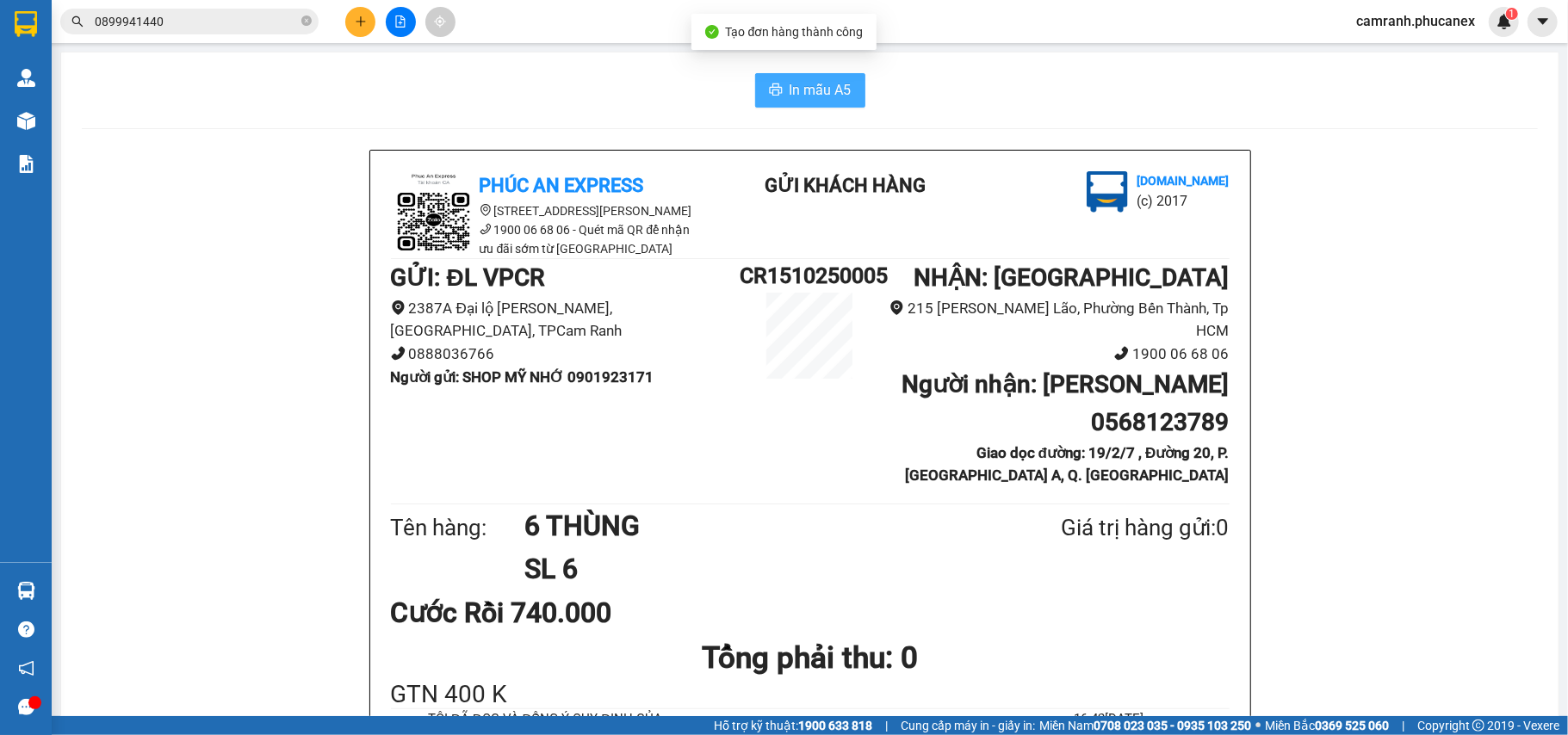
click at [808, 80] on span "In mẫu A5" at bounding box center [820, 90] width 62 height 22
click at [370, 31] on button at bounding box center [361, 22] width 31 height 31
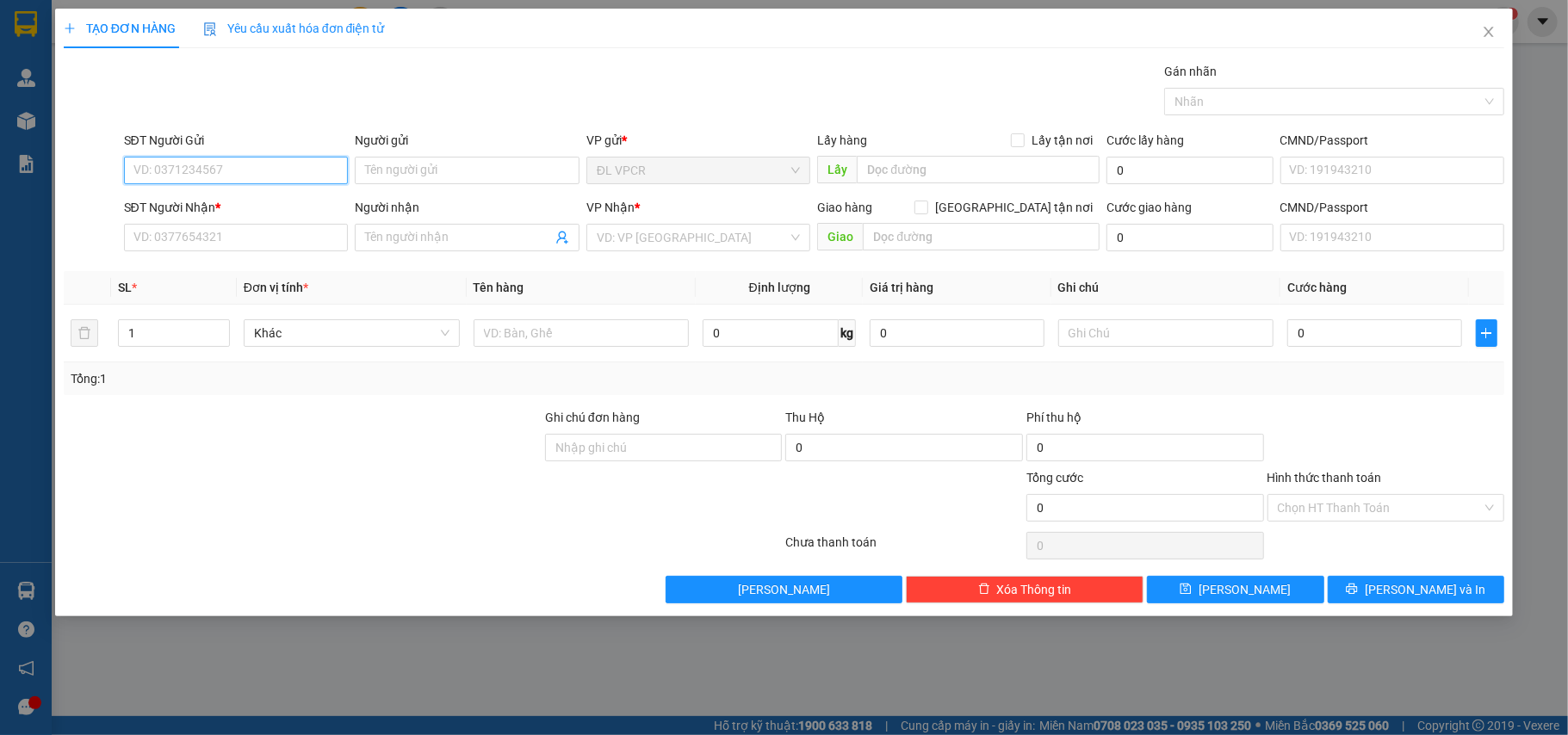
click at [211, 173] on input "SĐT Người Gửi" at bounding box center [237, 171] width 225 height 28
click at [202, 238] on input "SĐT Người Nhận *" at bounding box center [237, 238] width 225 height 28
click at [202, 238] on input "0529" at bounding box center [237, 238] width 225 height 28
drag, startPoint x: 202, startPoint y: 238, endPoint x: 74, endPoint y: 259, distance: 129.7
click at [74, 259] on div "SĐT Người Nhận * 0529 0529 Người nhận Tên người nhận VP Nhận * VD: VP Sài Gòn G…" at bounding box center [784, 227] width 1445 height 60
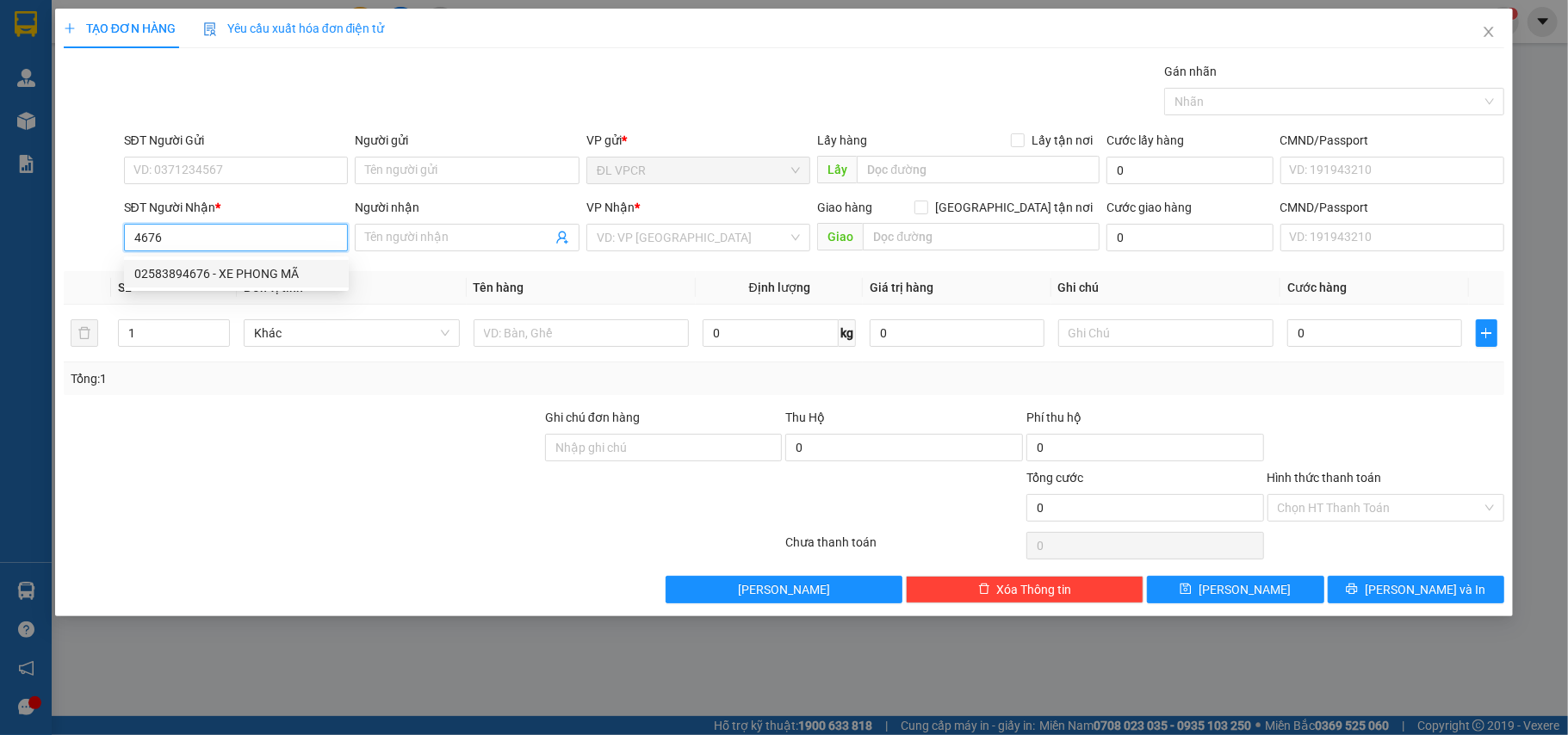
click at [236, 266] on div "02583894676 - XE PHONG MÃ" at bounding box center [236, 274] width 205 height 19
type input "02583894676"
type input "XE PHONG MÃ"
type input "700 ĐƯỜNG 23 THÁNG 10- VĨNH THẠNH- TP NHA TRANG"
type input "100.000"
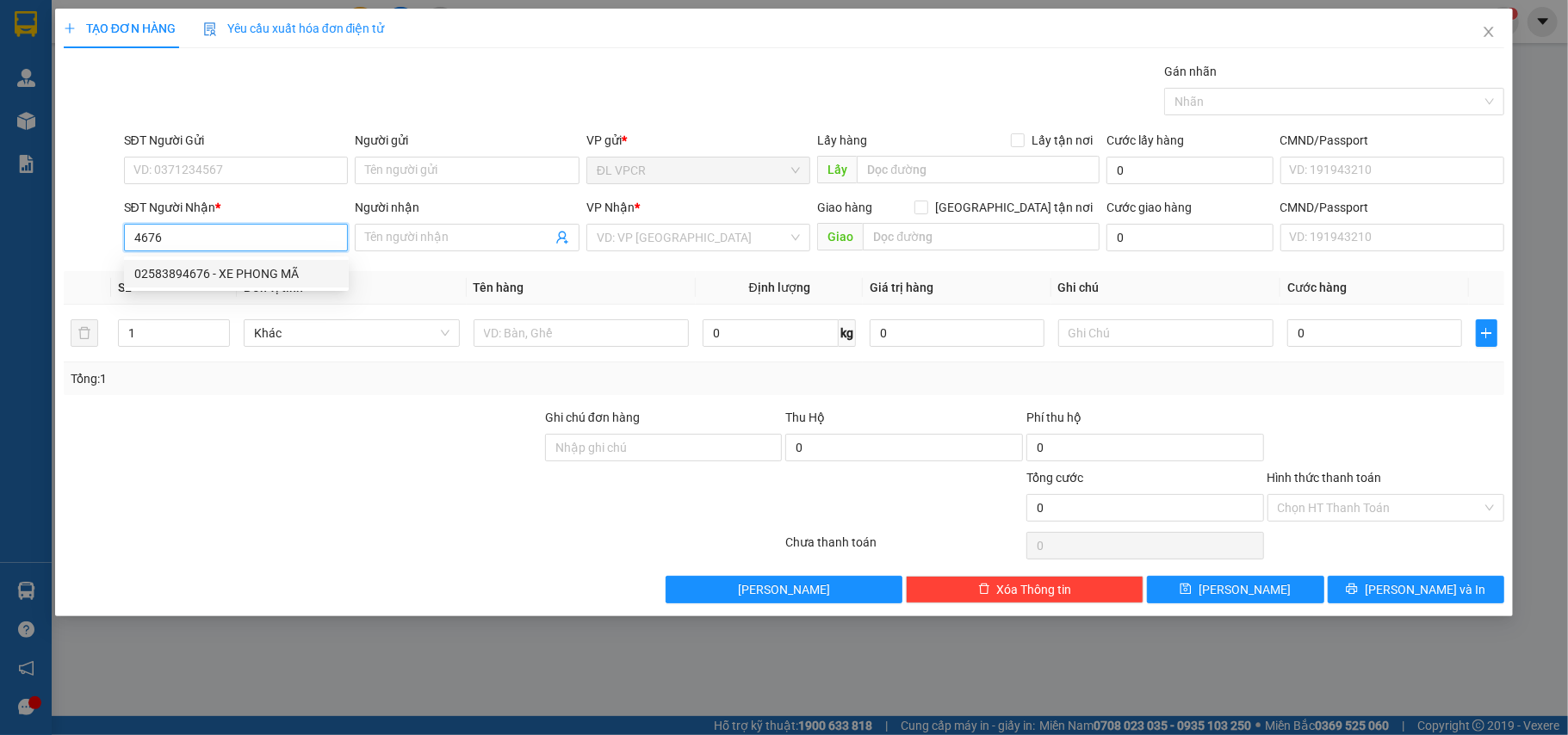
type input "100.000"
type input "02583894676"
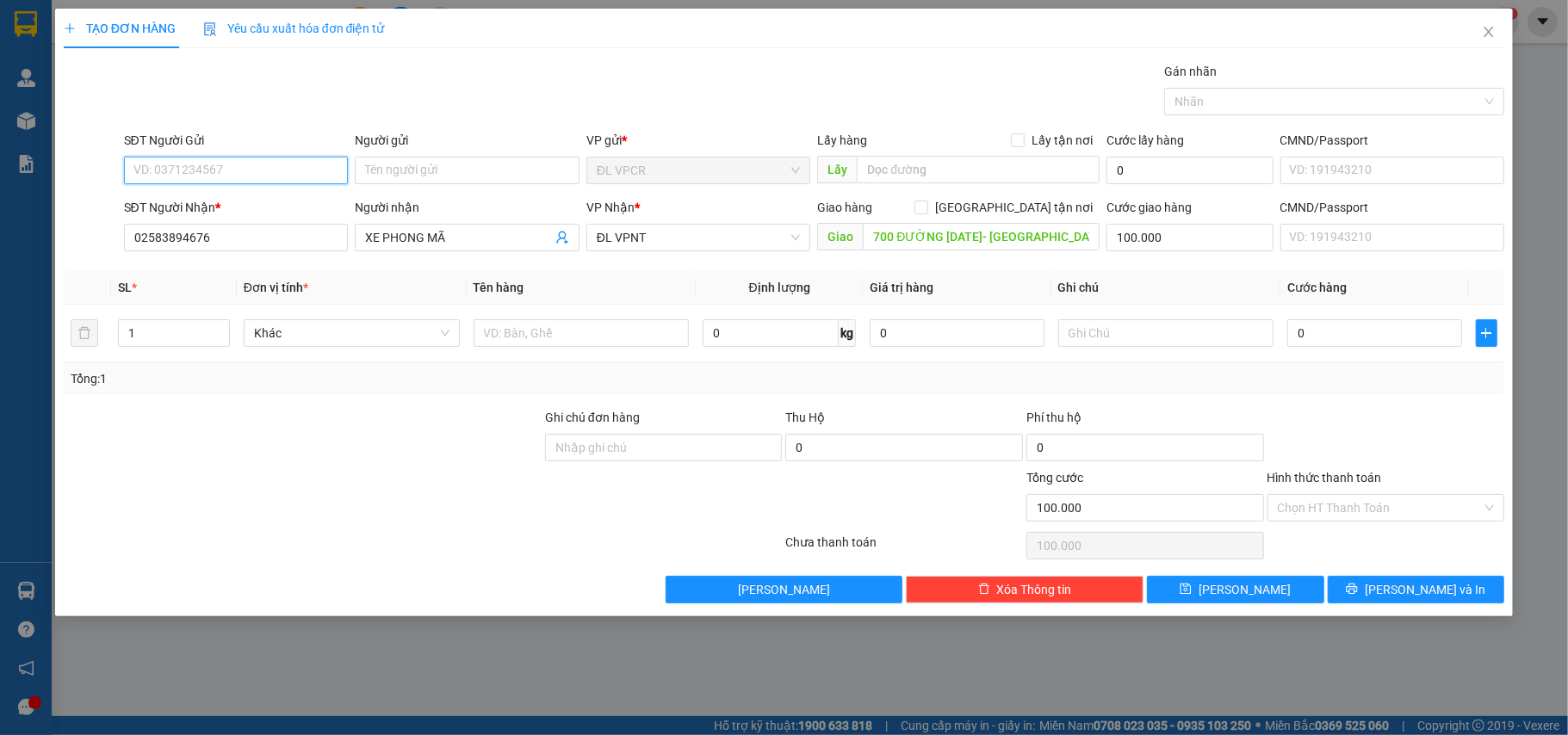
click at [253, 166] on input "SĐT Người Gửi" at bounding box center [237, 171] width 225 height 28
click at [256, 198] on div "0399464337 - HỢI" at bounding box center [236, 205] width 205 height 19
type input "0399464337"
type input "HỢI"
click at [507, 334] on input "text" at bounding box center [581, 333] width 216 height 28
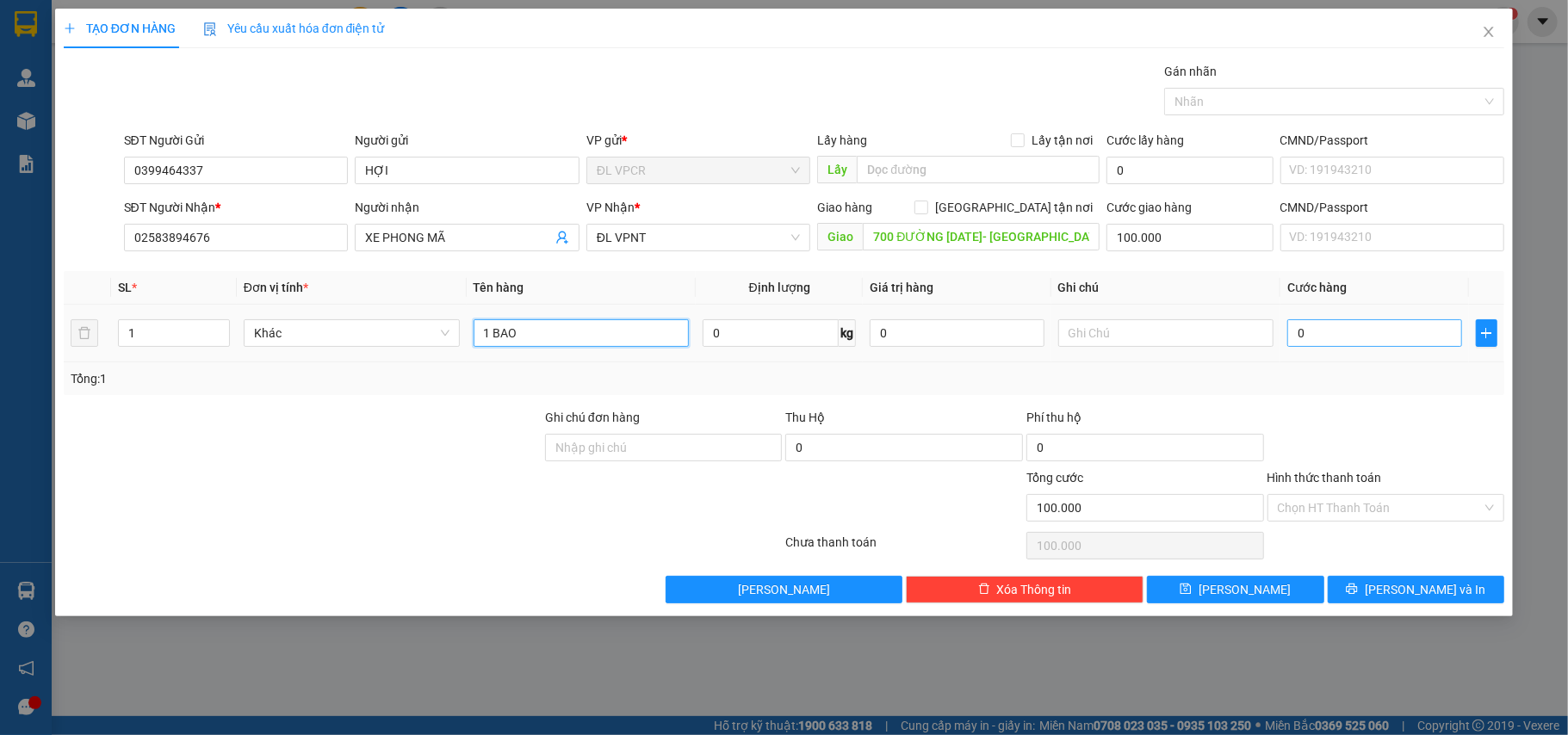
type input "1 BAO"
click at [1364, 342] on input "0" at bounding box center [1374, 333] width 174 height 28
type input "5"
type input "100.005"
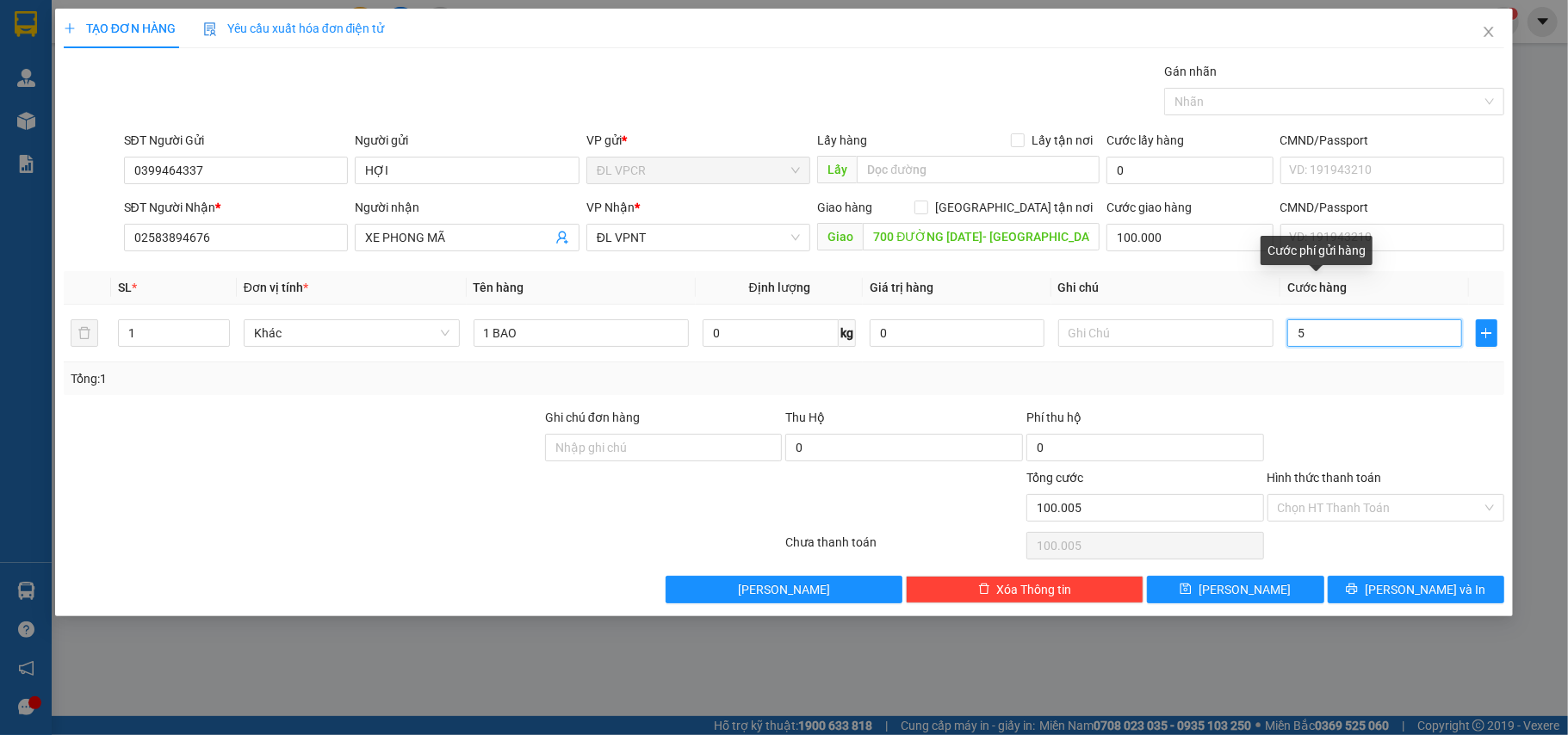
type input "50"
type input "100.050"
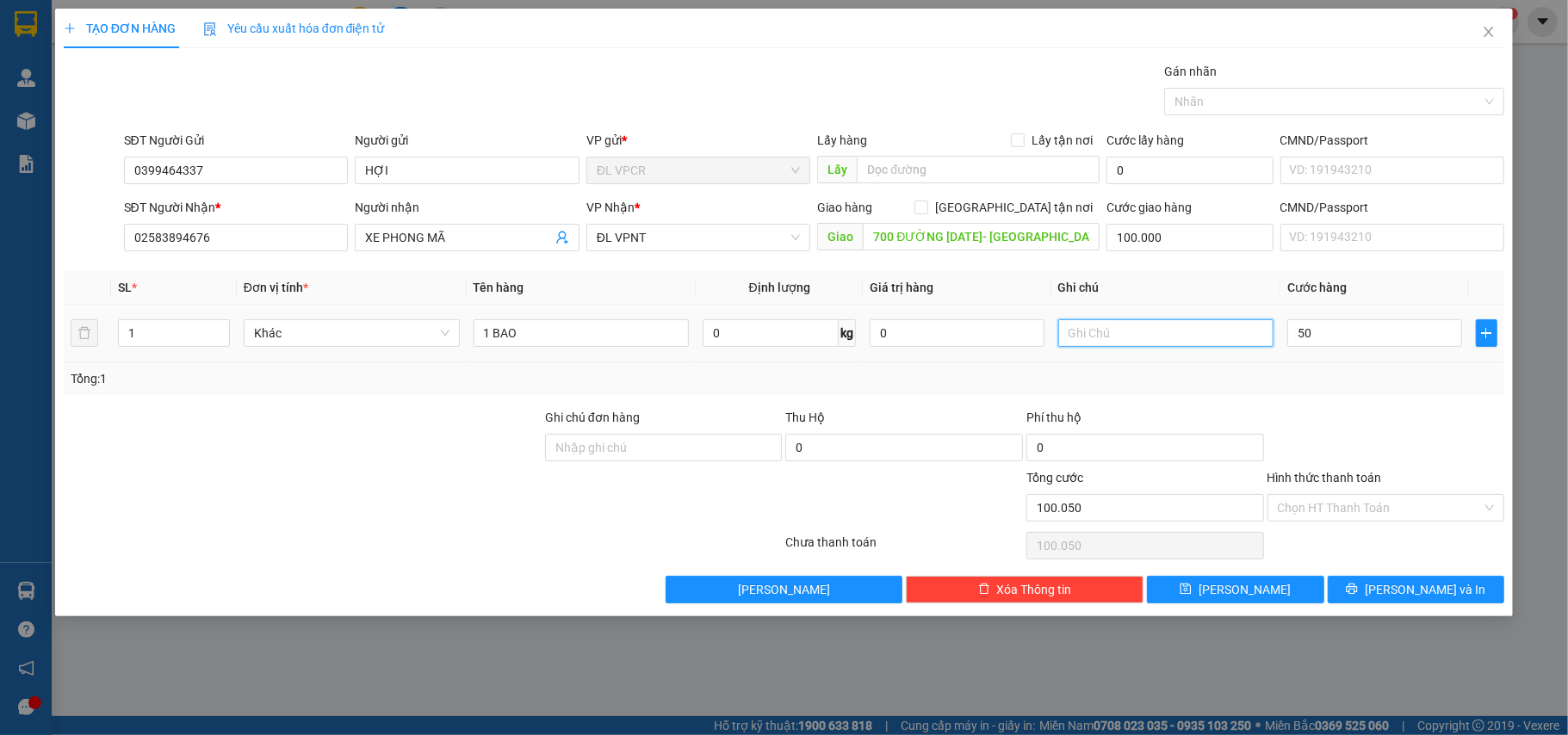
type input "50.000"
type input "150.000"
click at [1128, 339] on input "text" at bounding box center [1166, 333] width 216 height 28
type input "GTN 100K"
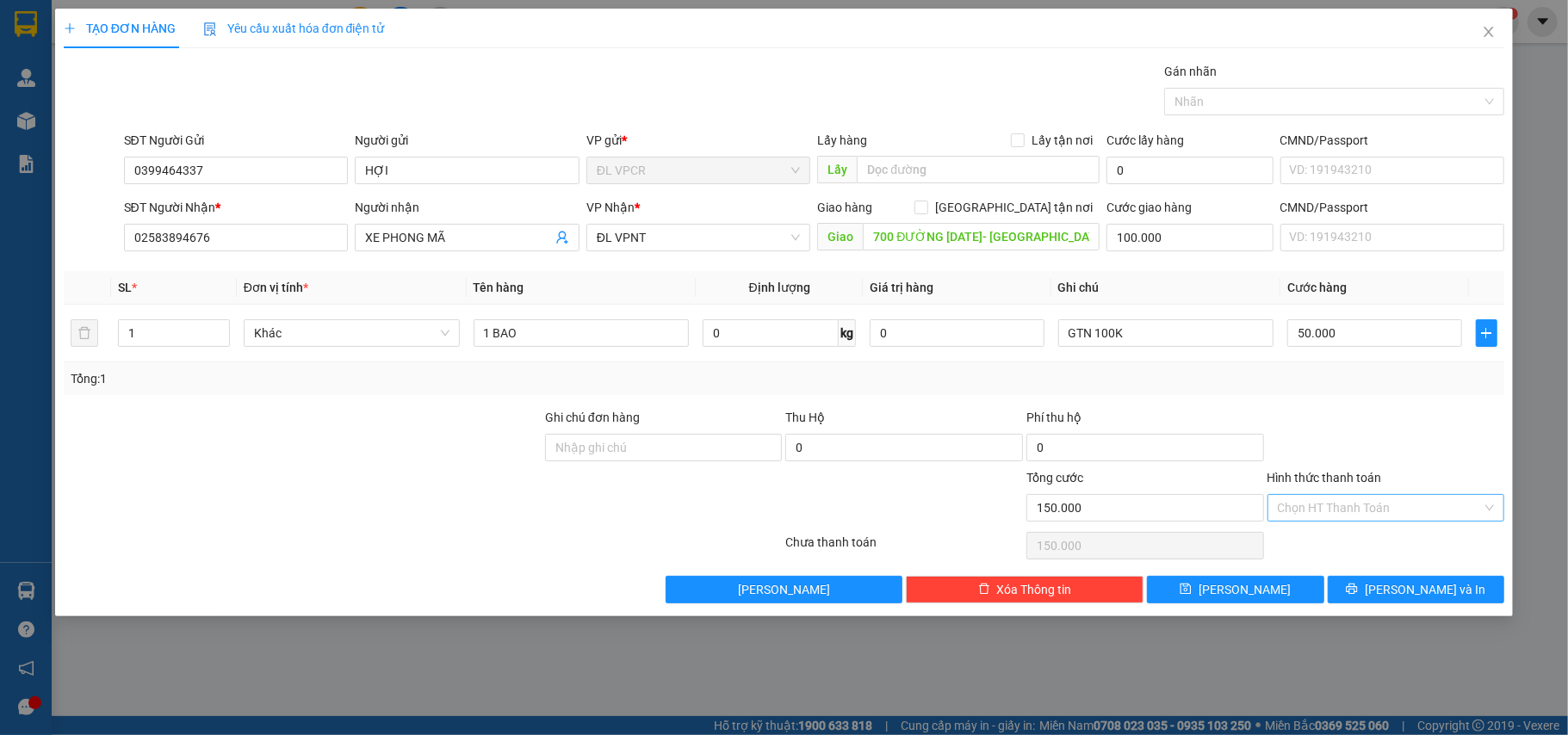
click at [1354, 510] on input "Hình thức thanh toán" at bounding box center [1380, 508] width 205 height 26
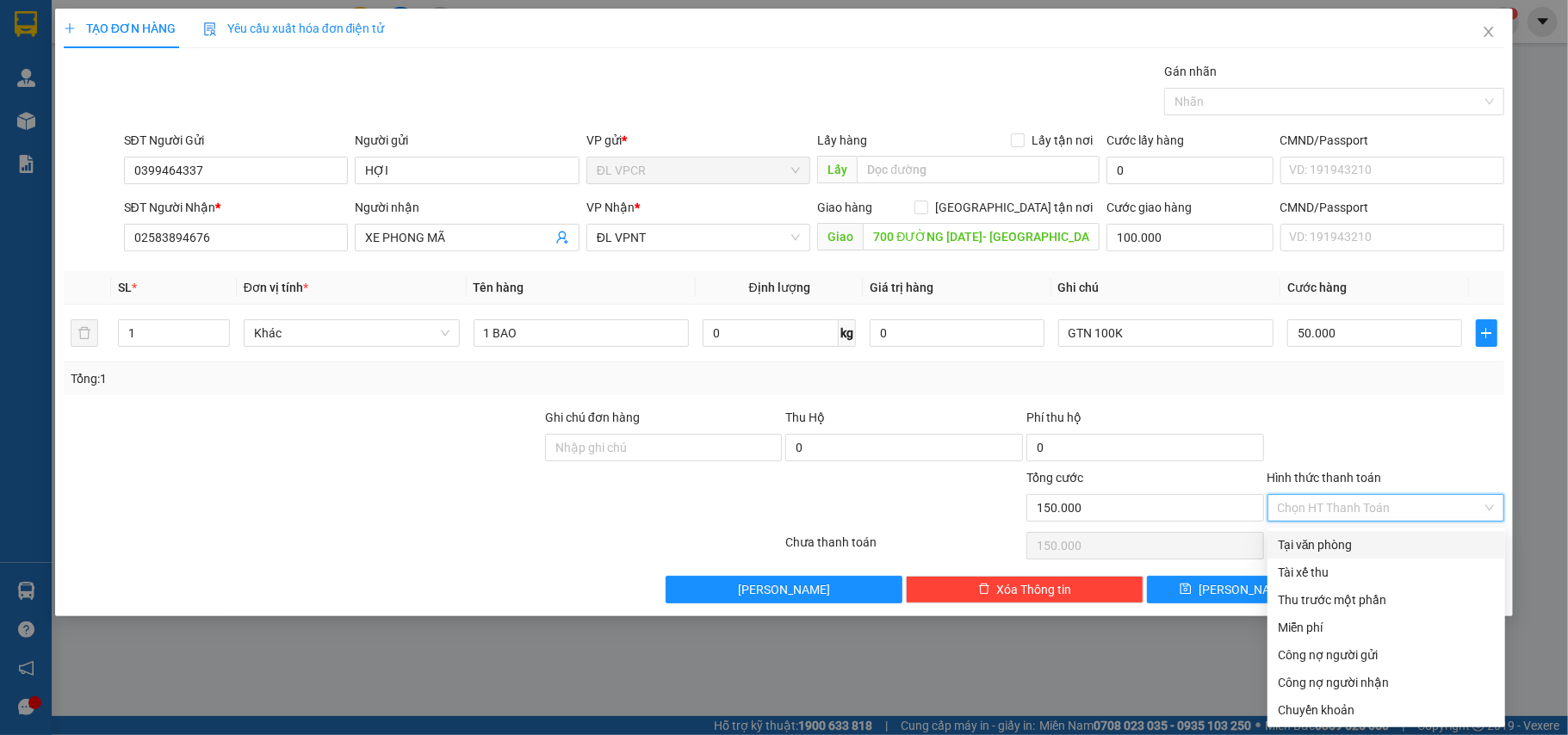
click at [1362, 535] on div "Tại văn phòng" at bounding box center [1387, 544] width 217 height 19
type input "0"
click at [1341, 573] on div "Tài xế thu" at bounding box center [1387, 572] width 217 height 19
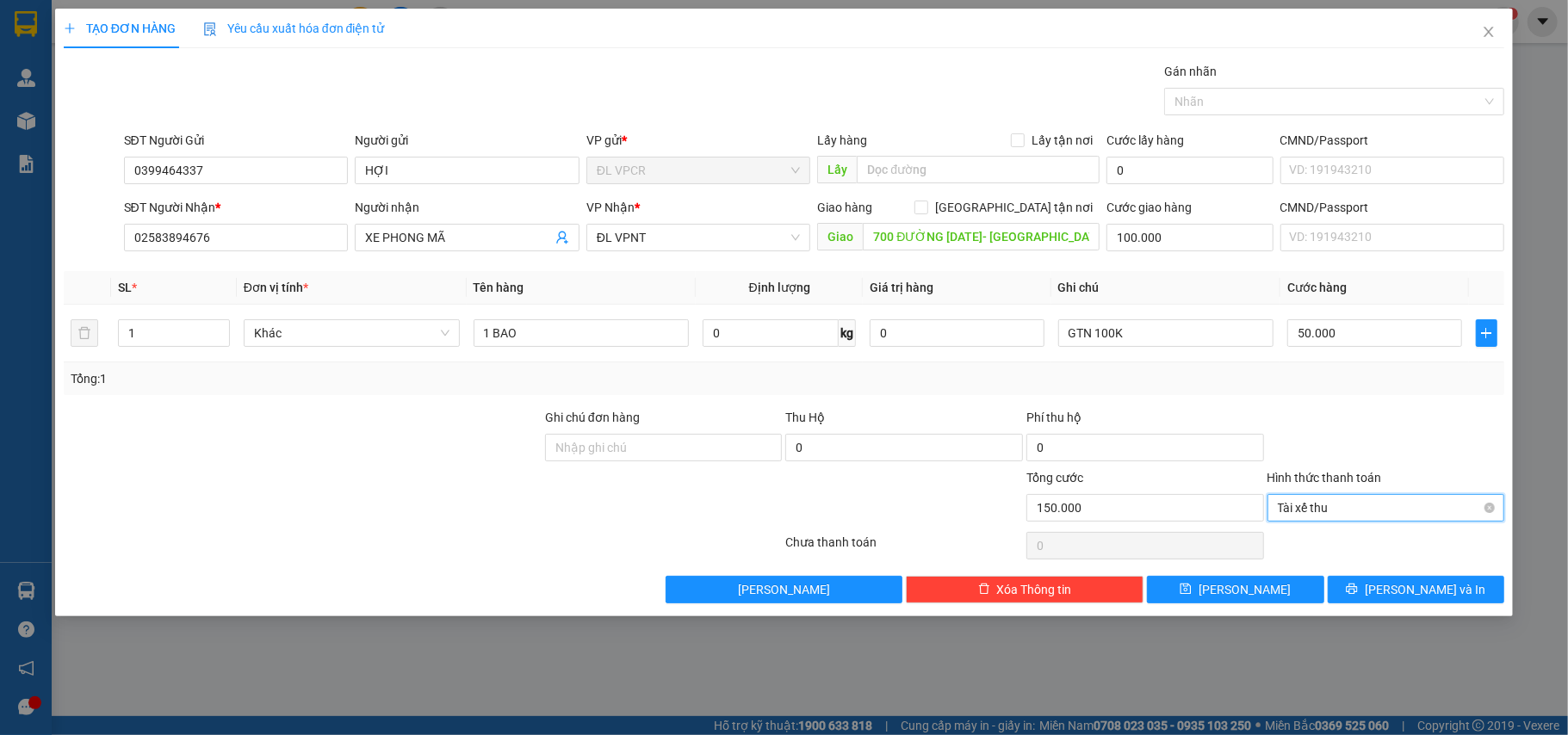
click at [1356, 515] on span "Tài xế thu" at bounding box center [1387, 508] width 217 height 26
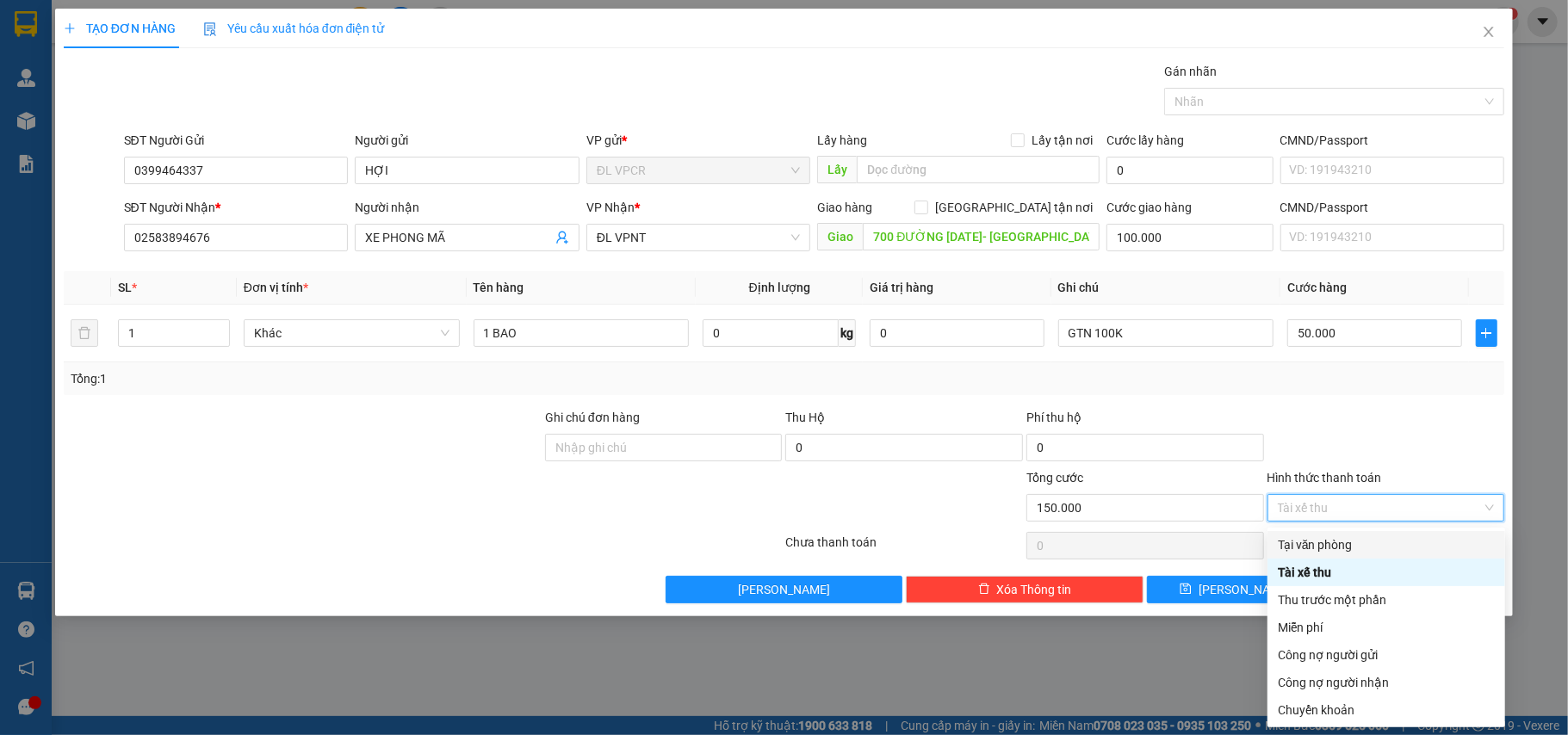
click at [1349, 542] on div "Tại văn phòng" at bounding box center [1387, 544] width 217 height 19
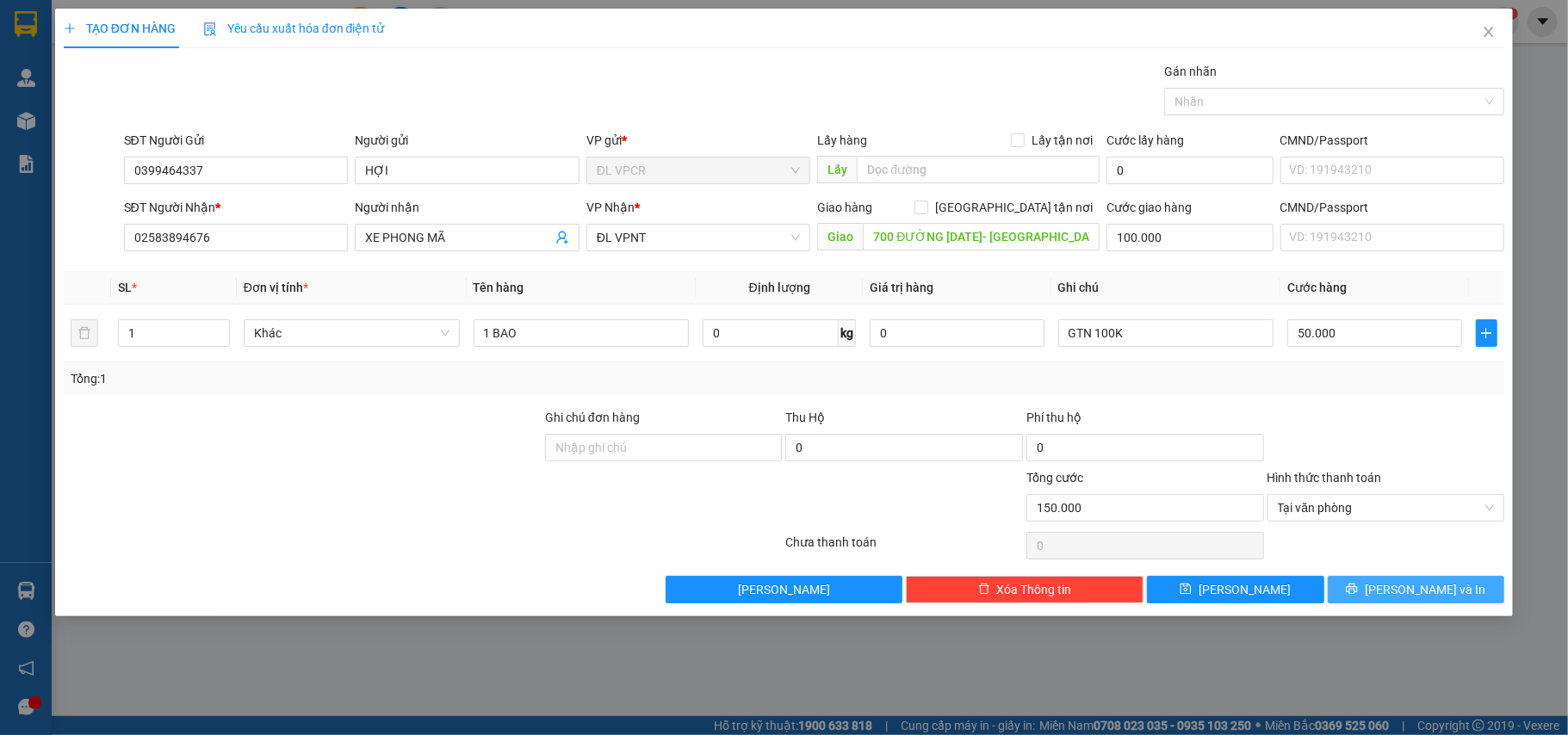
click at [1374, 601] on button "[PERSON_NAME] và In" at bounding box center [1417, 590] width 178 height 28
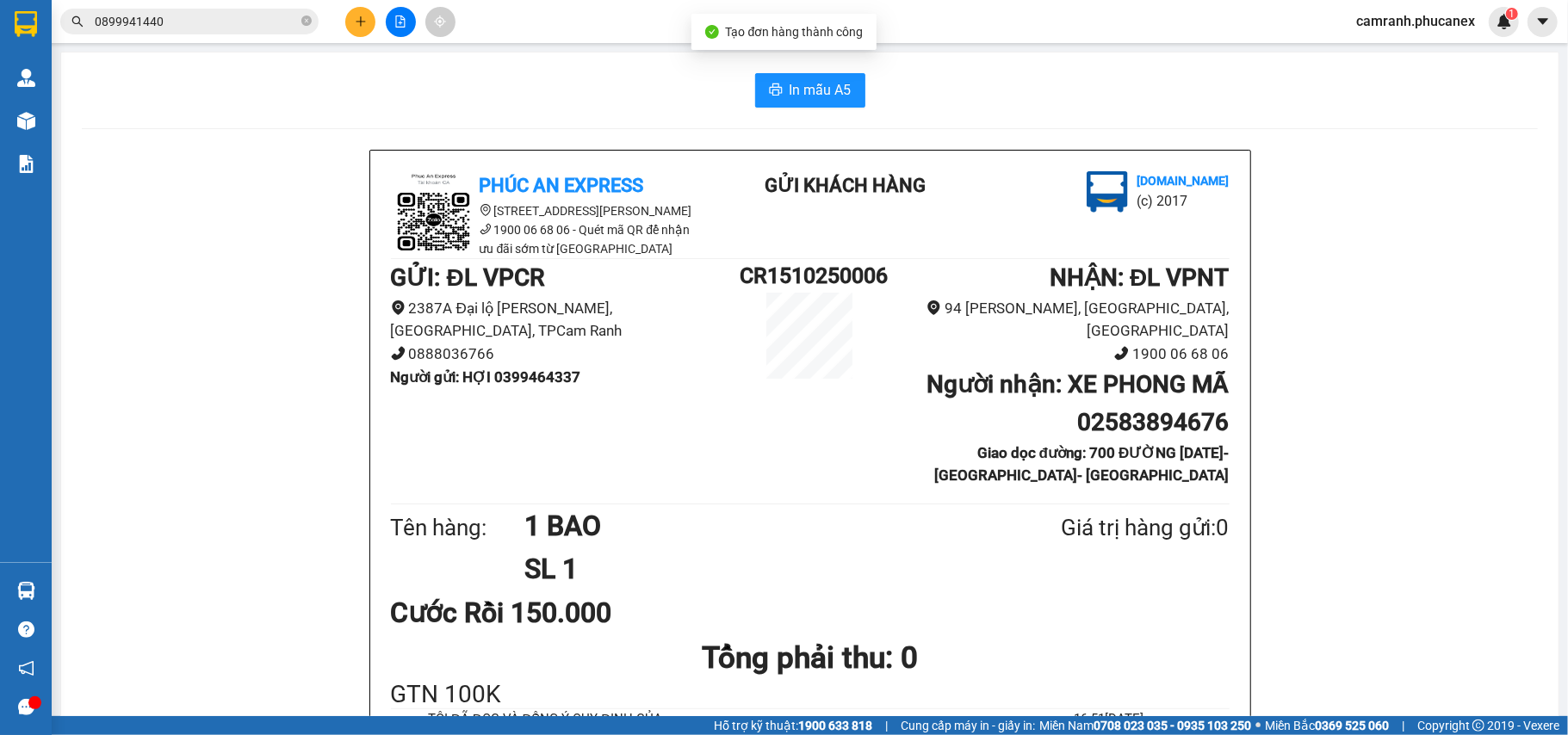
click at [807, 101] on span "In mẫu A5" at bounding box center [820, 90] width 62 height 22
click at [352, 29] on button at bounding box center [361, 22] width 31 height 31
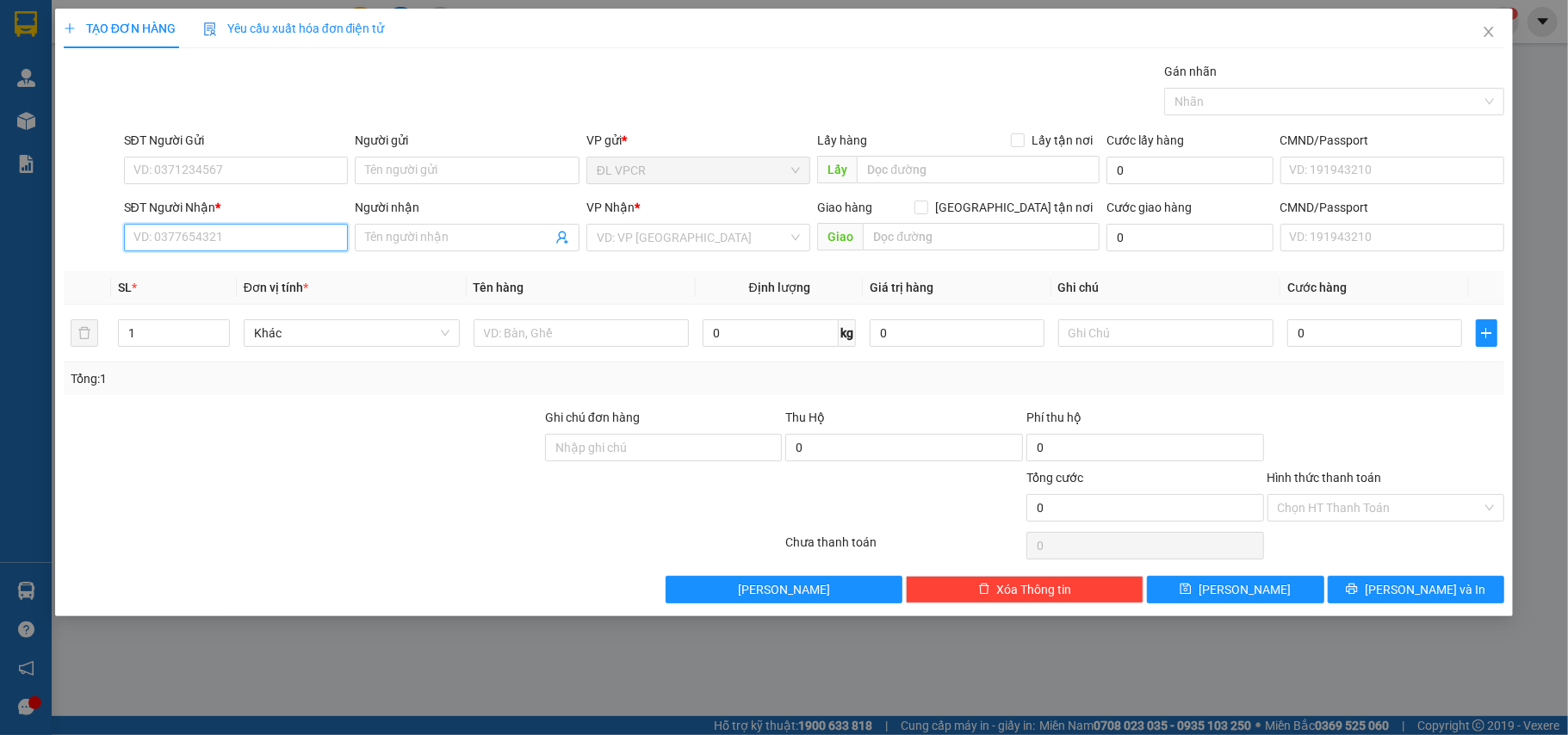
click at [243, 241] on input "SĐT Người Nhận *" at bounding box center [237, 238] width 225 height 28
click at [245, 267] on div "0775568804 - trâm" at bounding box center [236, 274] width 205 height 19
type input "0775568804"
type input "trâm"
type input "VINWONDERS NHA TRANG- ĐẢO HÒN TRE- P VĨNH NGUYÊN-NHA TRANG"
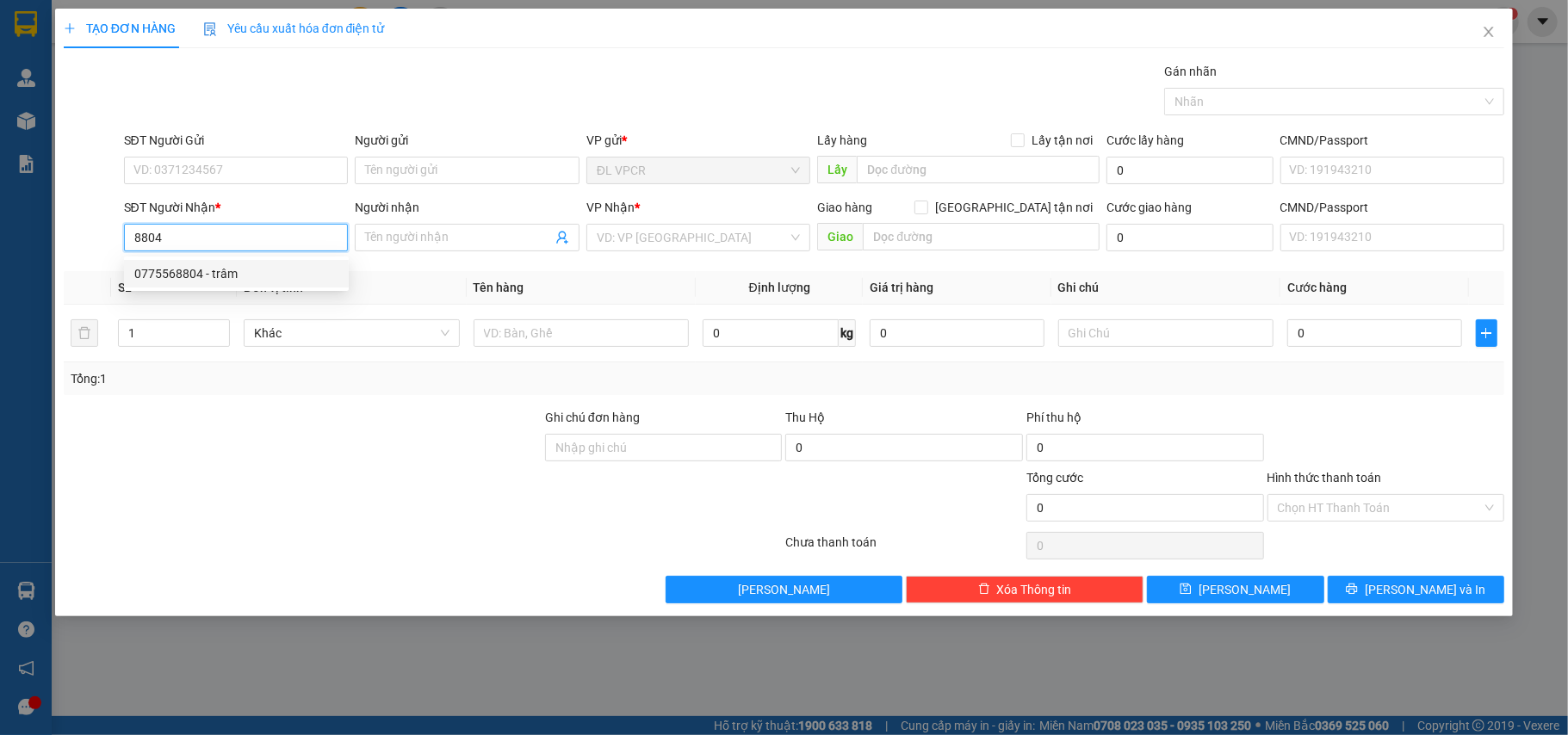
type input "200.000"
type input "0775568804"
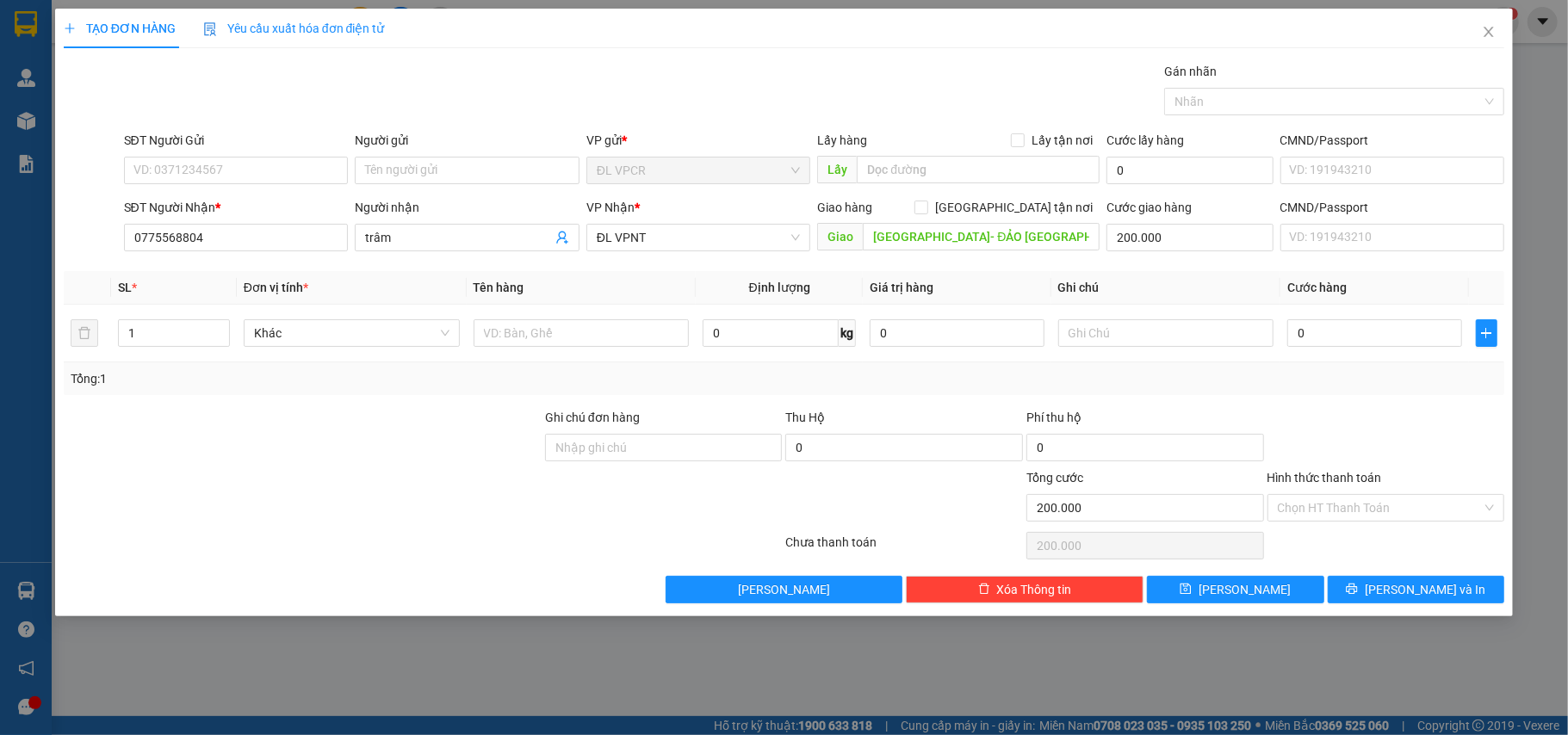
click at [236, 193] on form "SĐT Người Gửi VD: 0371234567 Người gửi Tên người gửi VP gửi * ĐL VPCR Lấy hàng …" at bounding box center [784, 195] width 1442 height 127
click at [236, 180] on input "SĐT Người Gửi" at bounding box center [237, 171] width 225 height 28
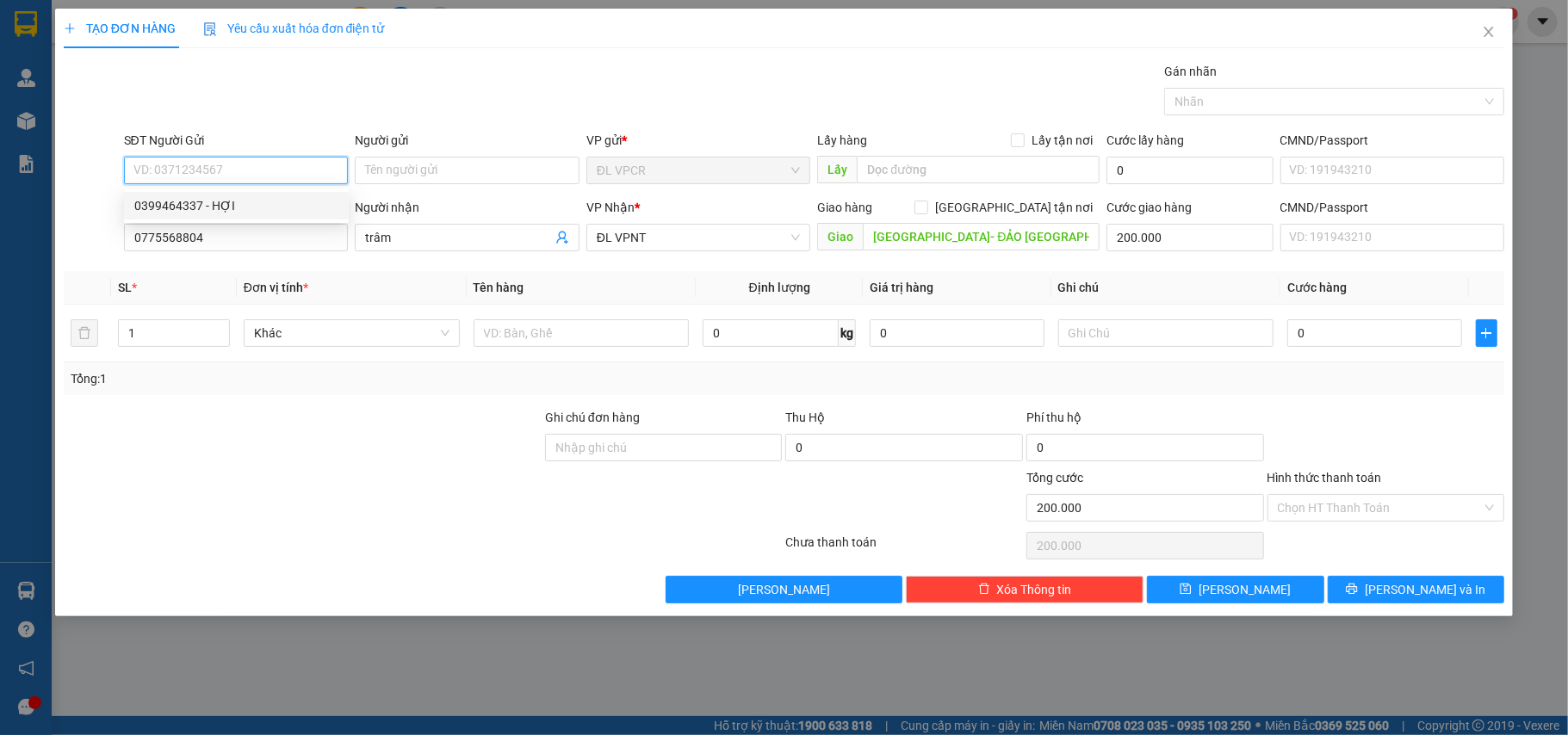
click at [248, 202] on div "0399464337 - HỢI" at bounding box center [236, 205] width 205 height 19
type input "0399464337"
type input "HỢI"
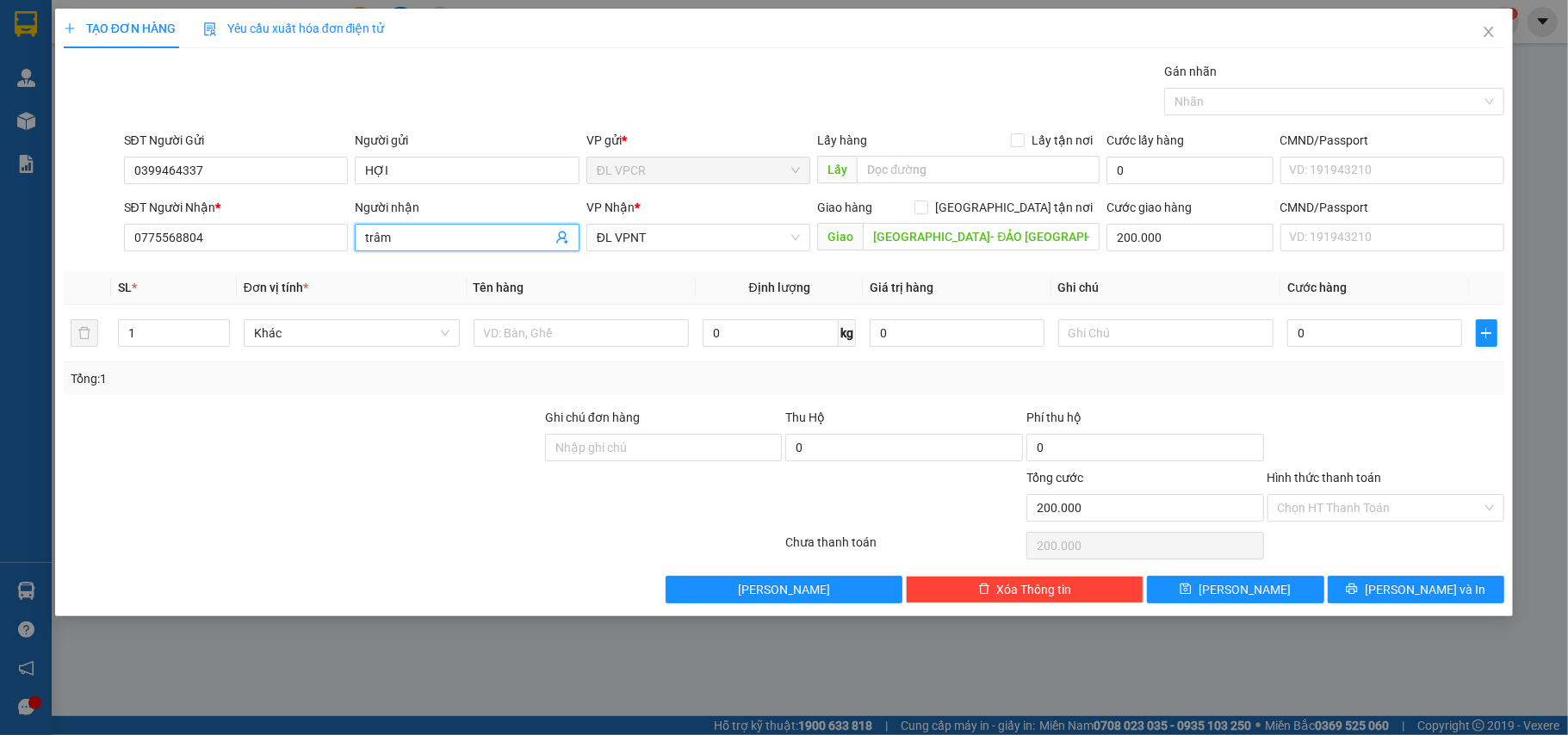
drag, startPoint x: 421, startPoint y: 241, endPoint x: 288, endPoint y: 259, distance: 134.2
click at [288, 259] on div "SĐT Người Nhận * 0775568804 Người nhận trâm trâm VP Nhận * ĐL VPNT Giao hàng Gi…" at bounding box center [814, 227] width 1388 height 60
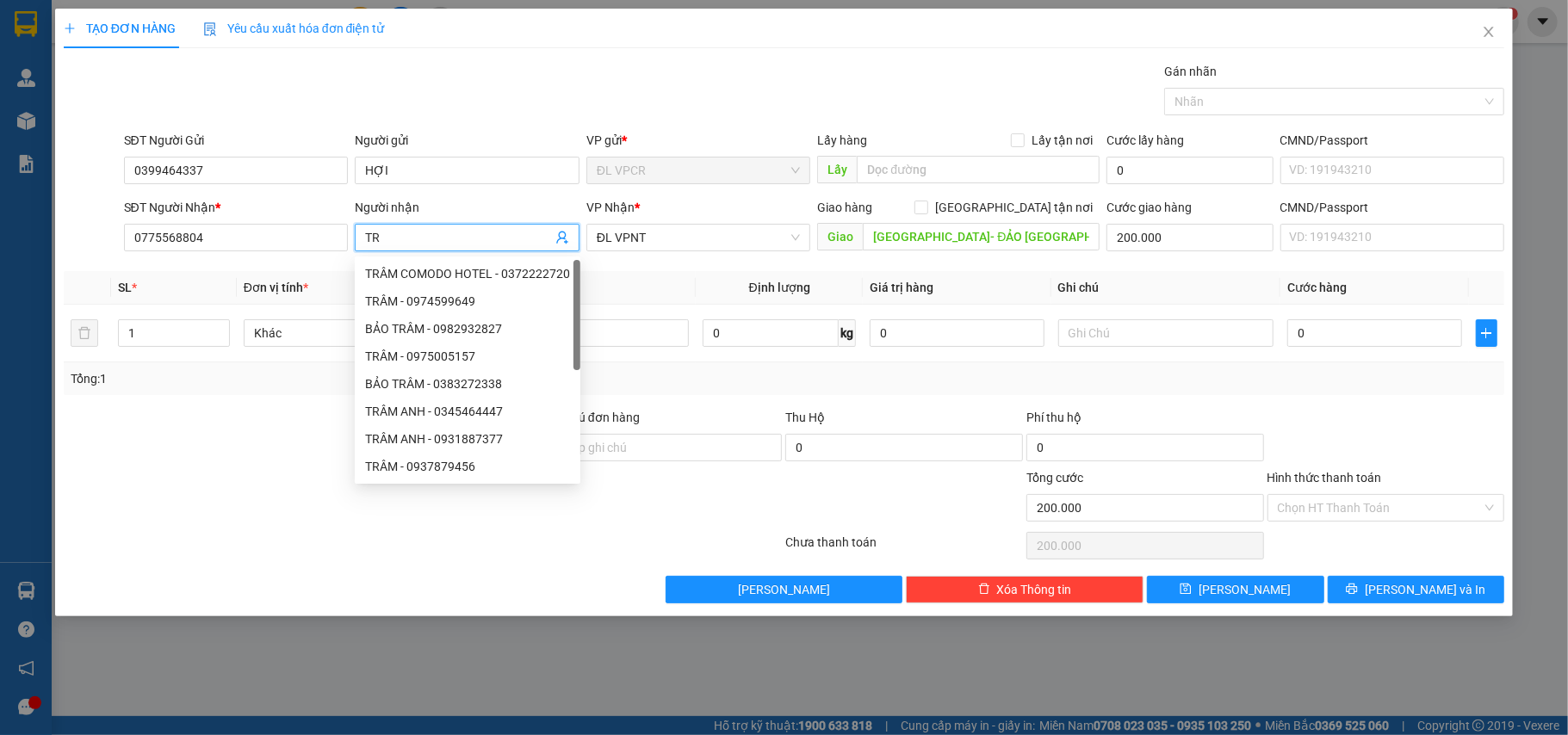
type input "T"
type input "U"
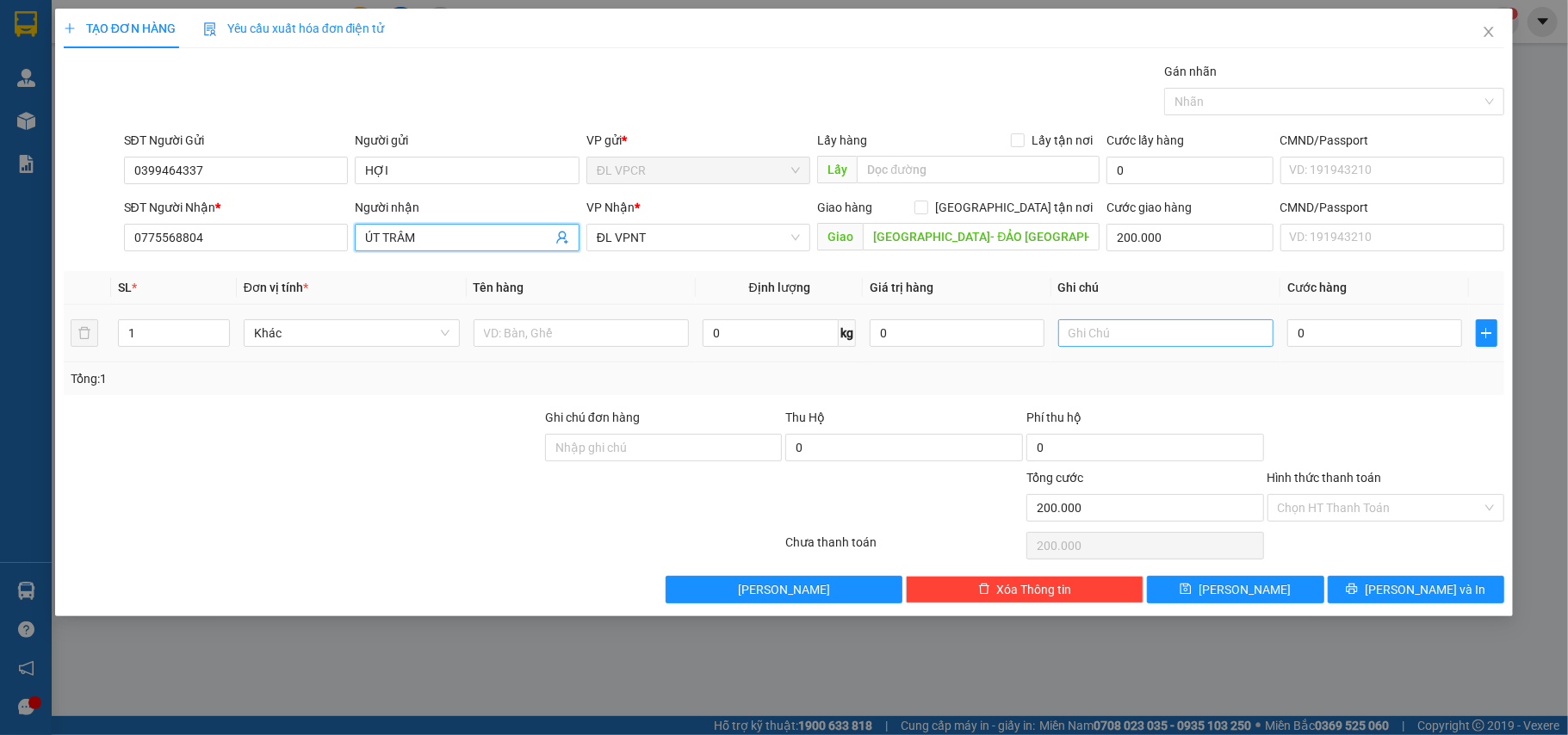
type input "ÚT TRÂM"
click at [1123, 339] on input "text" at bounding box center [1166, 333] width 216 height 28
click at [1306, 338] on input "0" at bounding box center [1374, 333] width 174 height 28
type input "2"
type input "200.002"
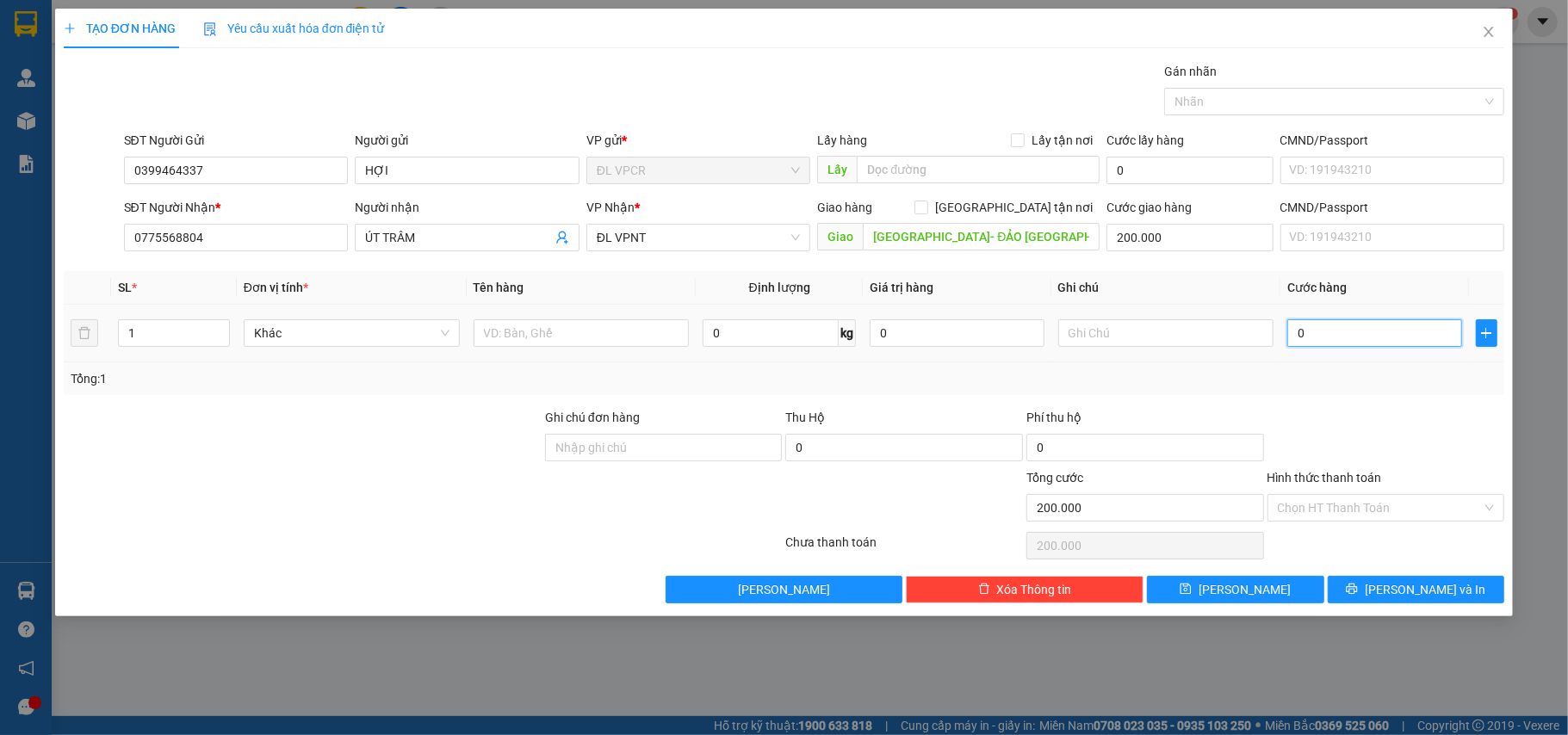
type input "200.002"
type input "2 B"
type input "200.000"
click at [1349, 526] on div "Hình thức thanh toán Chọn HT Thanh Toán" at bounding box center [1386, 498] width 238 height 60
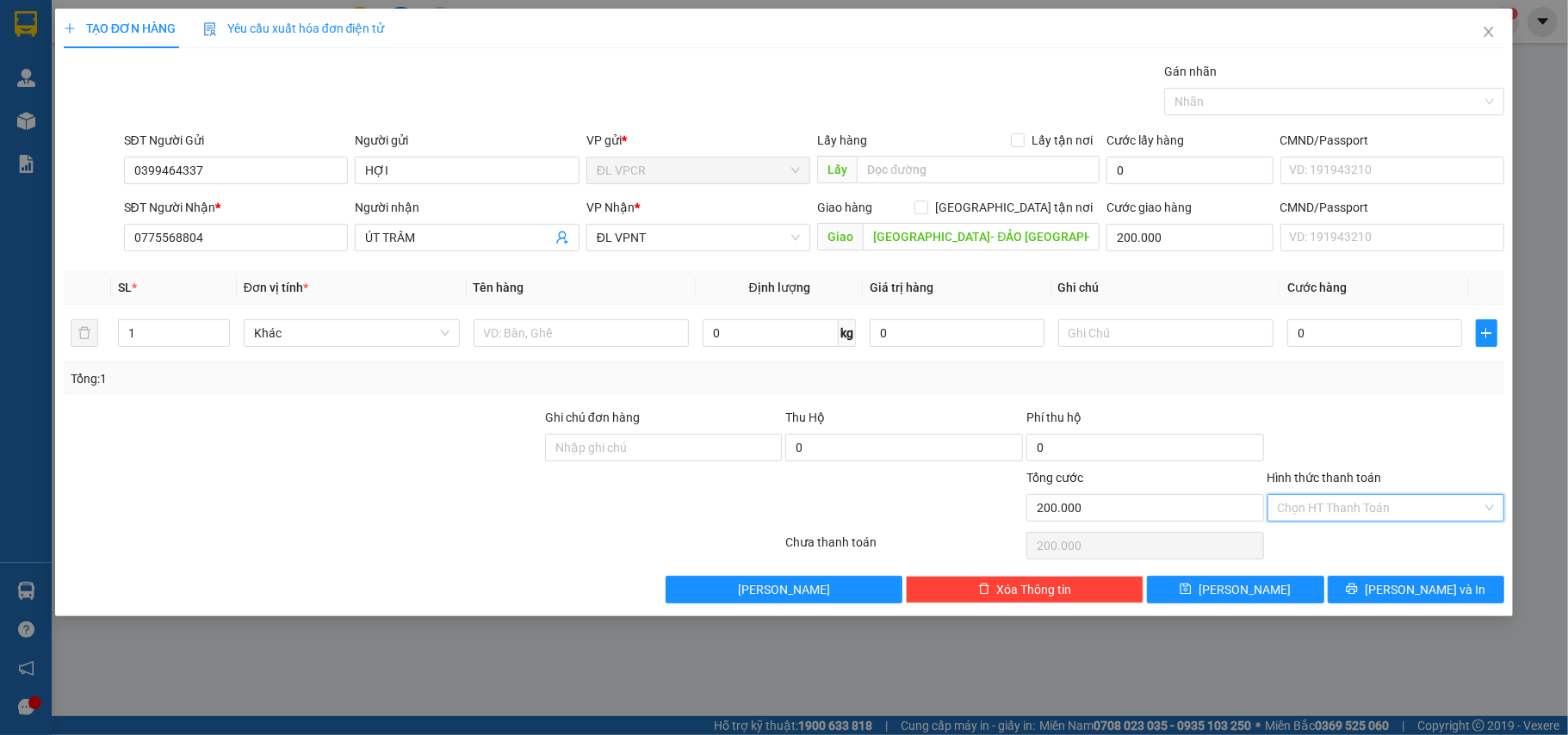
click at [1349, 521] on input "Hình thức thanh toán" at bounding box center [1380, 508] width 205 height 26
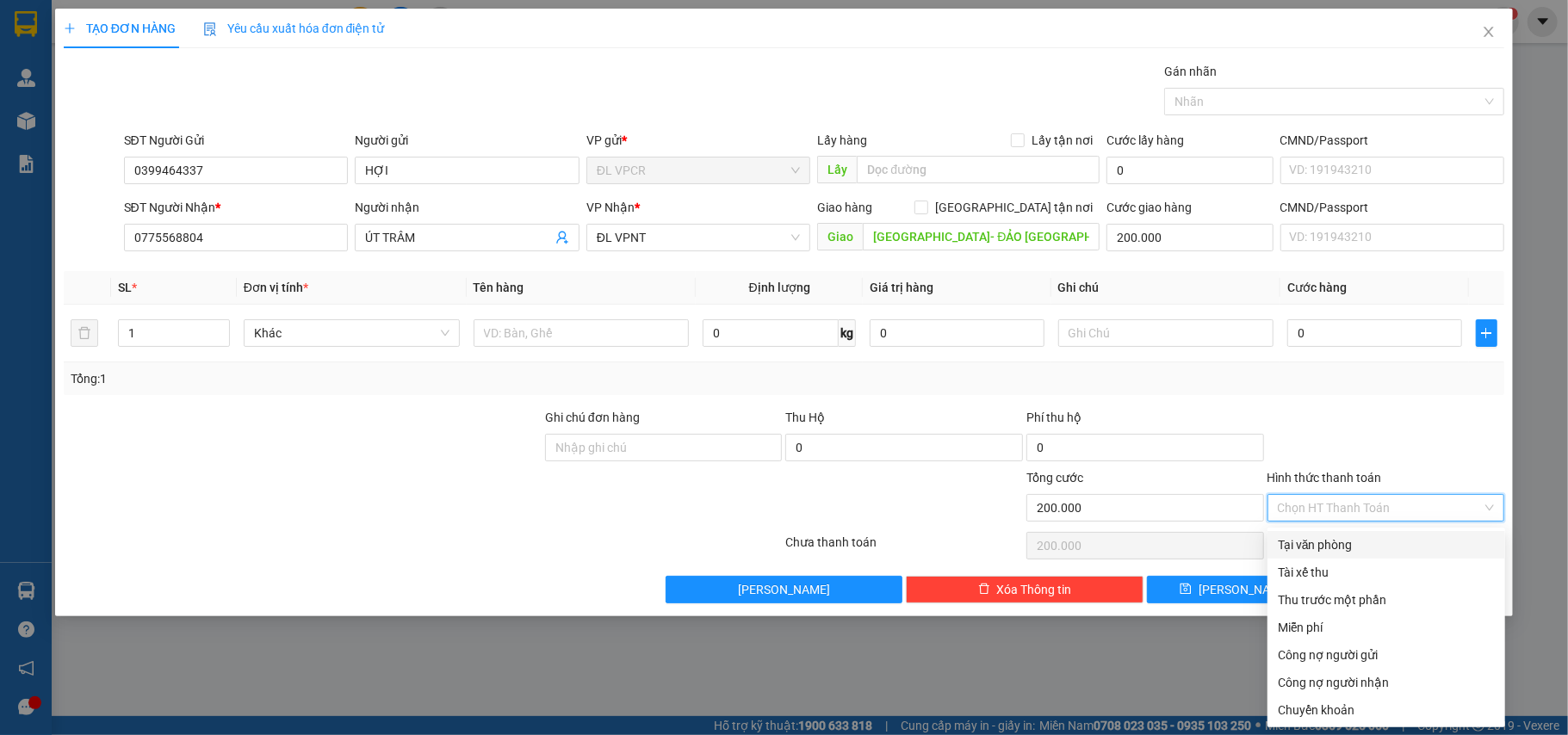
click at [1352, 508] on input "Hình thức thanh toán" at bounding box center [1380, 508] width 205 height 26
click at [1339, 326] on input "0" at bounding box center [1374, 333] width 174 height 28
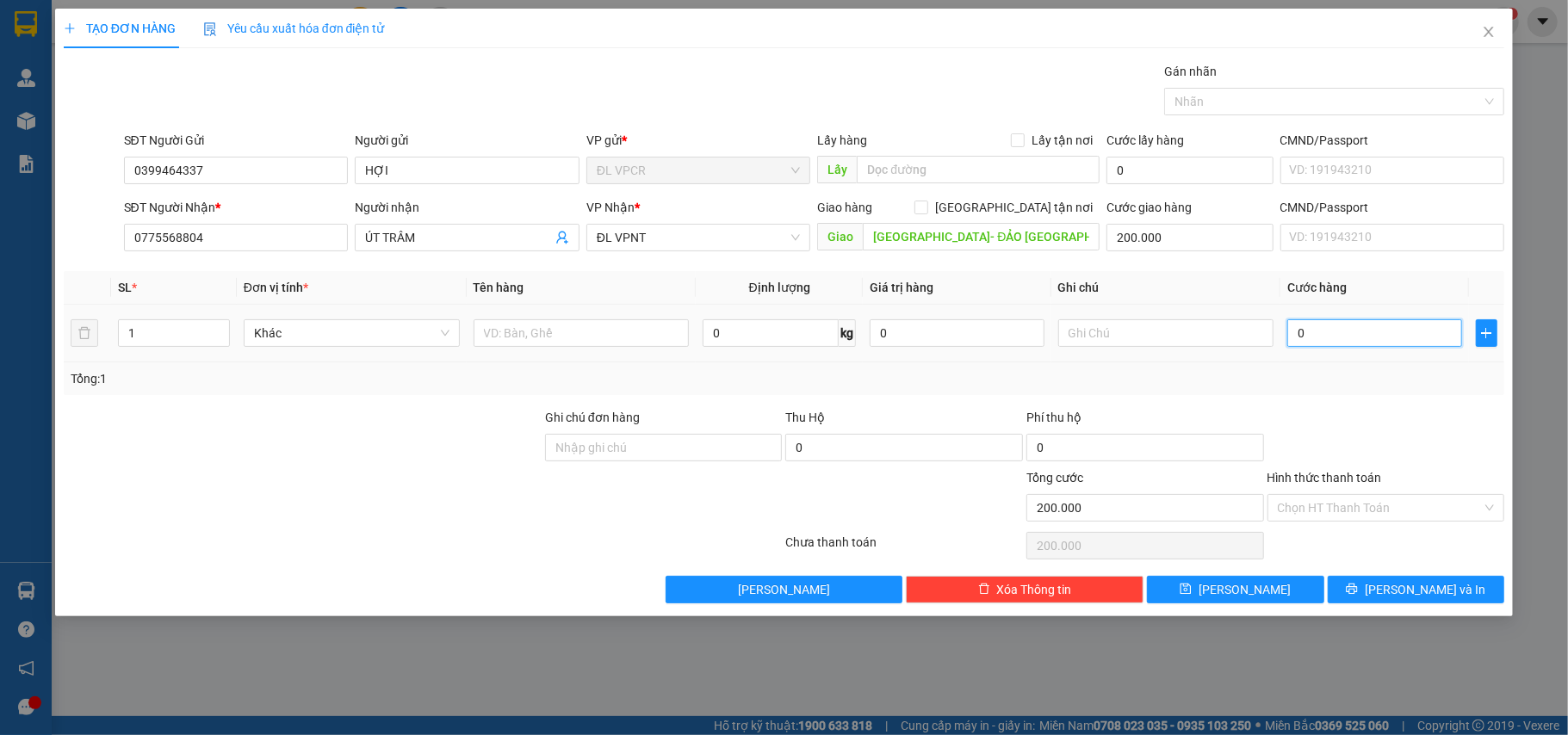
type input "1"
type input "200.001"
type input "16"
type input "200.016"
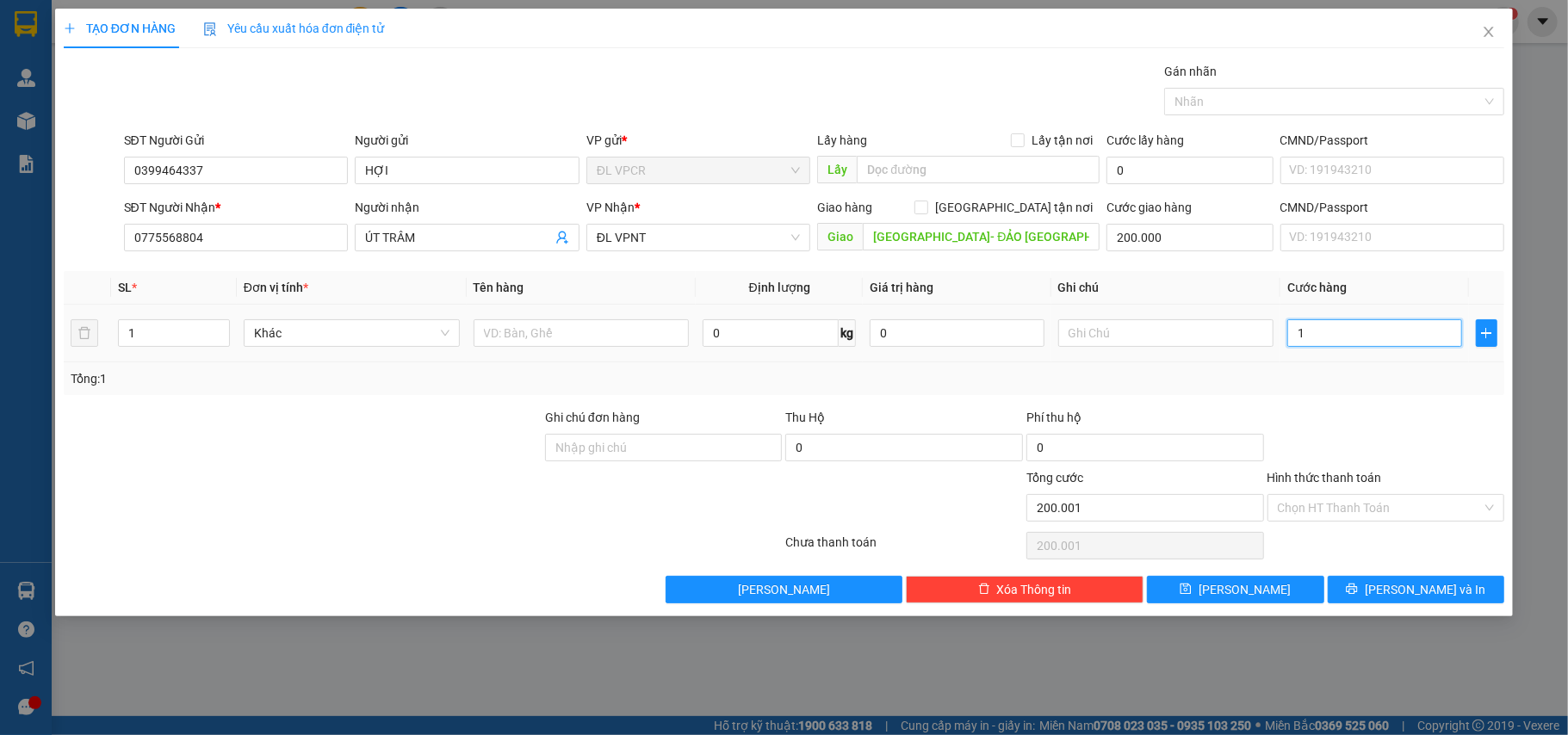
type input "200.016"
type input "160"
type input "200.160"
type input "160.000"
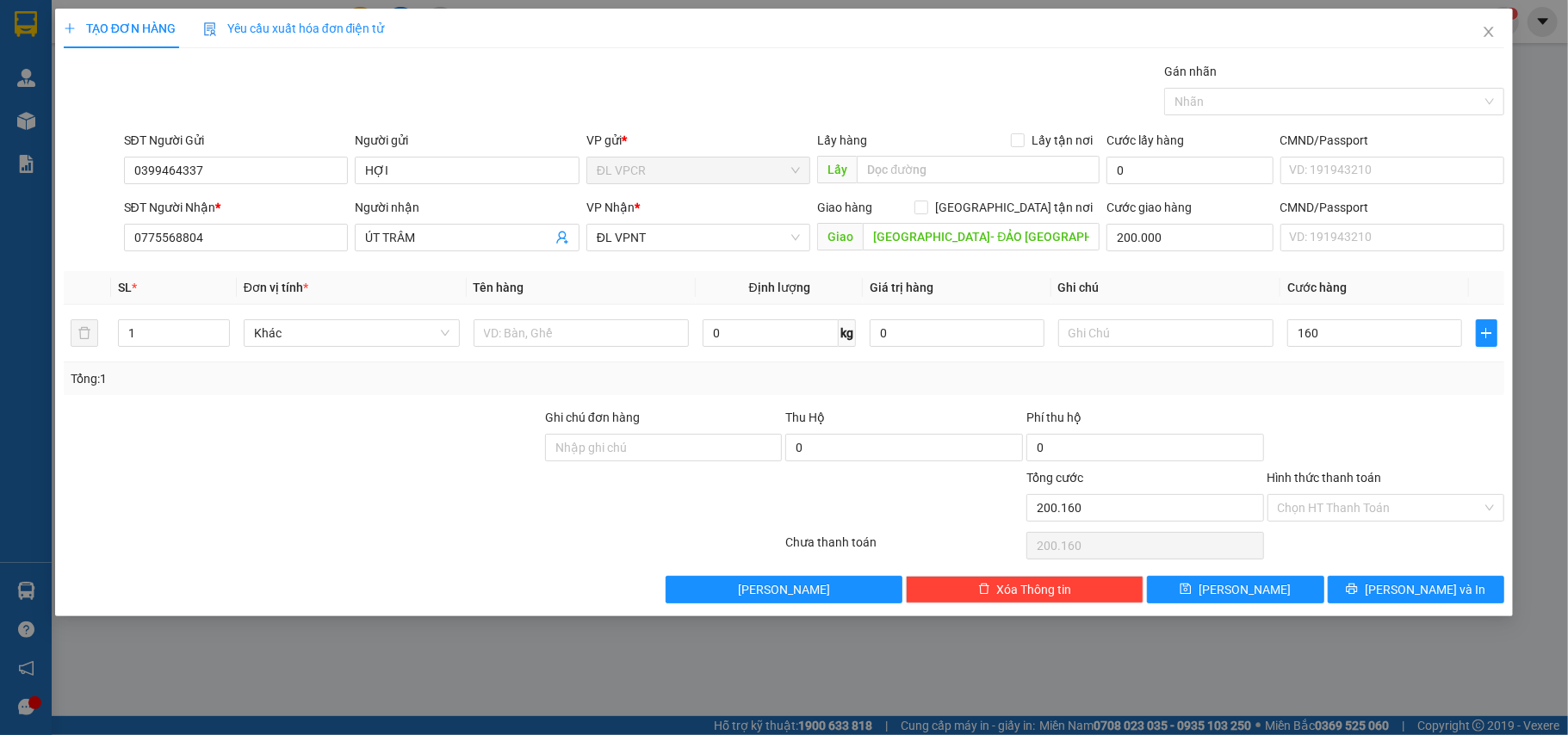
type input "360.000"
click at [1380, 533] on div "Chọn HT Thanh Toán" at bounding box center [1386, 545] width 241 height 35
click at [1380, 514] on input "Hình thức thanh toán" at bounding box center [1380, 508] width 205 height 26
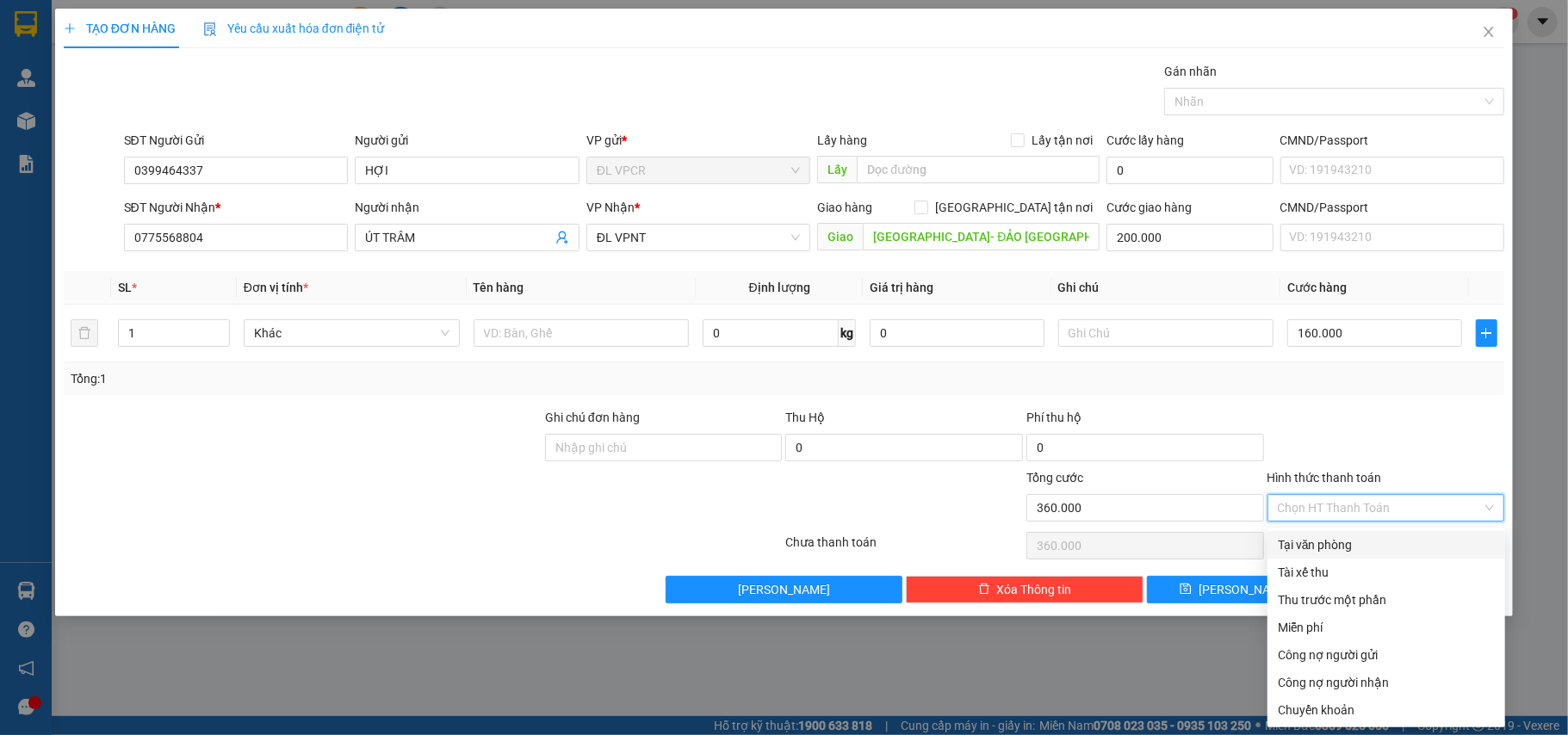
click at [1373, 535] on div "Tại văn phòng" at bounding box center [1387, 544] width 217 height 19
type input "0"
click at [1183, 347] on input "text" at bounding box center [1166, 333] width 216 height 28
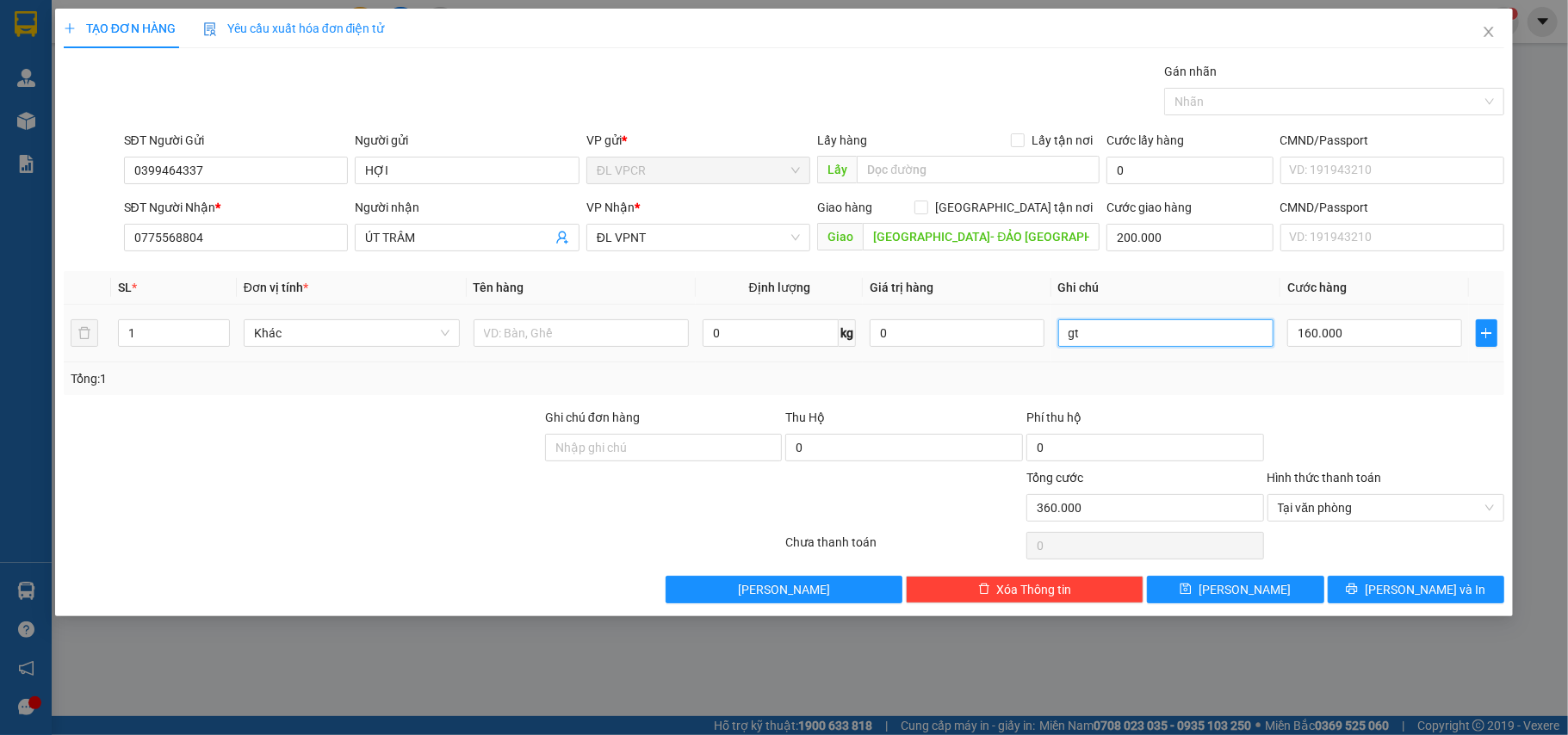
type input "g"
type input "GTN 200K"
click at [1441, 598] on span "[PERSON_NAME] và In" at bounding box center [1426, 590] width 121 height 19
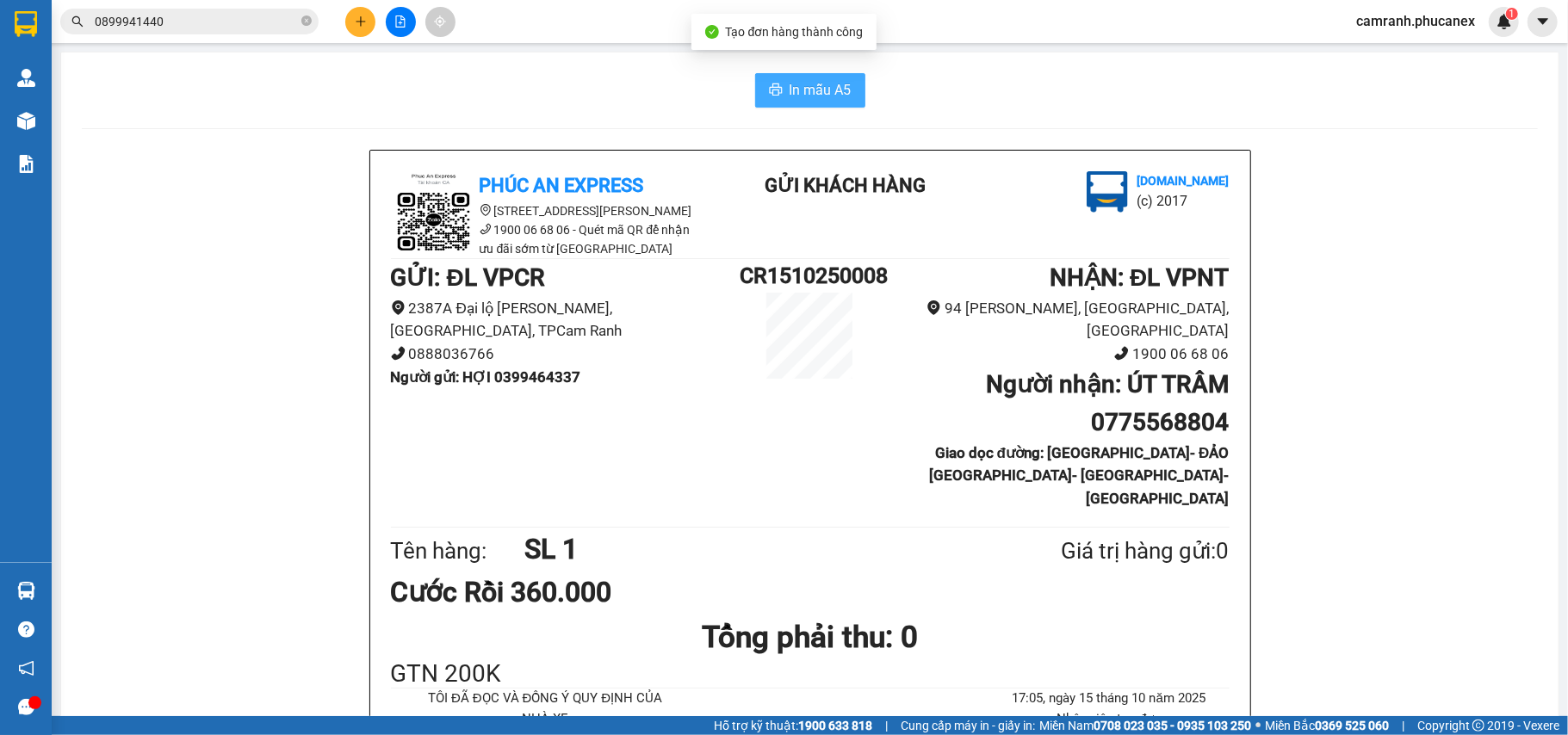
click at [815, 90] on span "In mẫu A5" at bounding box center [820, 90] width 62 height 22
click at [362, 35] on button at bounding box center [361, 22] width 31 height 31
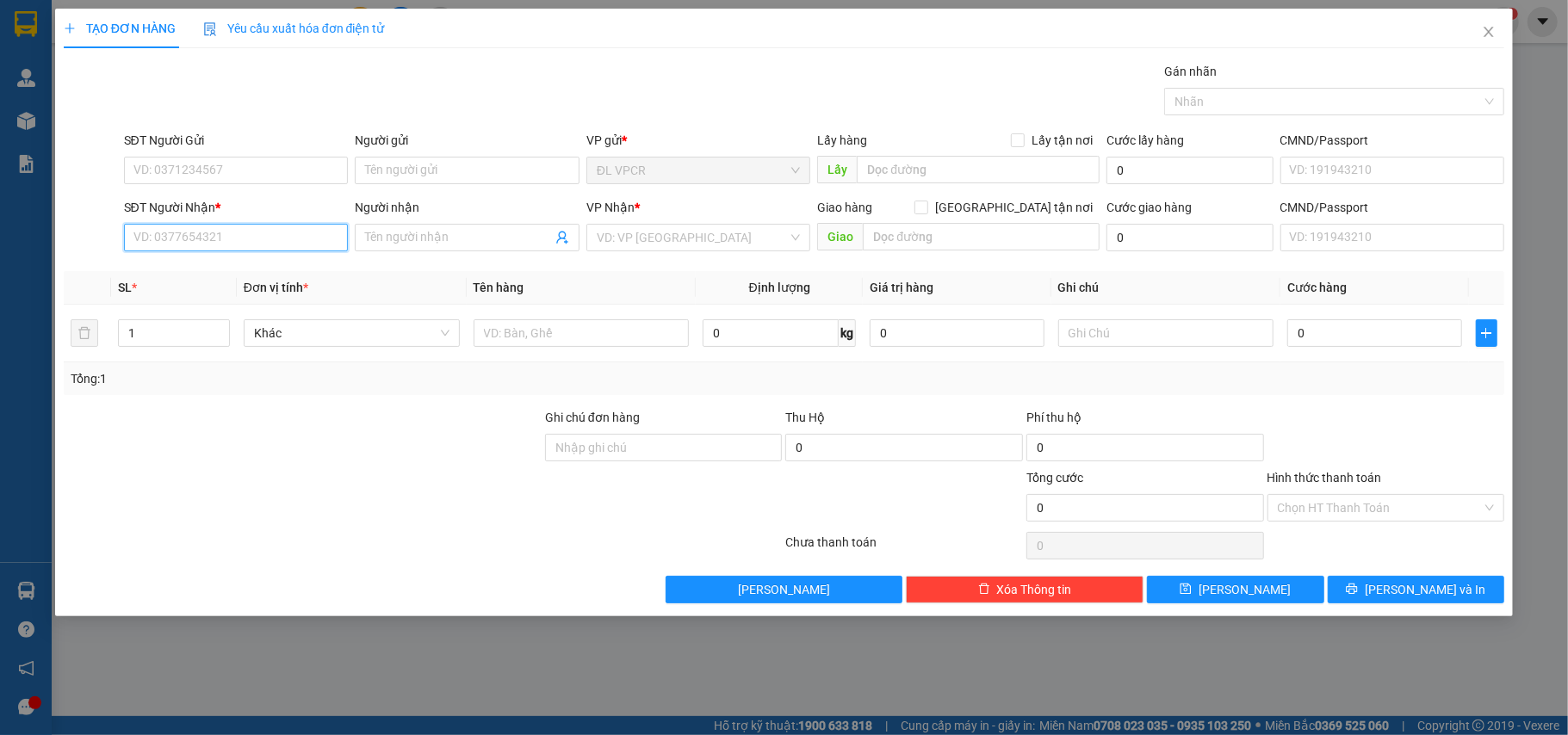
click at [235, 246] on input "SĐT Người Nhận *" at bounding box center [237, 238] width 225 height 28
type input "0938124608"
click at [253, 276] on div "0938124608 - A ĐĂNG" at bounding box center [236, 274] width 205 height 19
type input "A ĐĂNG"
type input "0938124608"
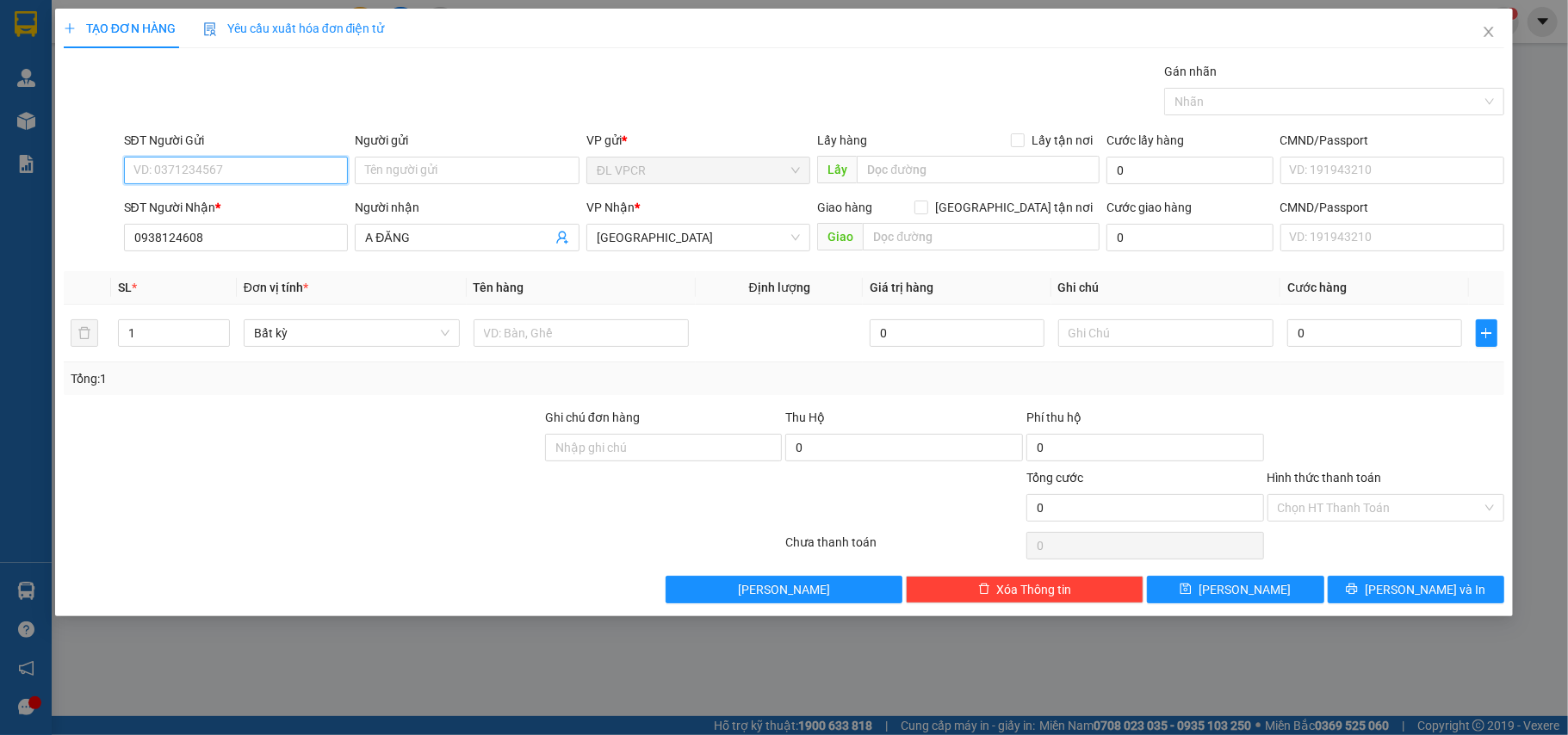
click at [267, 180] on input "SĐT Người Gửi" at bounding box center [237, 171] width 225 height 28
click at [270, 207] on div "0983950805 - GIÀU" at bounding box center [236, 205] width 205 height 19
type input "0983950805"
type input "GIÀU"
click at [632, 345] on input "text" at bounding box center [581, 333] width 216 height 28
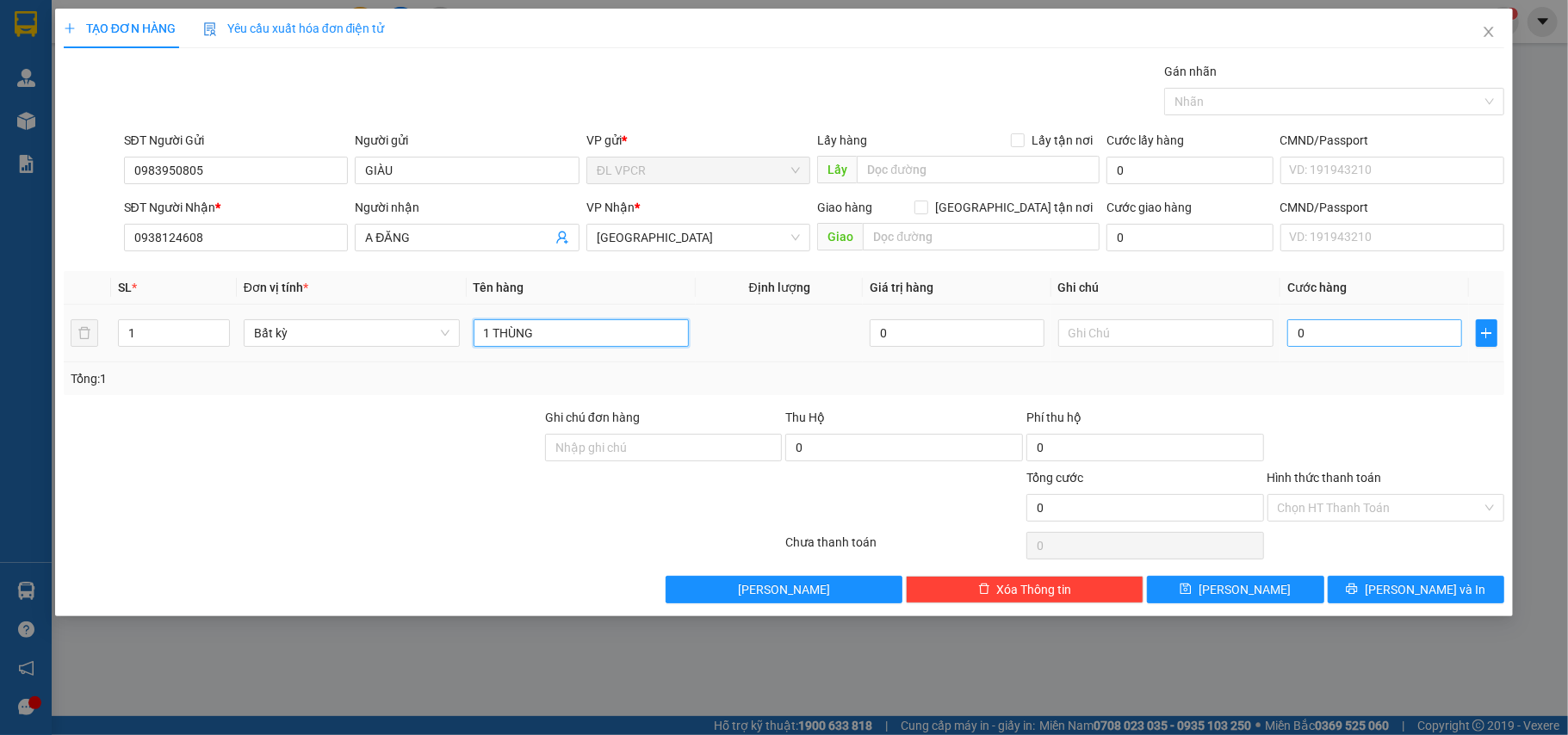
type input "1 THÙNG"
click at [1383, 338] on input "0" at bounding box center [1374, 333] width 174 height 28
type input "3"
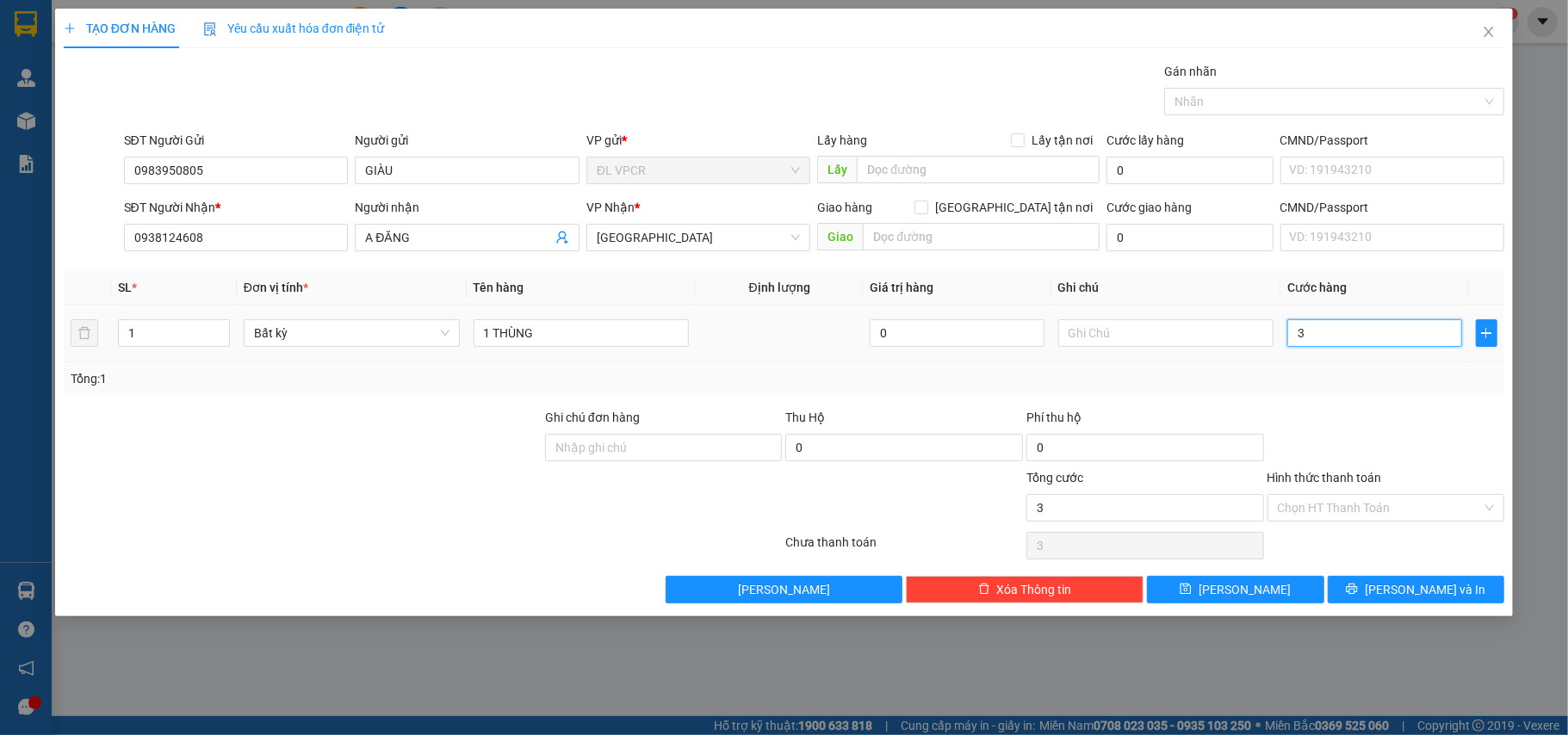
type input "30"
type input "30.000"
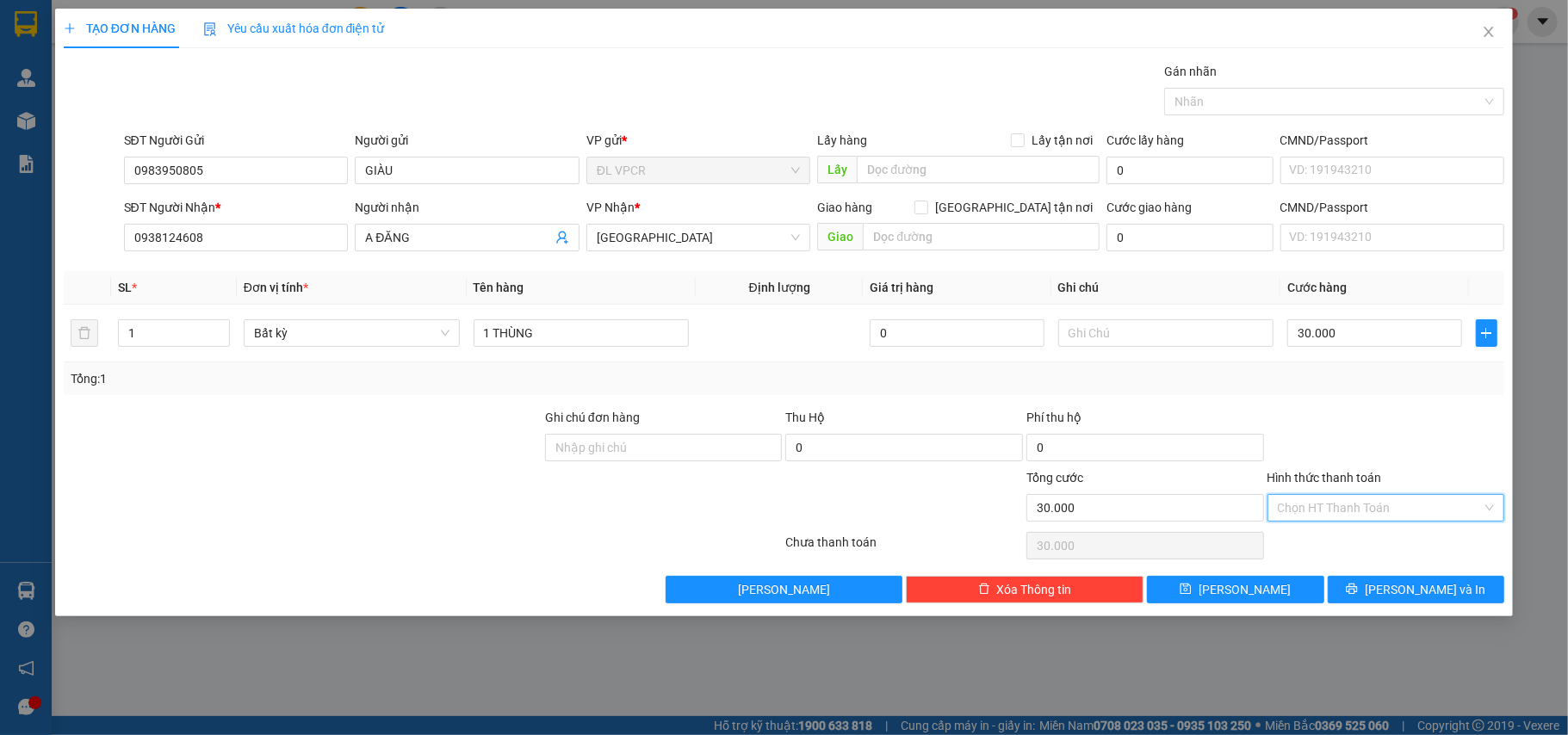
click at [1395, 510] on input "Hình thức thanh toán" at bounding box center [1380, 508] width 205 height 26
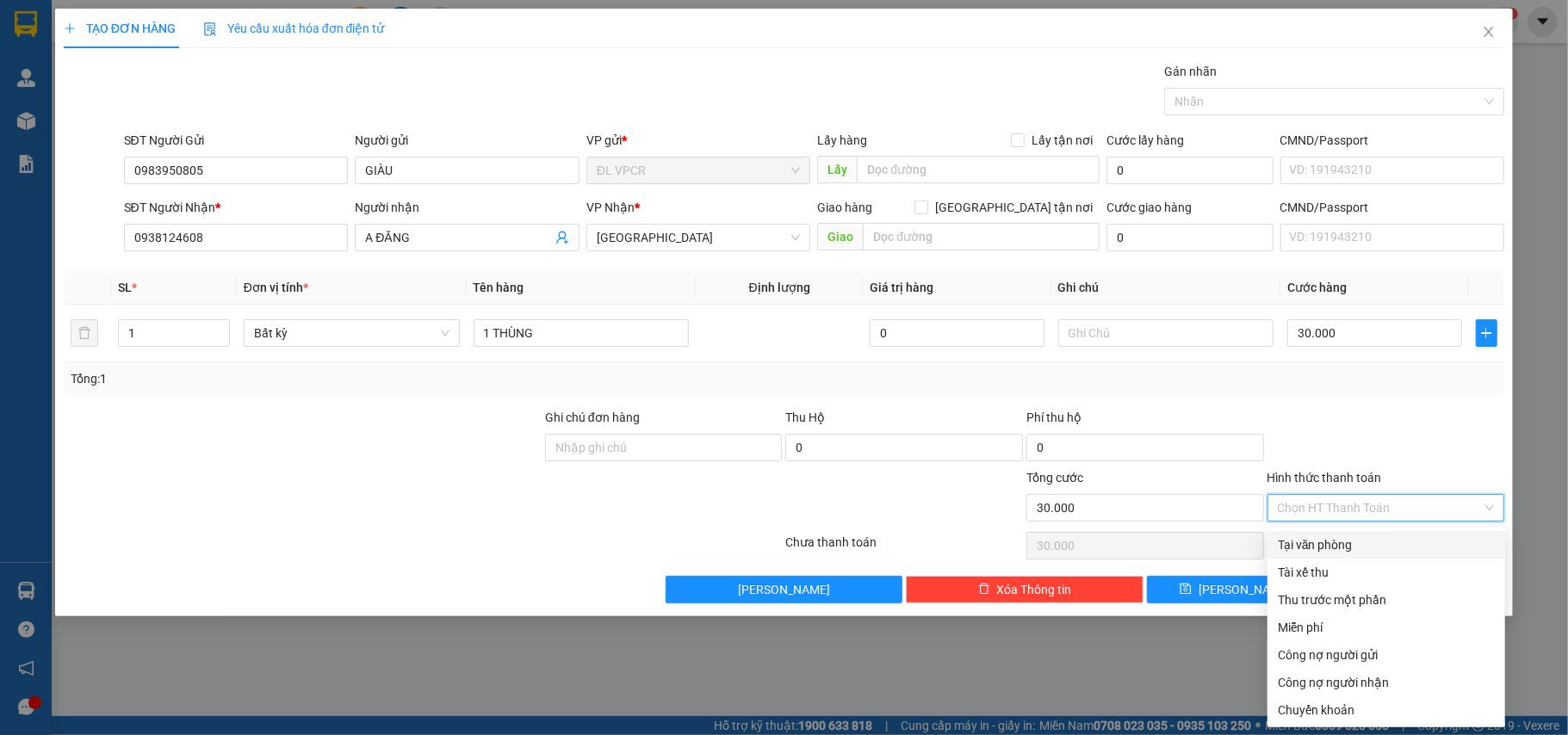
click at [1390, 535] on div "Tại văn phòng" at bounding box center [1387, 544] width 217 height 19
type input "0"
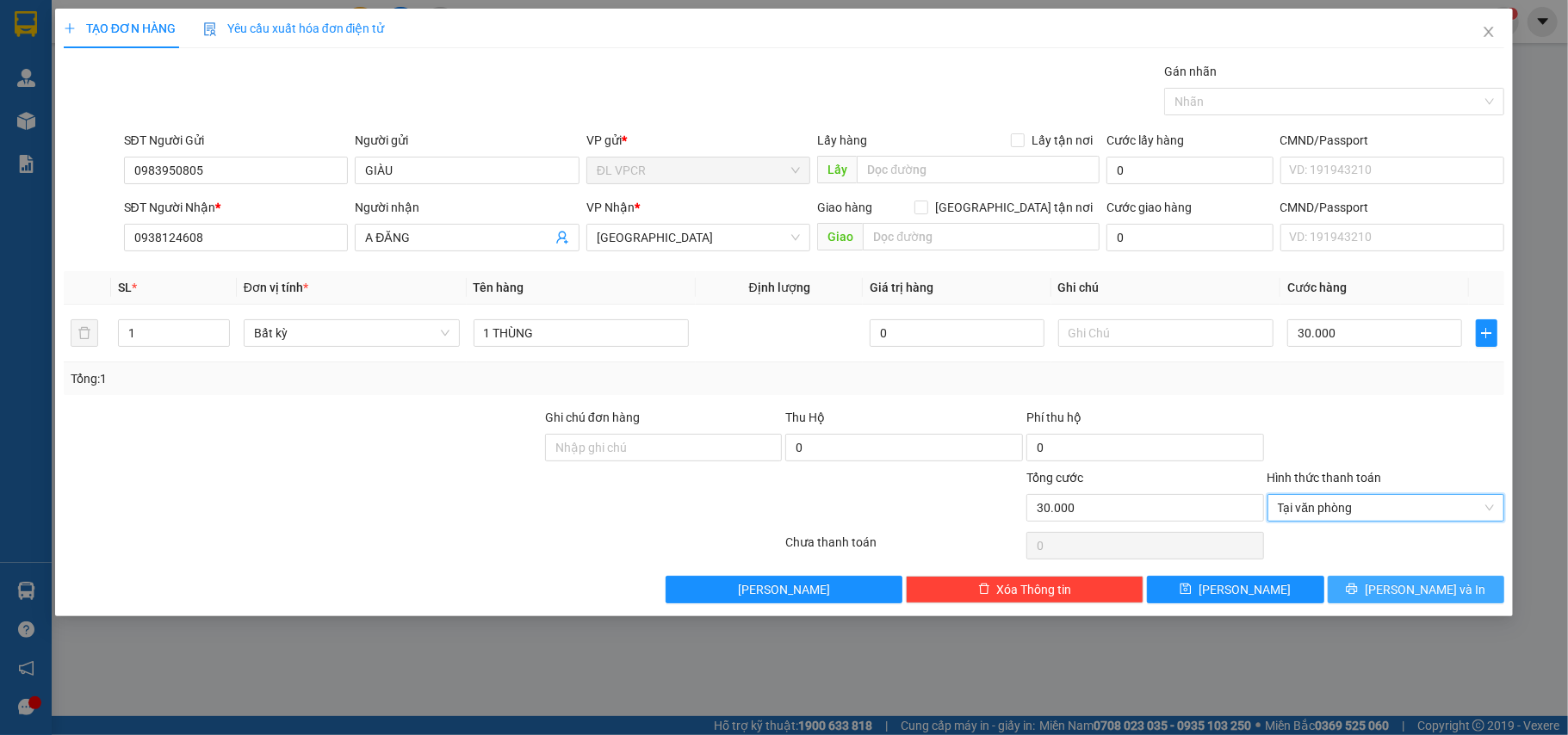
click at [1407, 582] on button "[PERSON_NAME] và In" at bounding box center [1417, 590] width 178 height 28
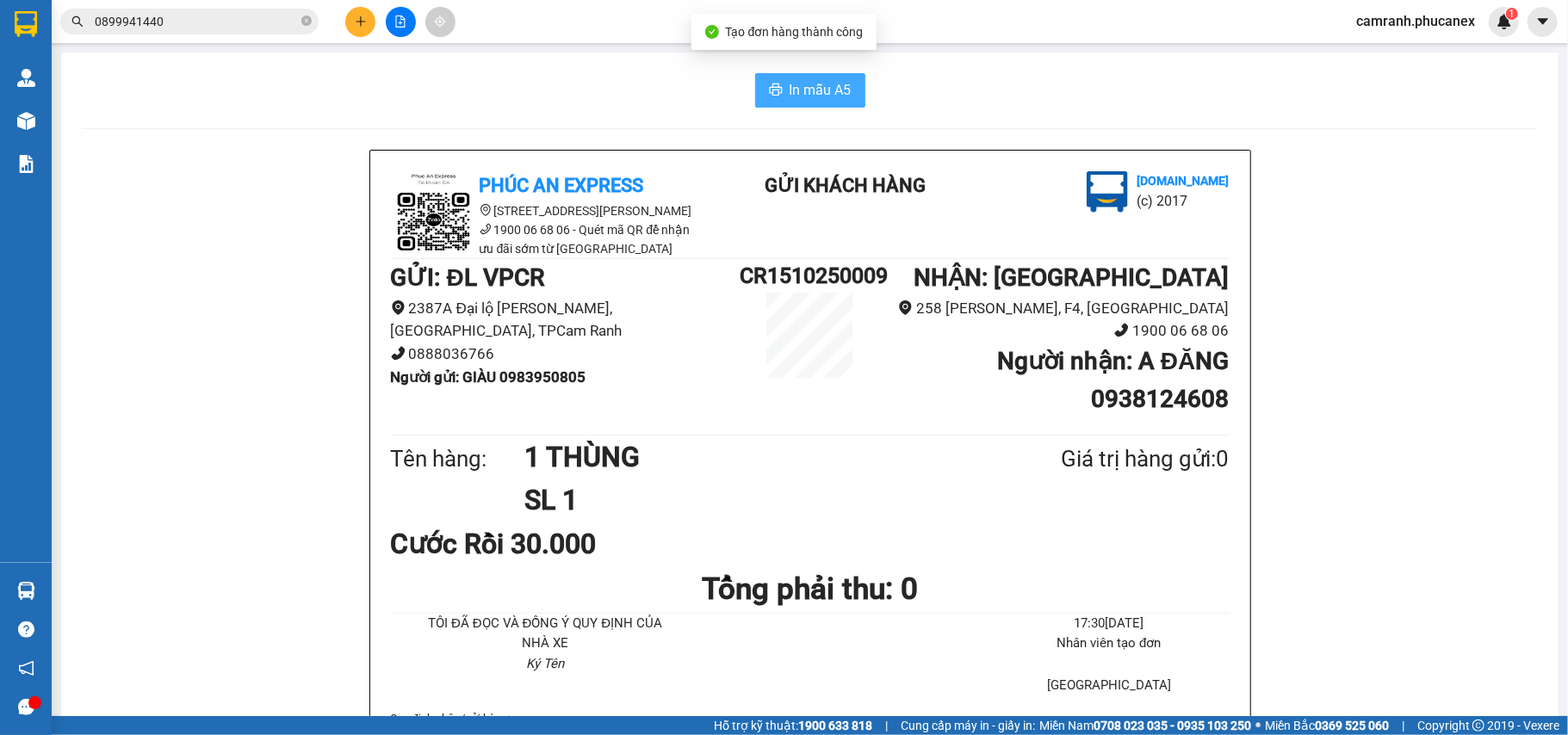
click at [802, 73] on button "In mẫu A5" at bounding box center [811, 90] width 111 height 35
click at [802, 91] on span "In mẫu A5" at bounding box center [820, 90] width 62 height 22
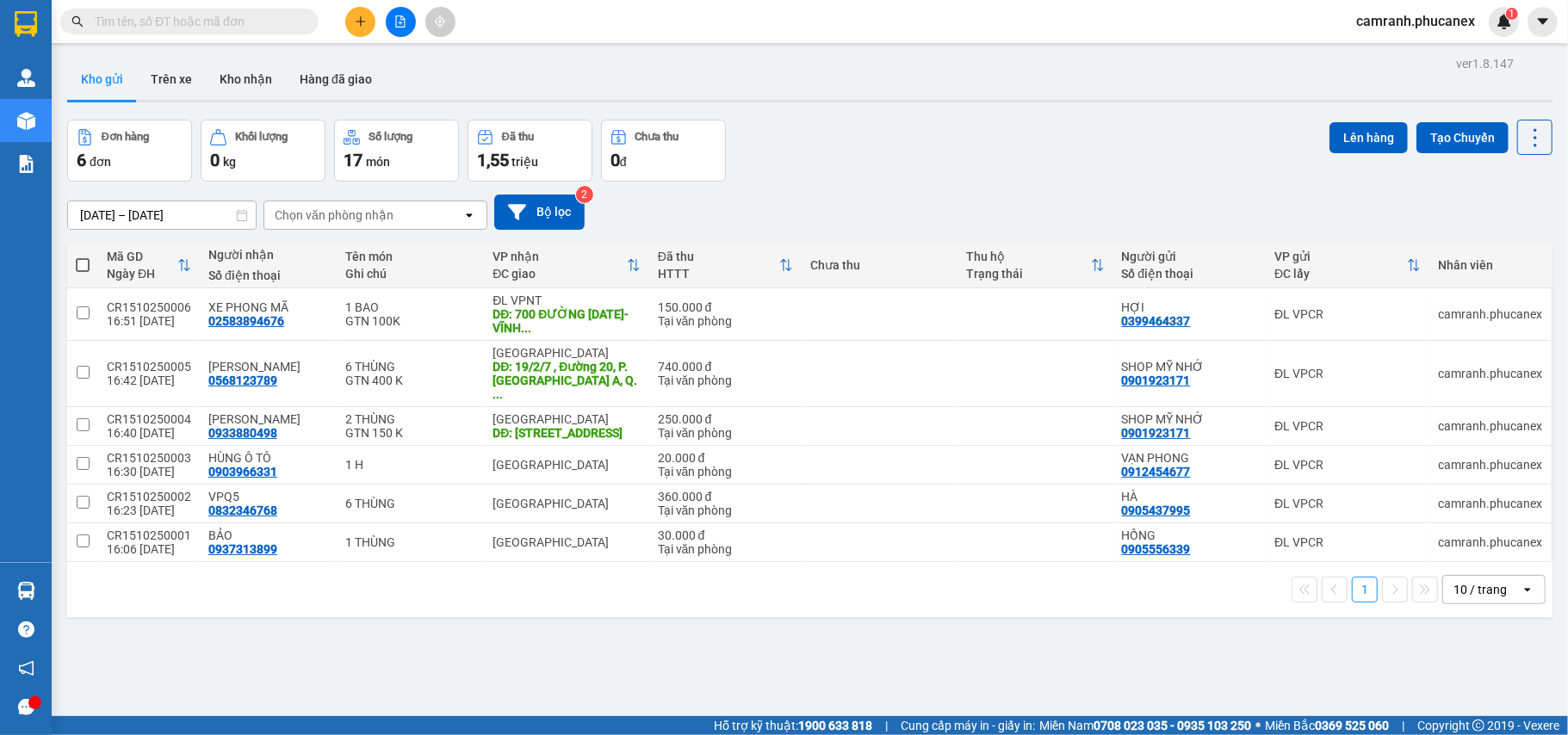
click at [360, 23] on icon "plus" at bounding box center [361, 22] width 12 height 12
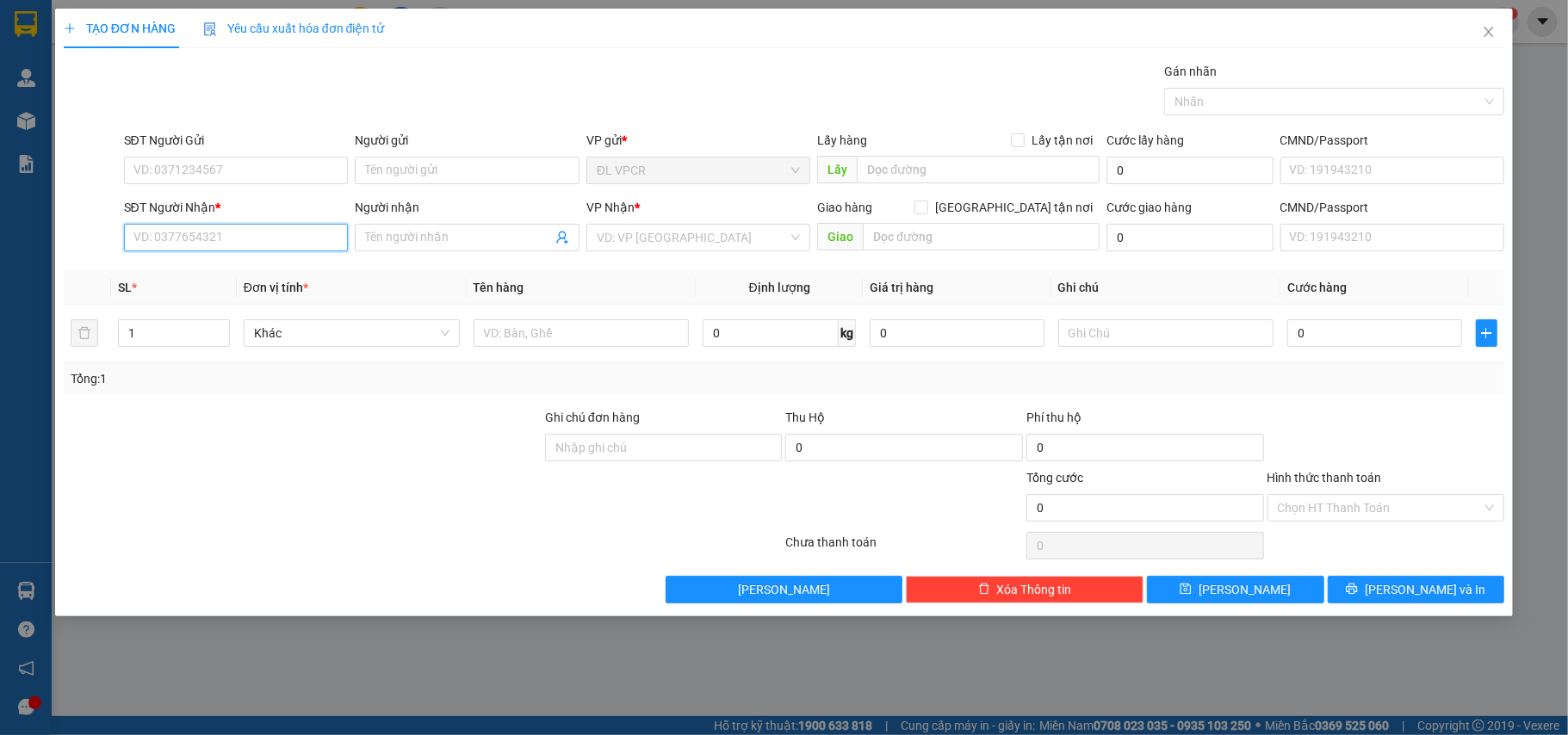
click at [204, 245] on input "SĐT Người Nhận *" at bounding box center [237, 238] width 225 height 28
click at [204, 245] on input "409" at bounding box center [237, 238] width 225 height 28
click at [280, 273] on div "0907144409 - LINH" at bounding box center [236, 274] width 205 height 19
type input "0907144409"
type input "LINH"
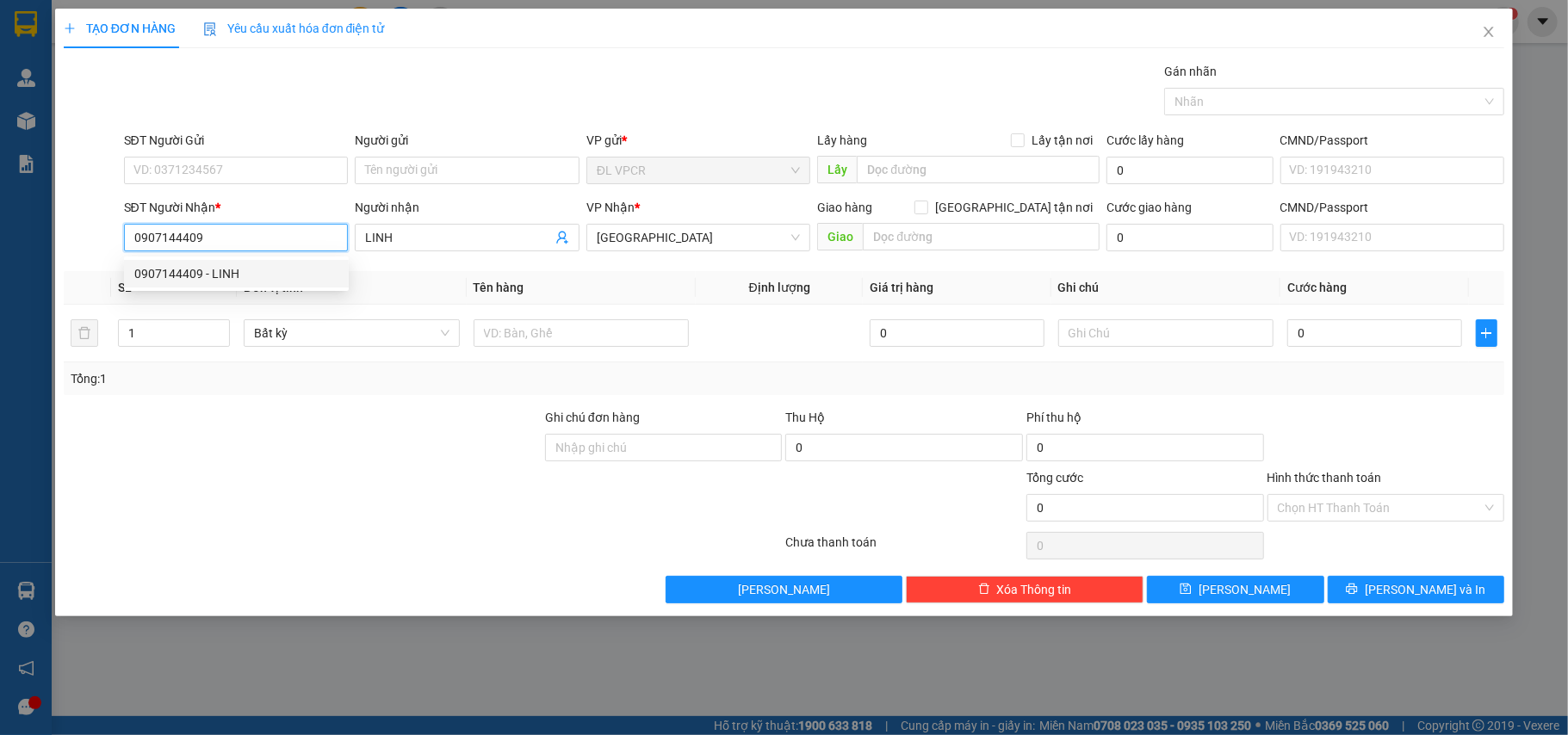
type input "0907144409"
click at [265, 192] on div "SĐT Người Gửi VD: 0371234567" at bounding box center [237, 161] width 225 height 60
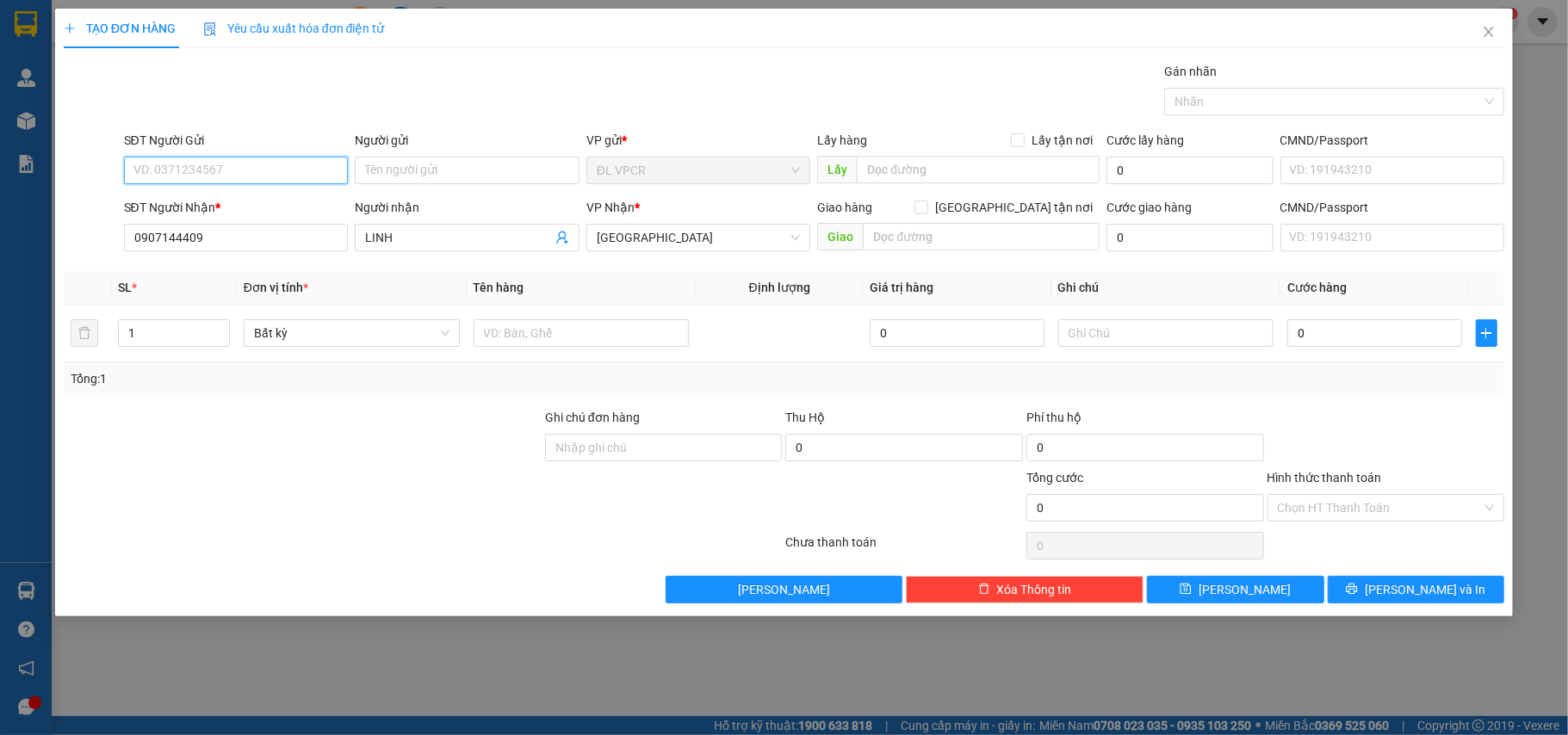
click at [260, 174] on input "SĐT Người Gửi" at bounding box center [237, 171] width 225 height 28
click at [271, 208] on div "0907144409 - LINH" at bounding box center [236, 205] width 205 height 19
type input "0907144409"
type input "LINH"
click at [593, 342] on input "text" at bounding box center [581, 333] width 216 height 28
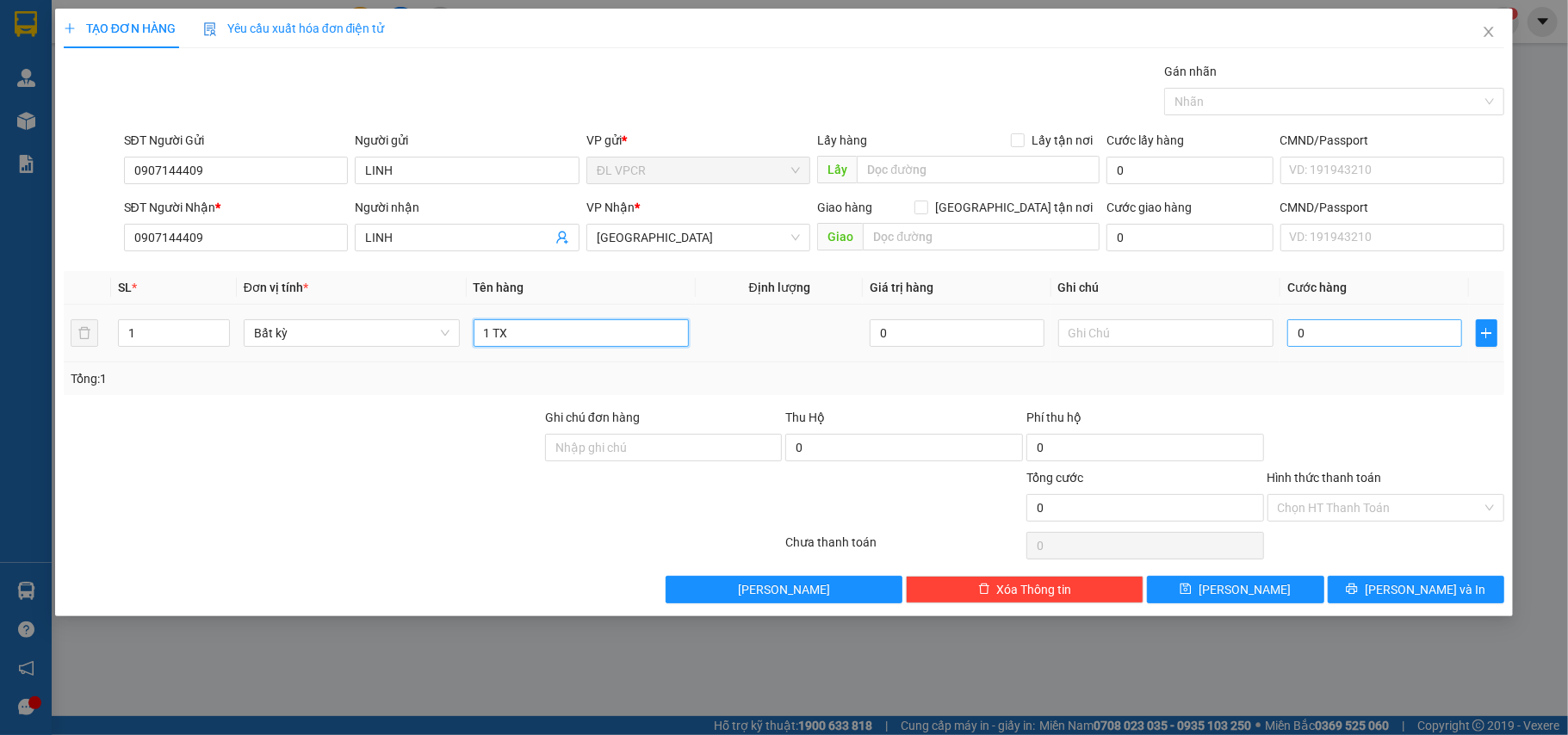
type input "1 TX"
click at [1317, 329] on input "0" at bounding box center [1374, 333] width 174 height 28
type input "1"
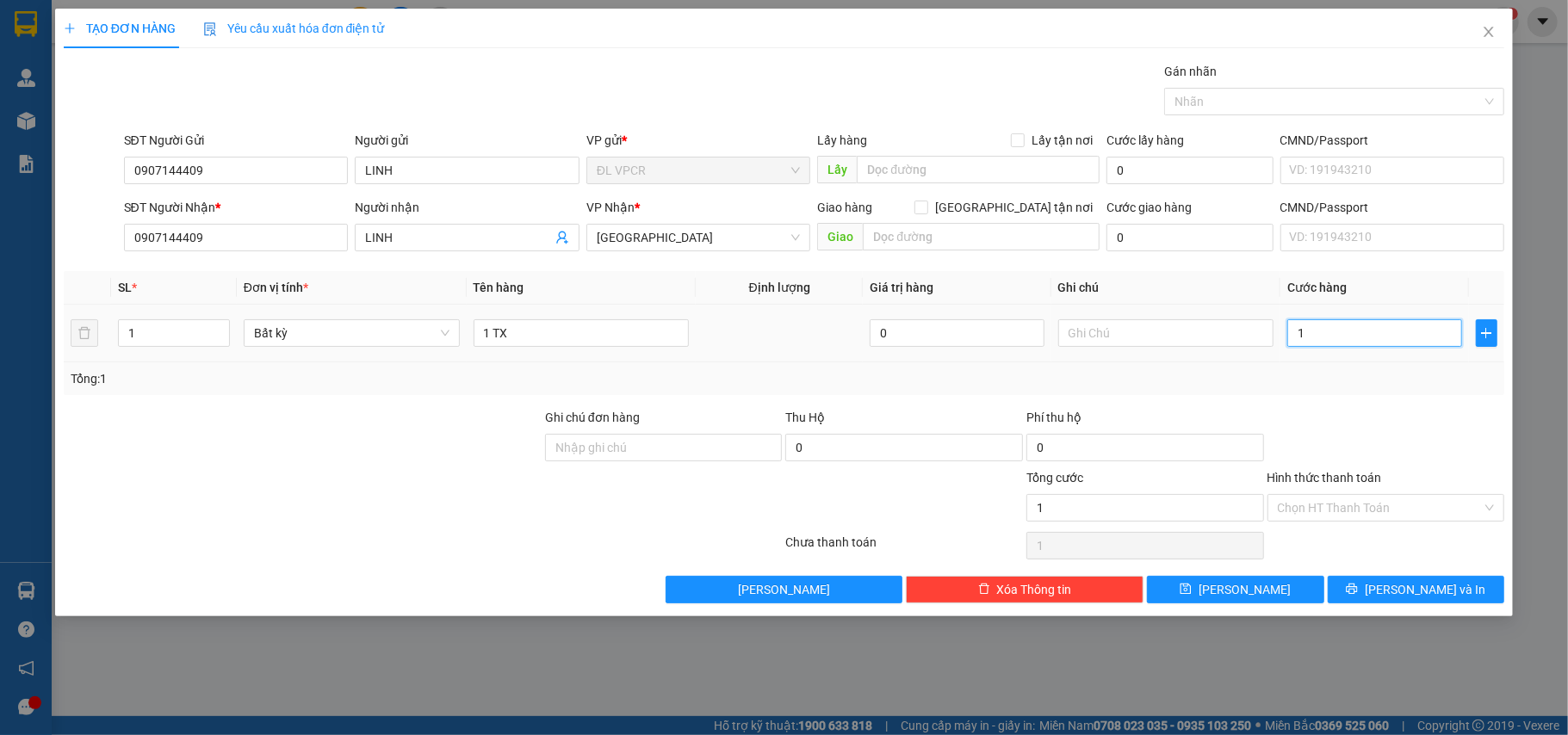
type input "12"
type input "120"
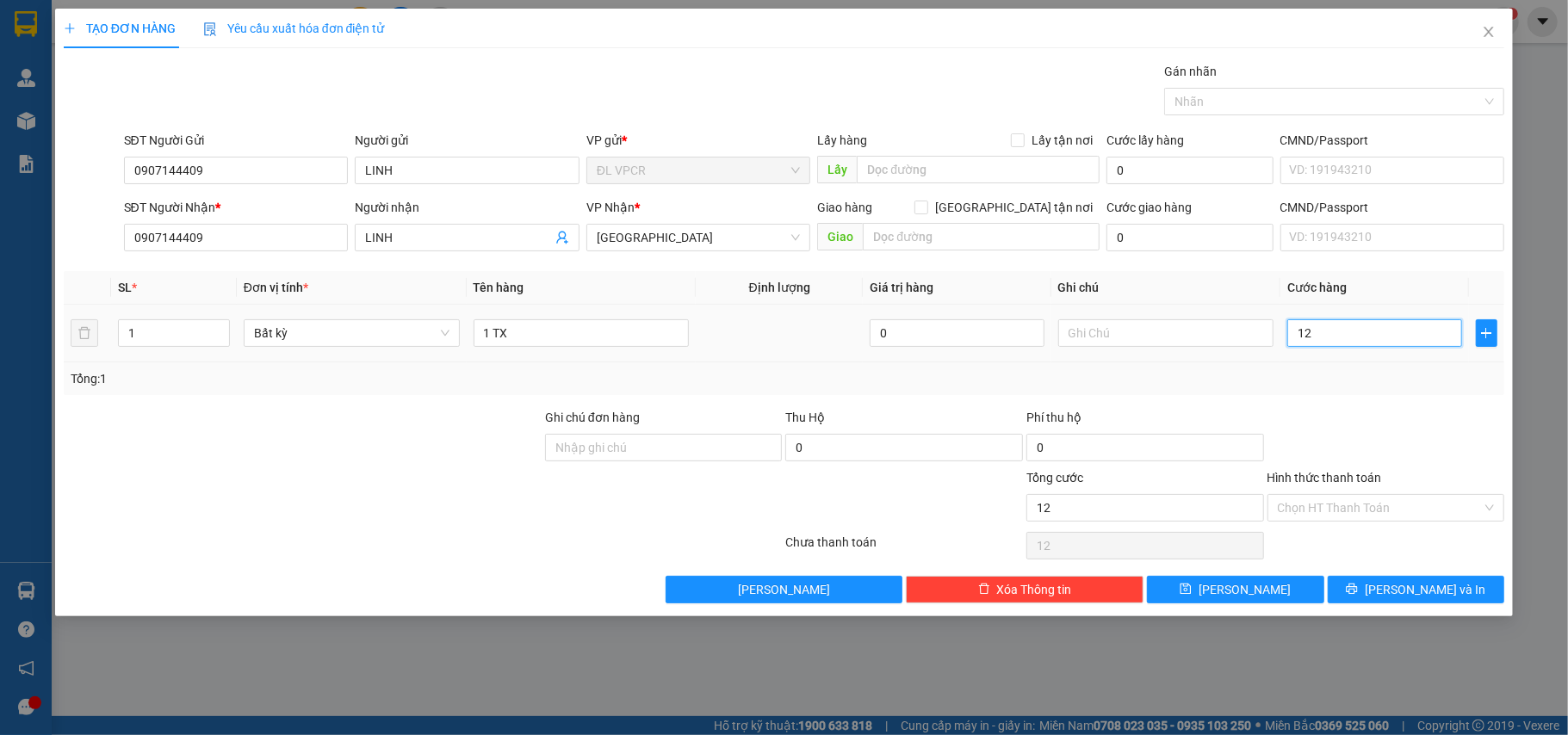
type input "120"
type input "120.000"
drag, startPoint x: 1349, startPoint y: 503, endPoint x: 1354, endPoint y: 527, distance: 24.5
click at [1349, 505] on input "Hình thức thanh toán" at bounding box center [1380, 508] width 205 height 26
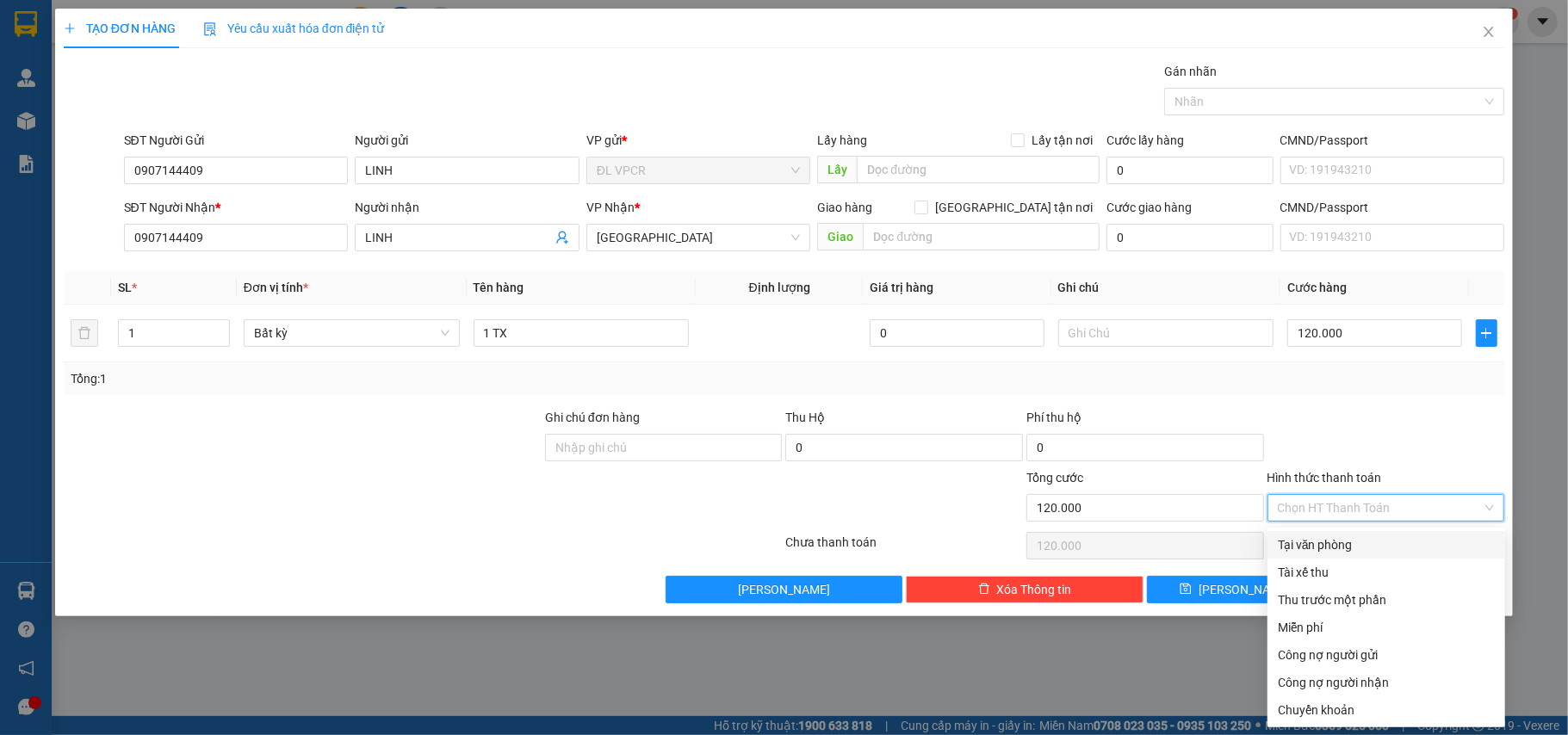
click at [1354, 531] on div "Tại văn phòng" at bounding box center [1386, 545] width 238 height 28
type input "0"
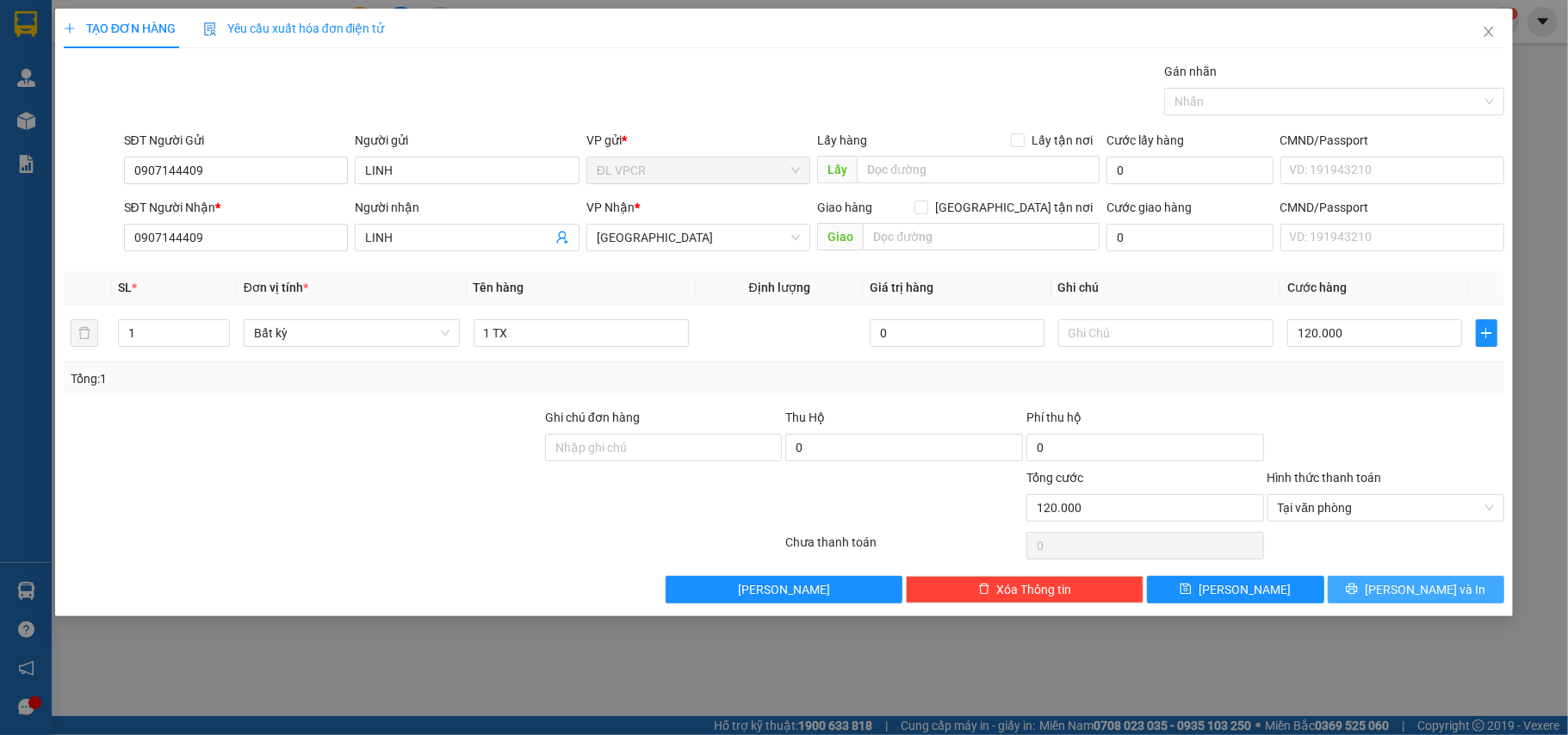
click at [1385, 586] on button "[PERSON_NAME] và In" at bounding box center [1417, 590] width 178 height 28
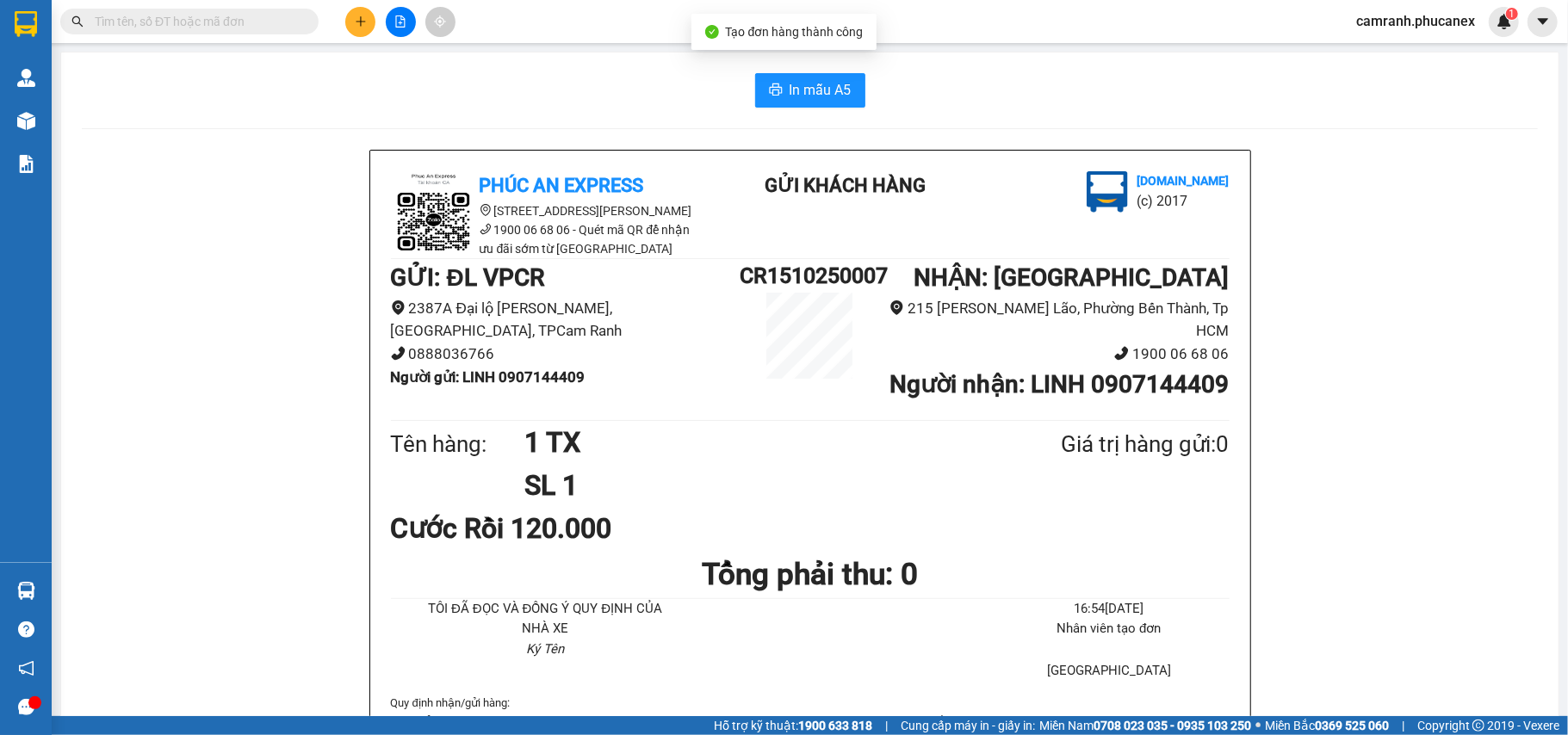
click at [807, 100] on span "In mẫu A5" at bounding box center [820, 90] width 62 height 22
